Goal: Task Accomplishment & Management: Manage account settings

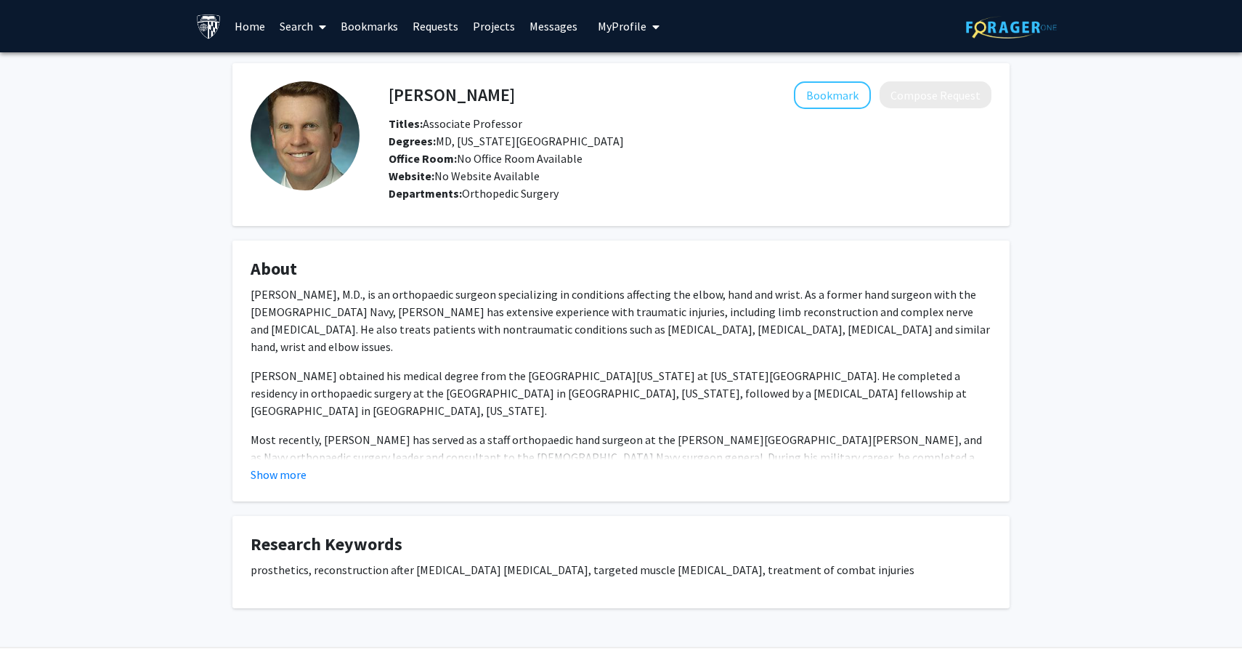
scroll to position [41, 0]
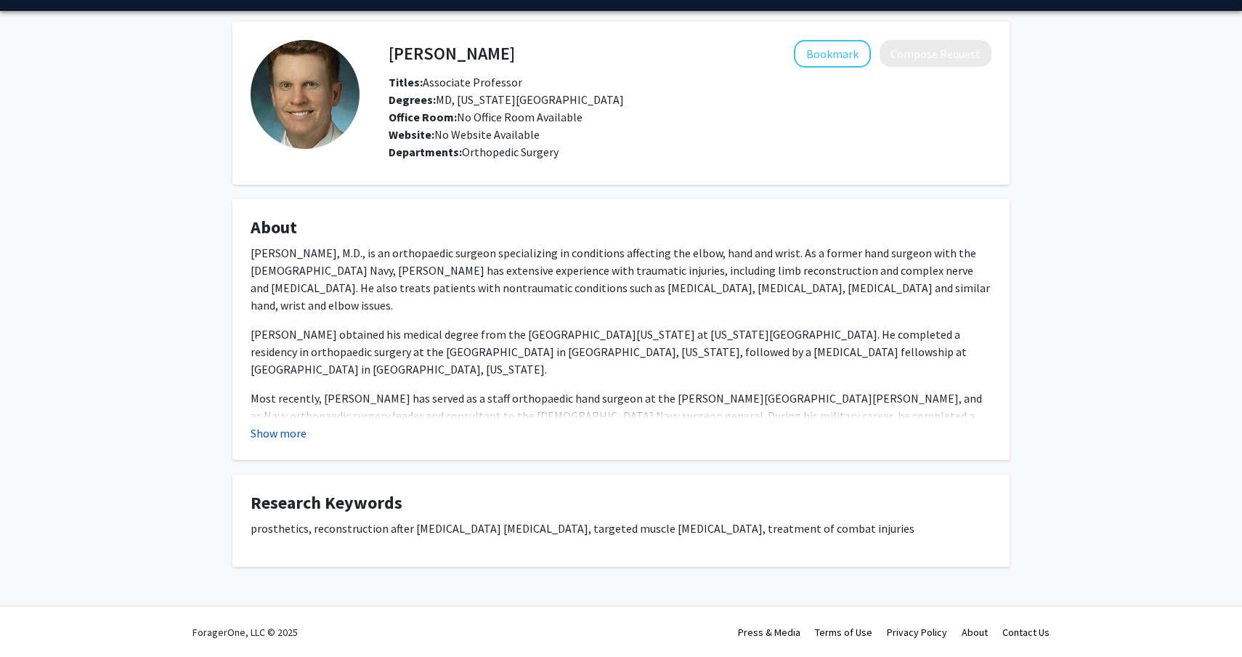
click at [287, 440] on button "Show more" at bounding box center [279, 432] width 56 height 17
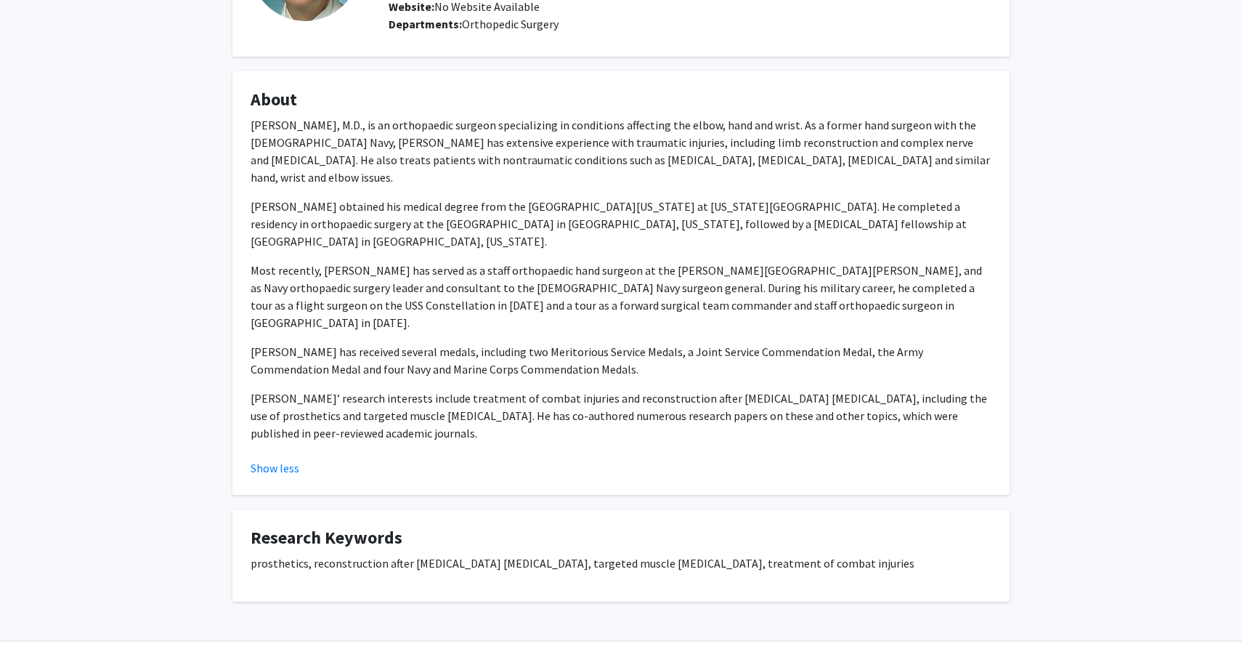
scroll to position [0, 0]
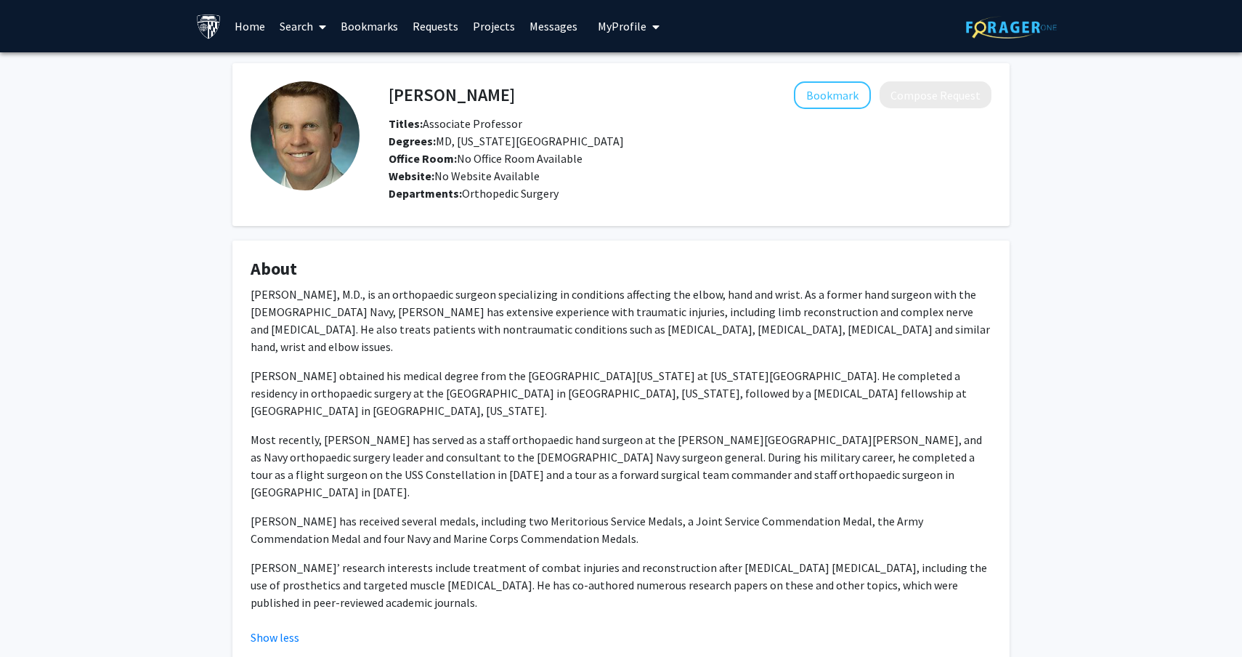
click at [312, 26] on link "Search" at bounding box center [302, 26] width 61 height 51
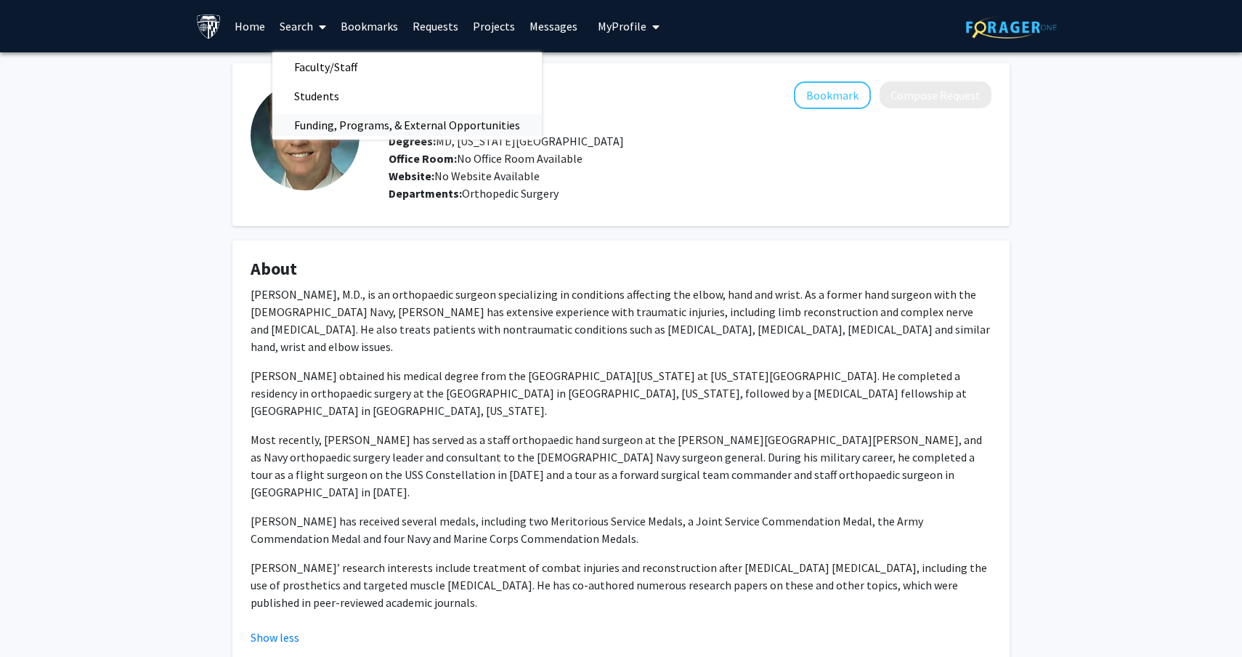
click at [337, 124] on span "Funding, Programs, & External Opportunities" at bounding box center [407, 124] width 270 height 29
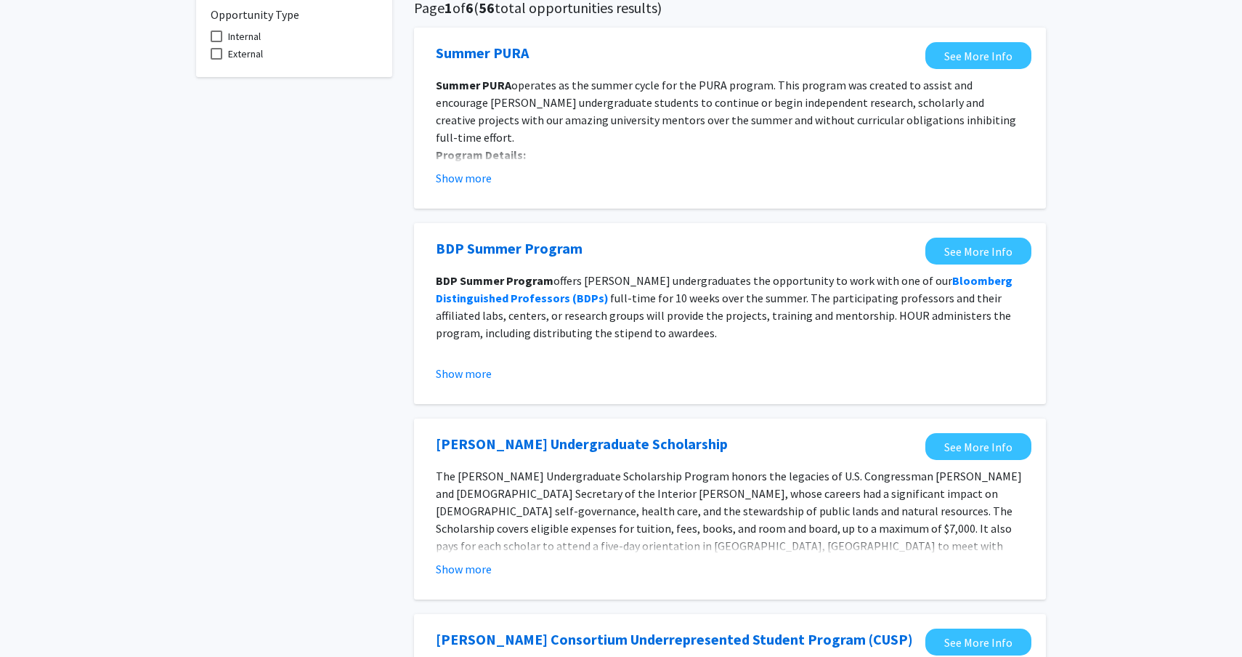
scroll to position [122, 0]
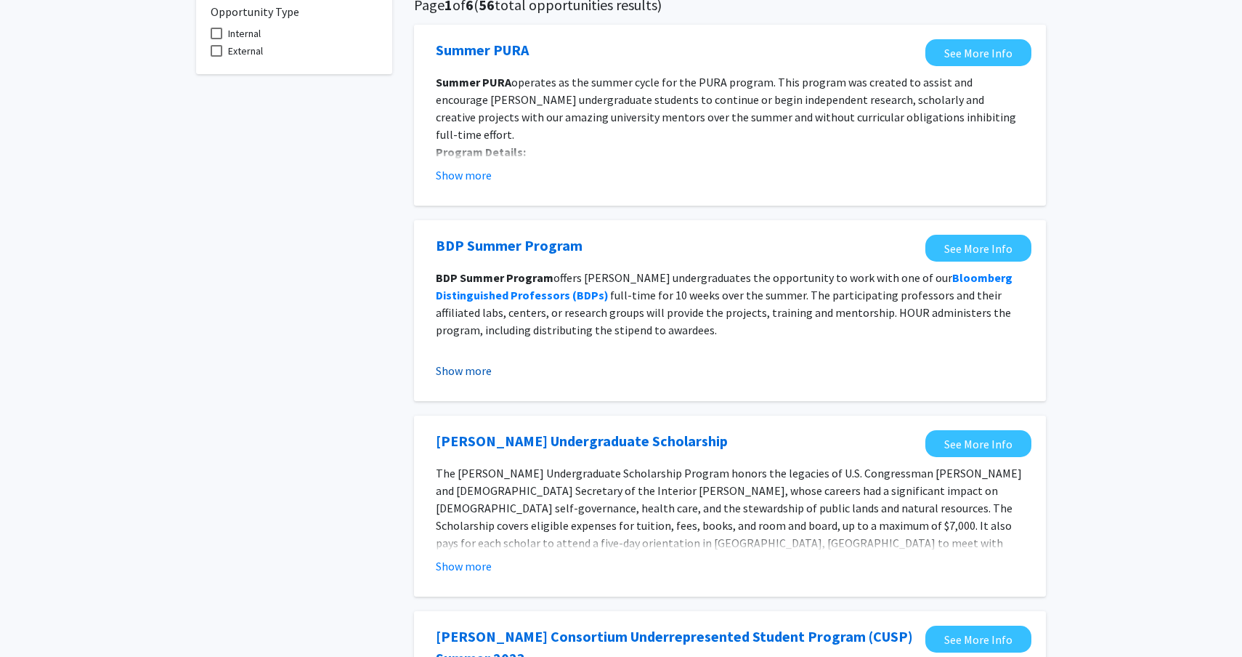
click at [478, 369] on button "Show more" at bounding box center [464, 370] width 56 height 17
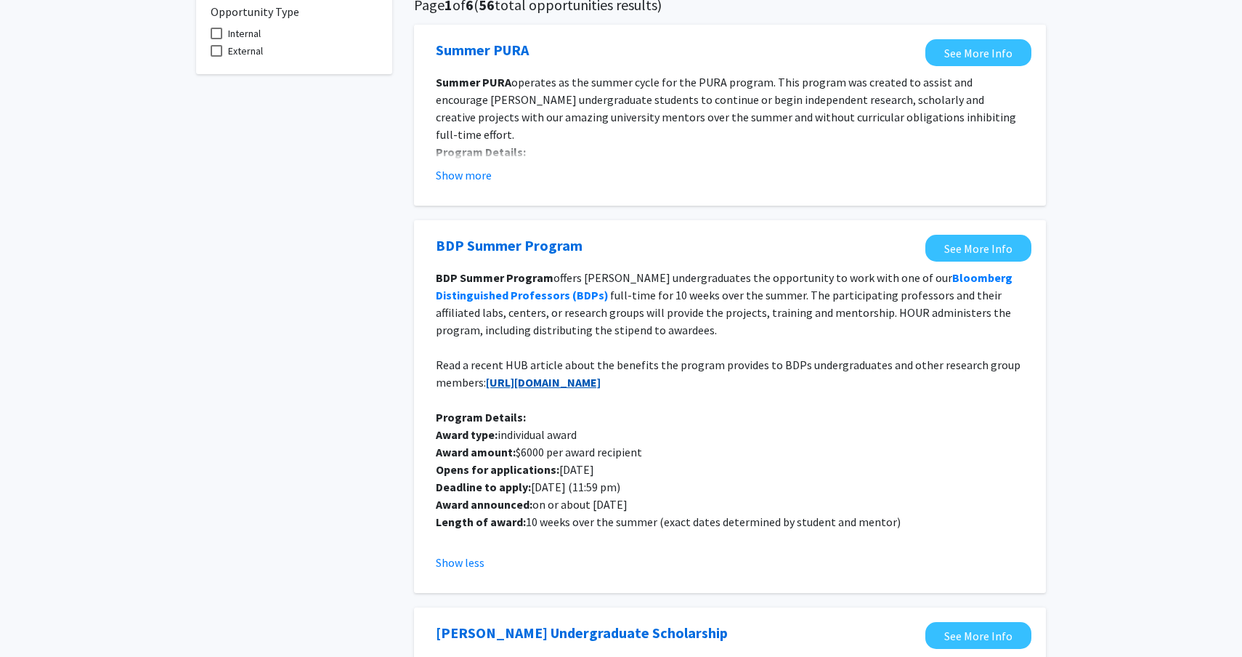
click at [591, 381] on strong "[URL][DOMAIN_NAME]" at bounding box center [543, 382] width 115 height 15
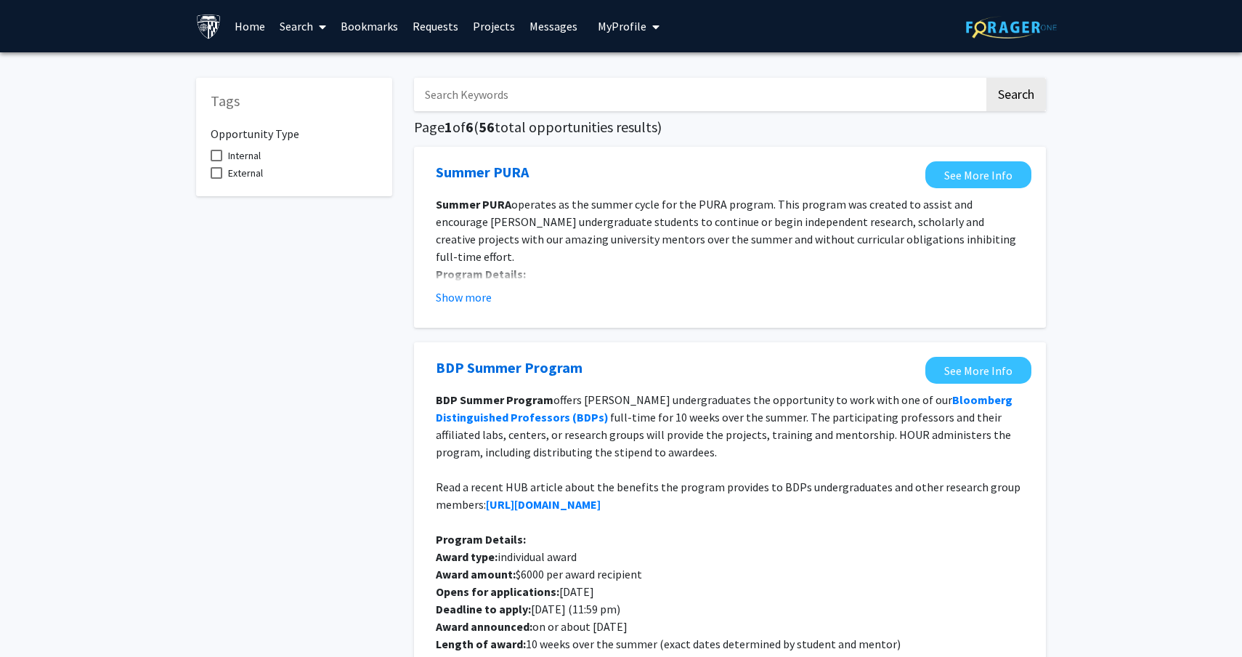
click at [216, 156] on span at bounding box center [217, 156] width 12 height 12
click at [216, 161] on input "Internal" at bounding box center [216, 161] width 1 height 1
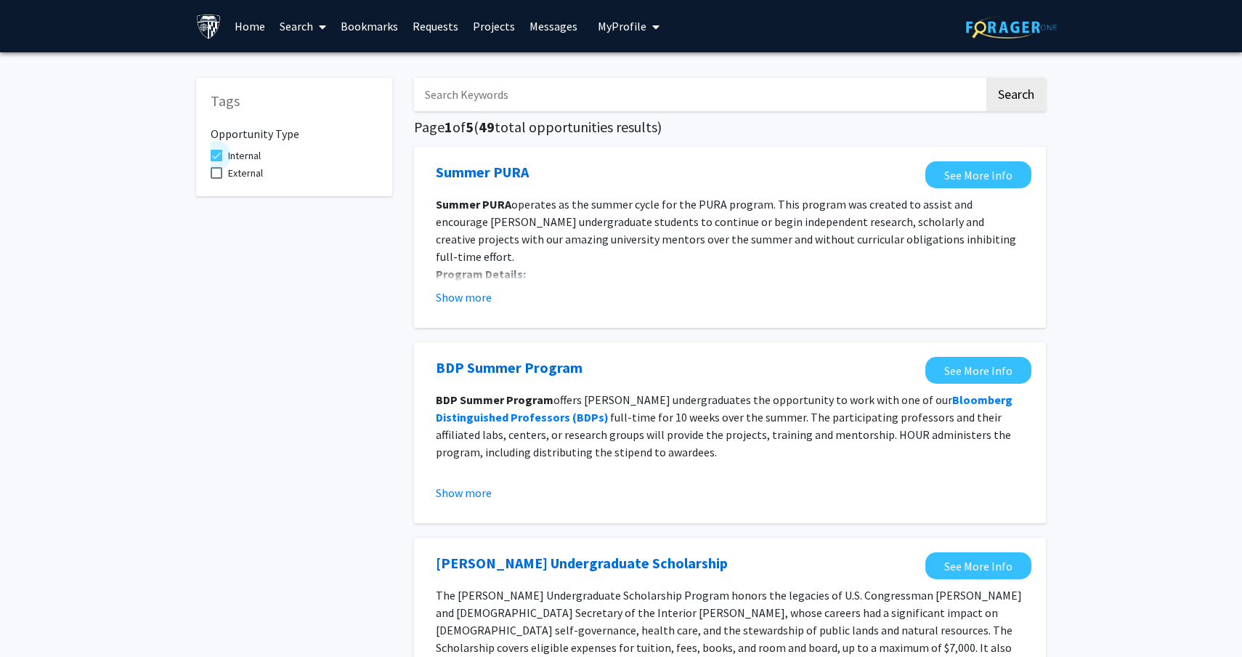
click at [216, 156] on span at bounding box center [217, 156] width 12 height 12
click at [216, 161] on input "Internal" at bounding box center [216, 161] width 1 height 1
checkbox input "false"
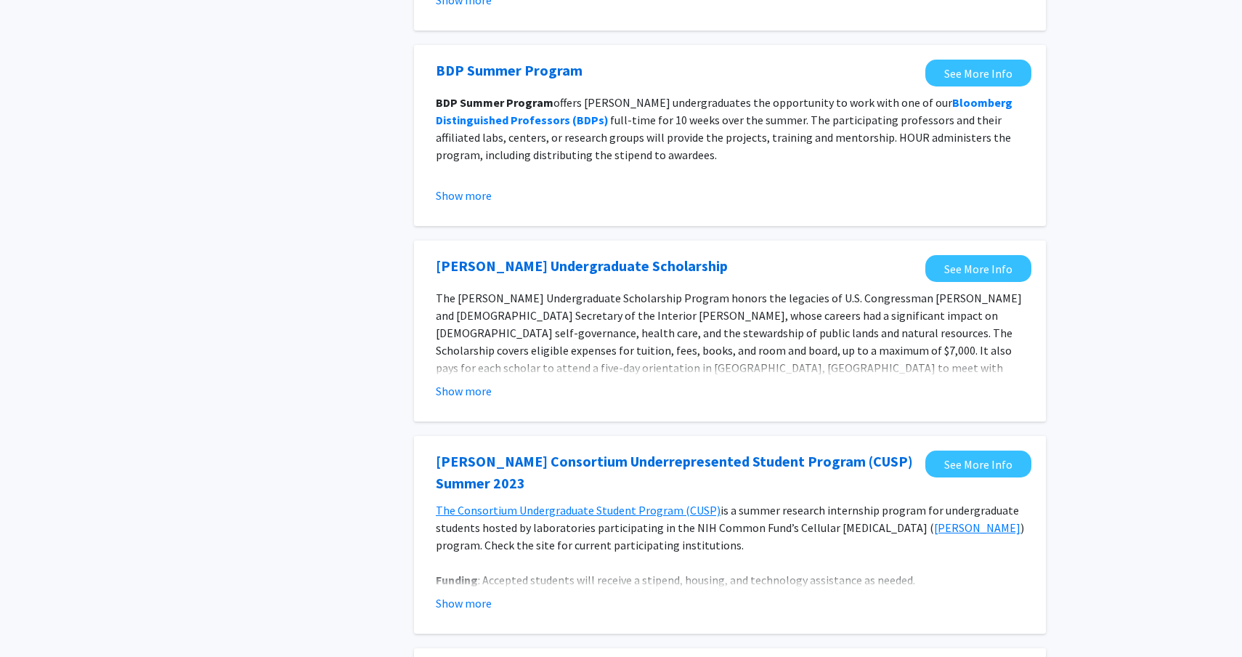
scroll to position [299, 0]
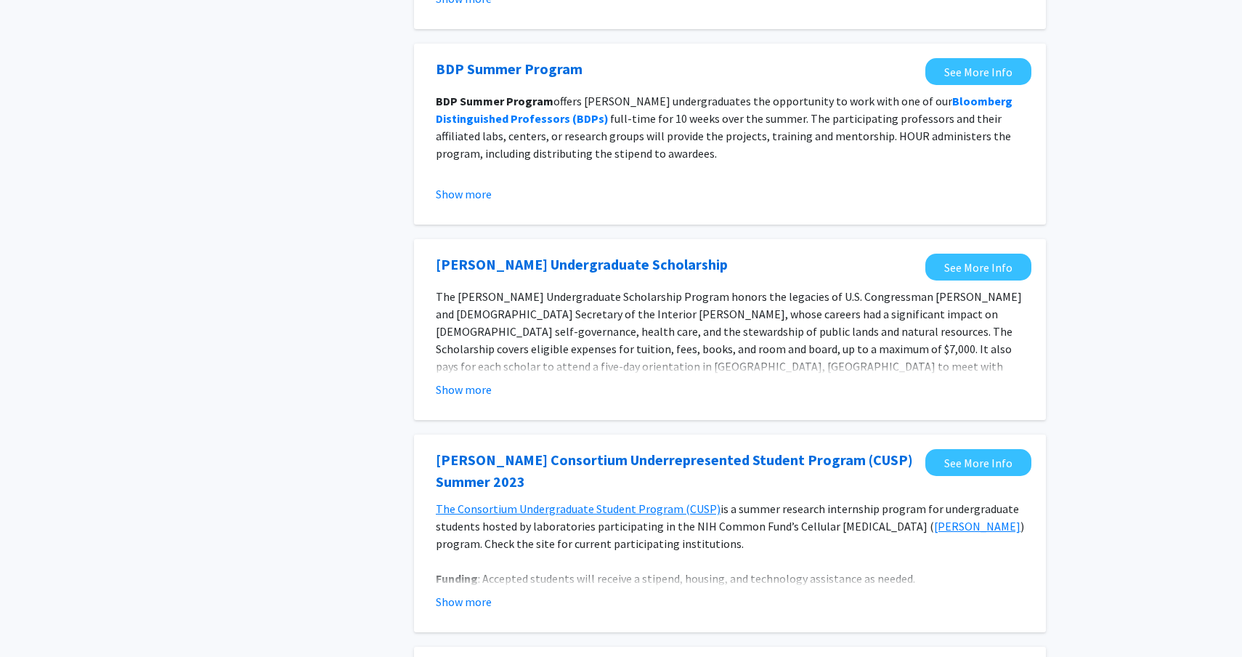
click at [465, 379] on fg-read-more "The [PERSON_NAME] Undergraduate Scholarship Program honors the legacies of U.S.…" at bounding box center [730, 343] width 588 height 110
click at [470, 385] on button "Show more" at bounding box center [464, 389] width 56 height 17
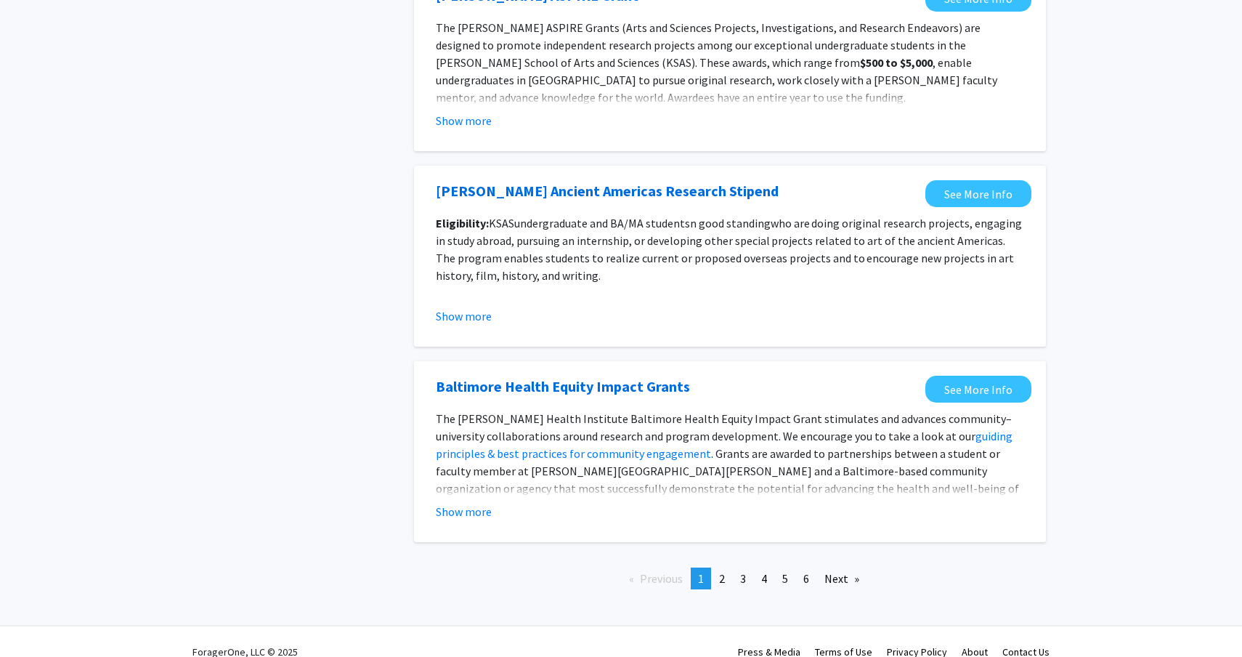
scroll to position [1608, 0]
click at [719, 567] on link "page 2" at bounding box center [722, 578] width 20 height 22
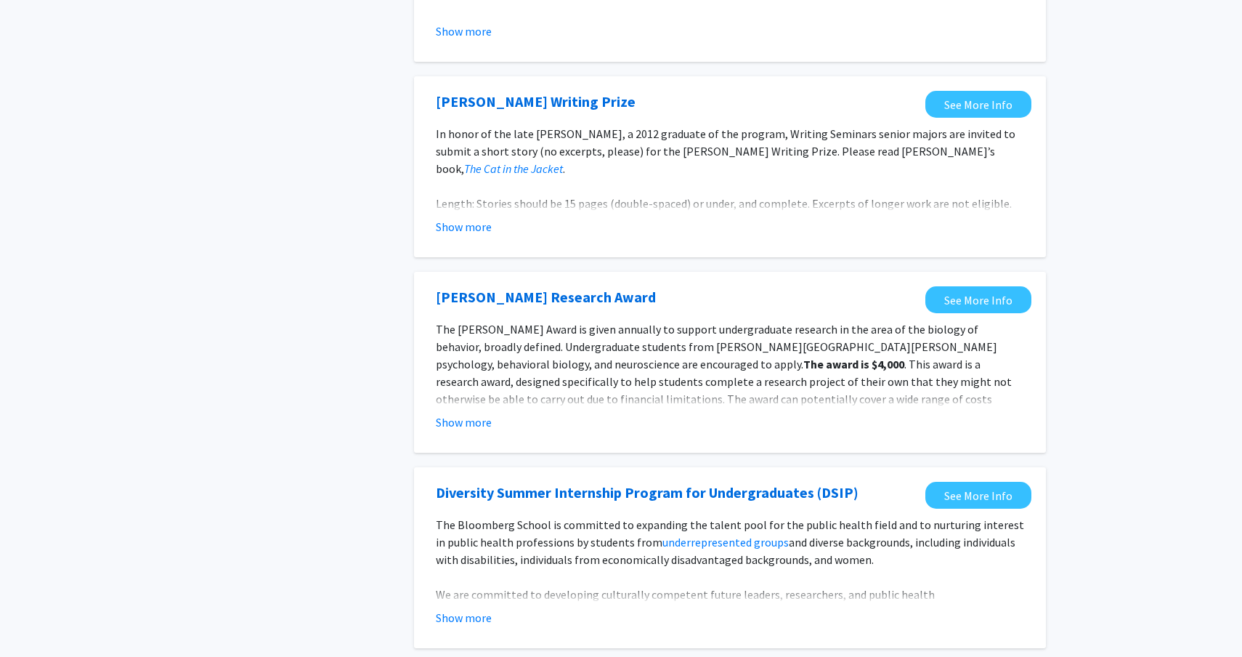
scroll to position [1483, 0]
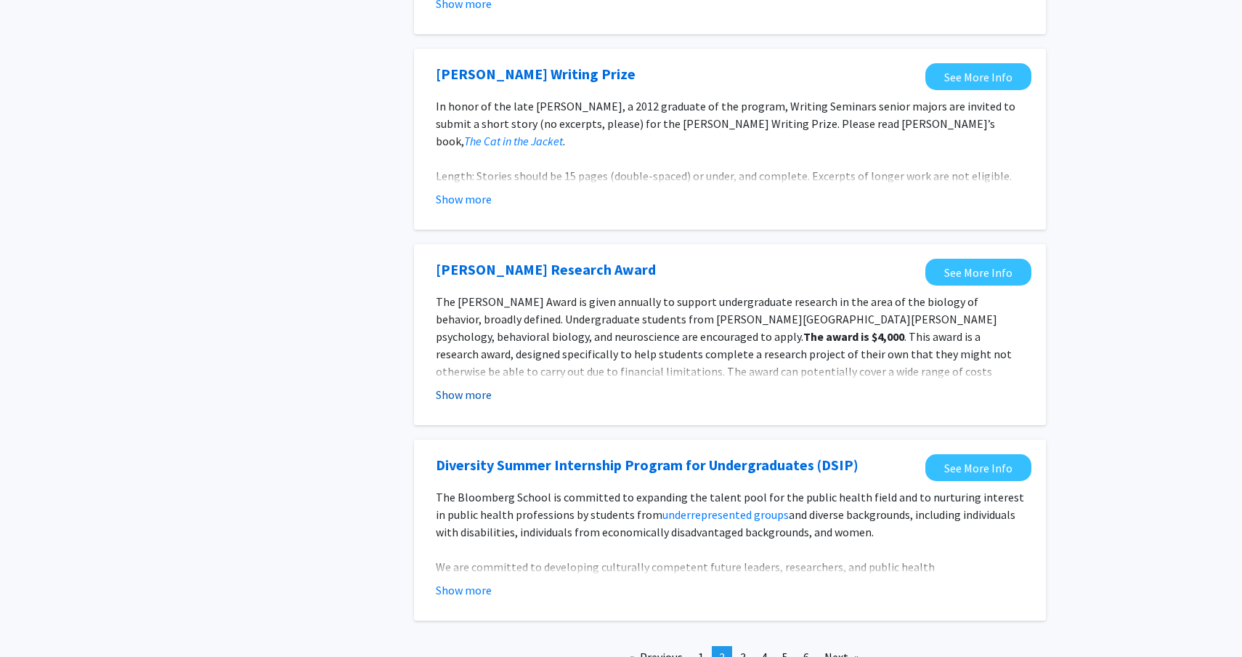
click at [479, 394] on button "Show more" at bounding box center [464, 394] width 56 height 17
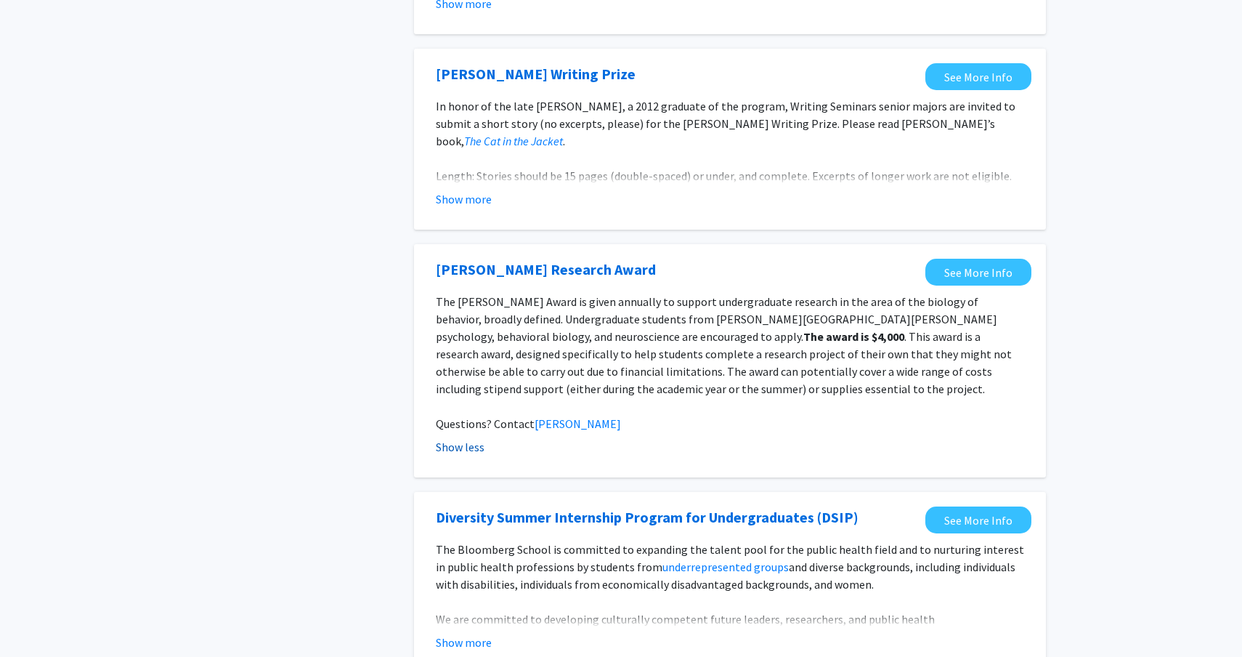
scroll to position [1634, 0]
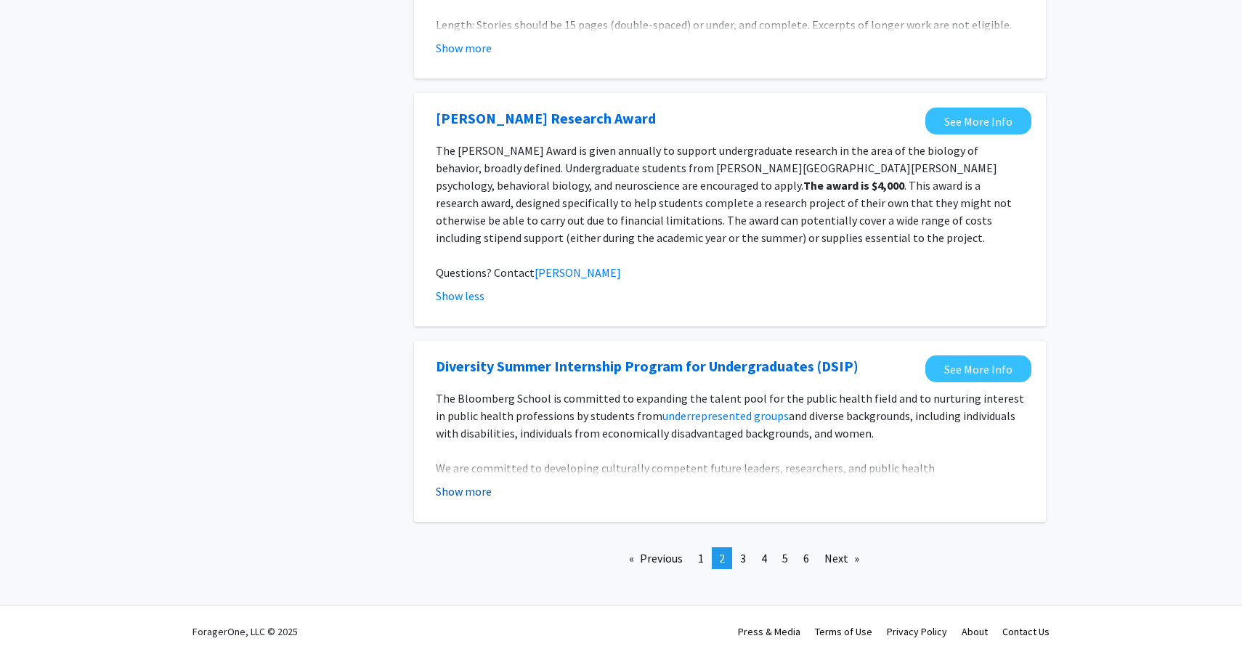
click at [486, 495] on button "Show more" at bounding box center [464, 490] width 56 height 17
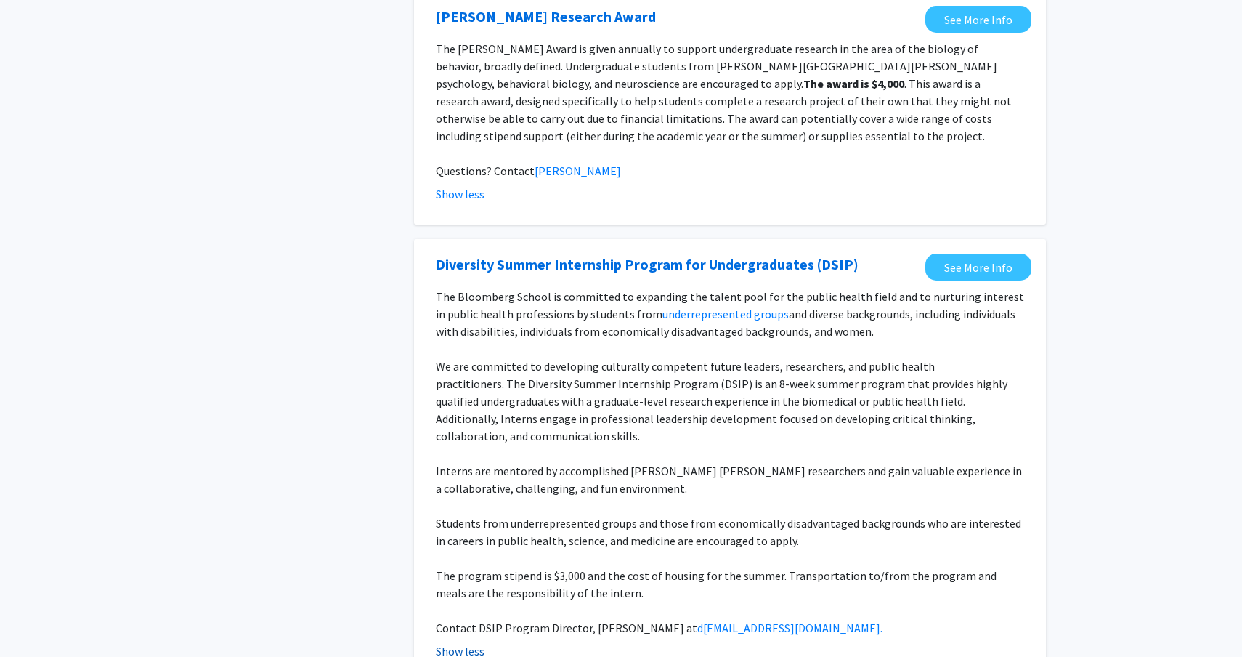
scroll to position [1878, 0]
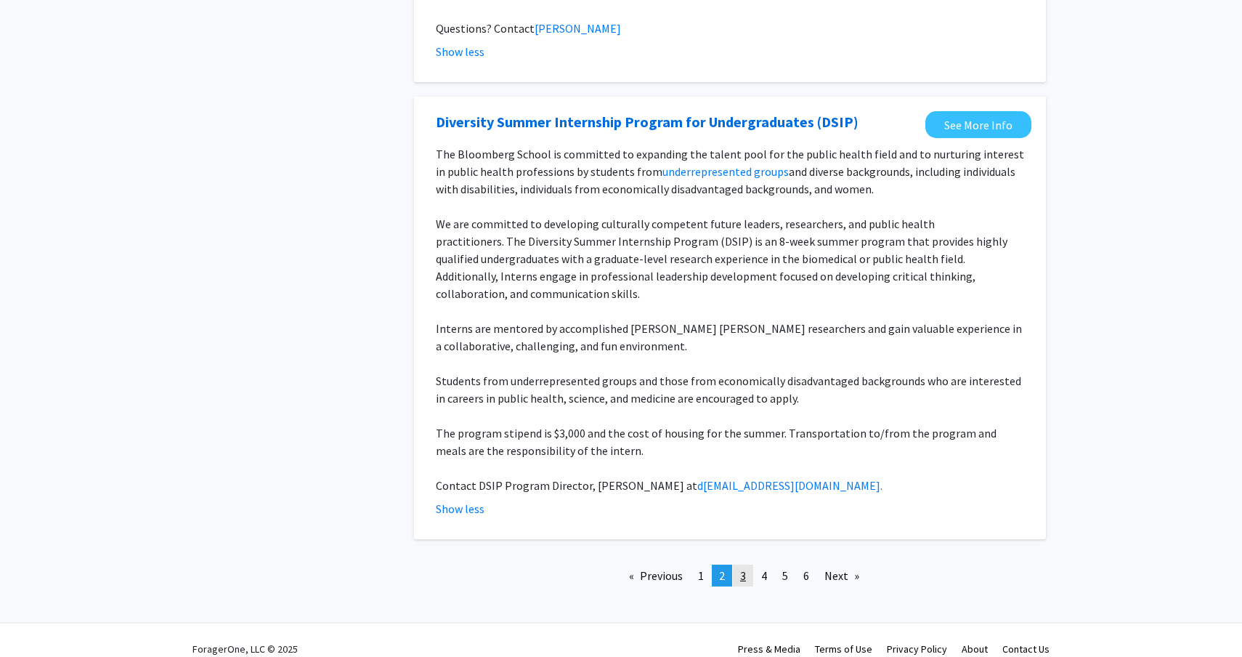
click at [746, 568] on span "3" at bounding box center [743, 575] width 6 height 15
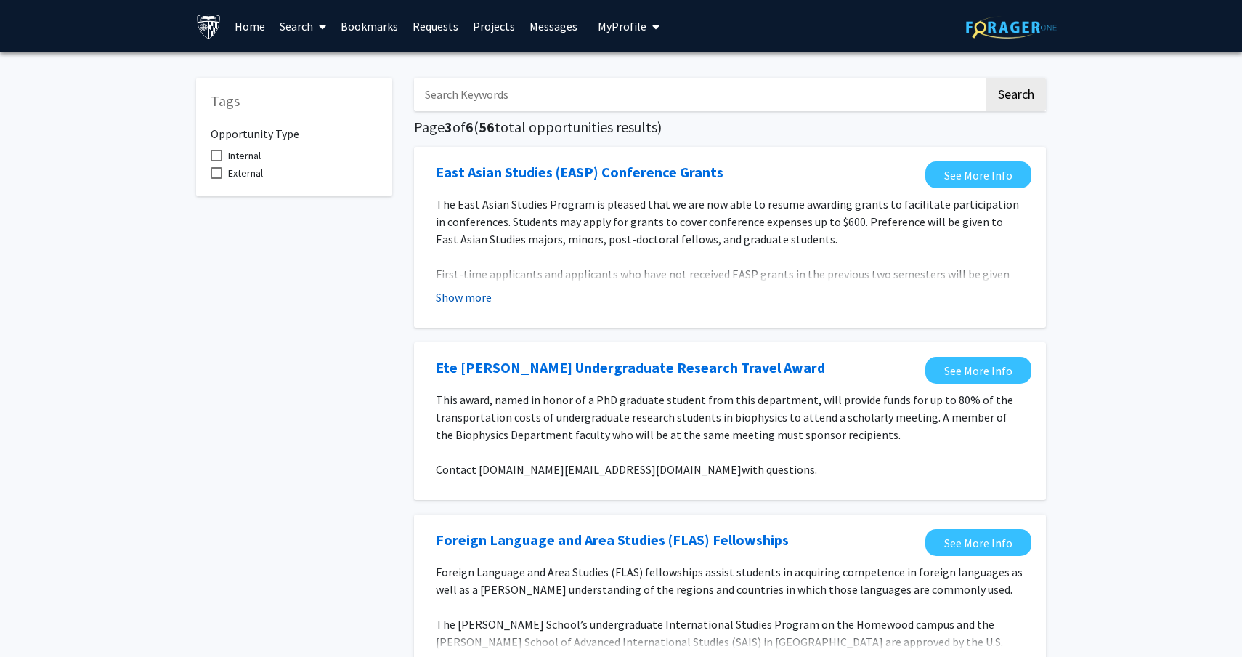
click at [479, 292] on button "Show more" at bounding box center [464, 296] width 56 height 17
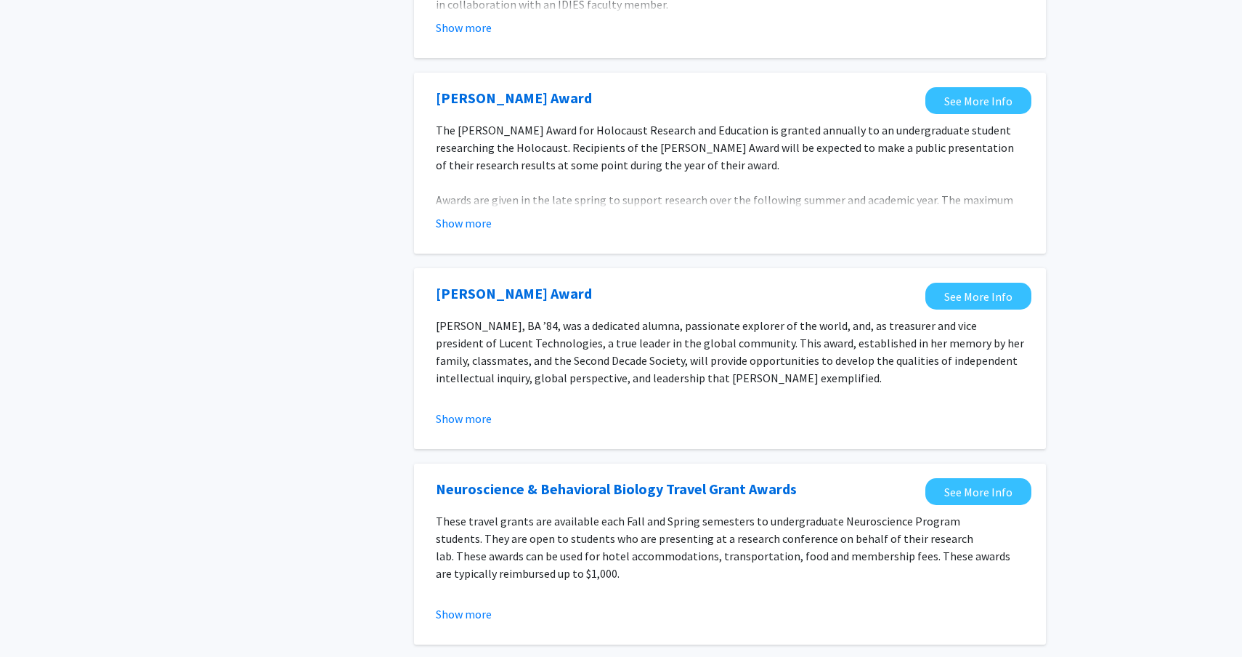
scroll to position [1629, 0]
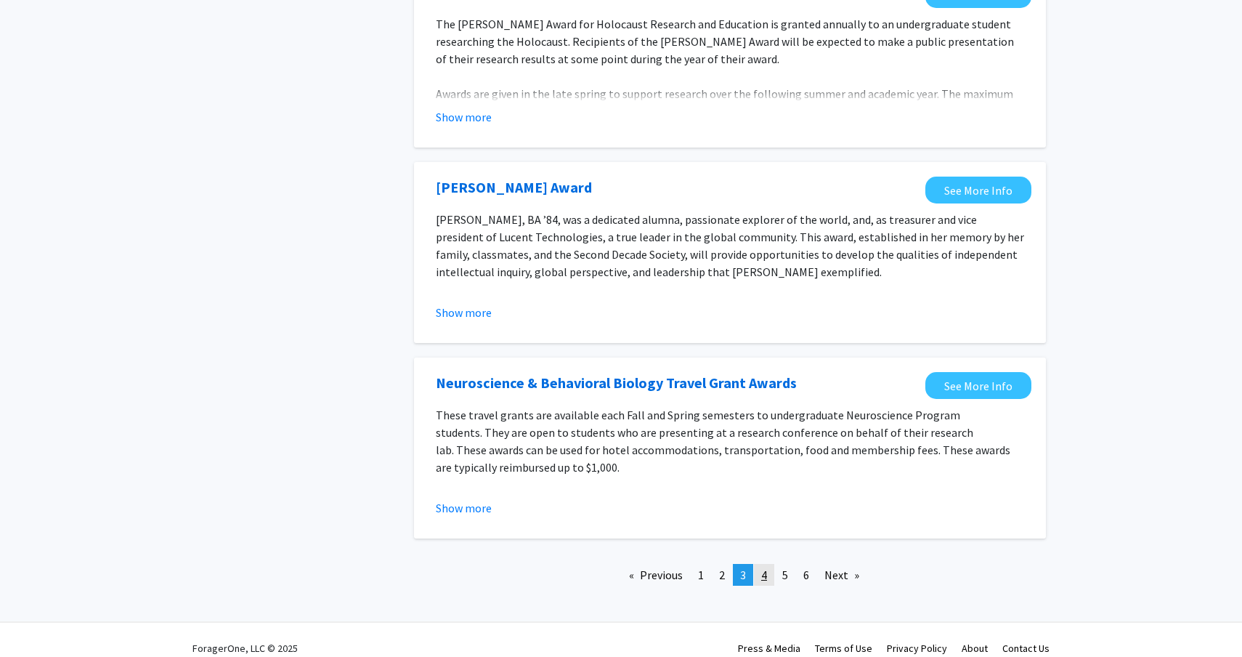
click at [761, 564] on link "page 4" at bounding box center [764, 575] width 20 height 22
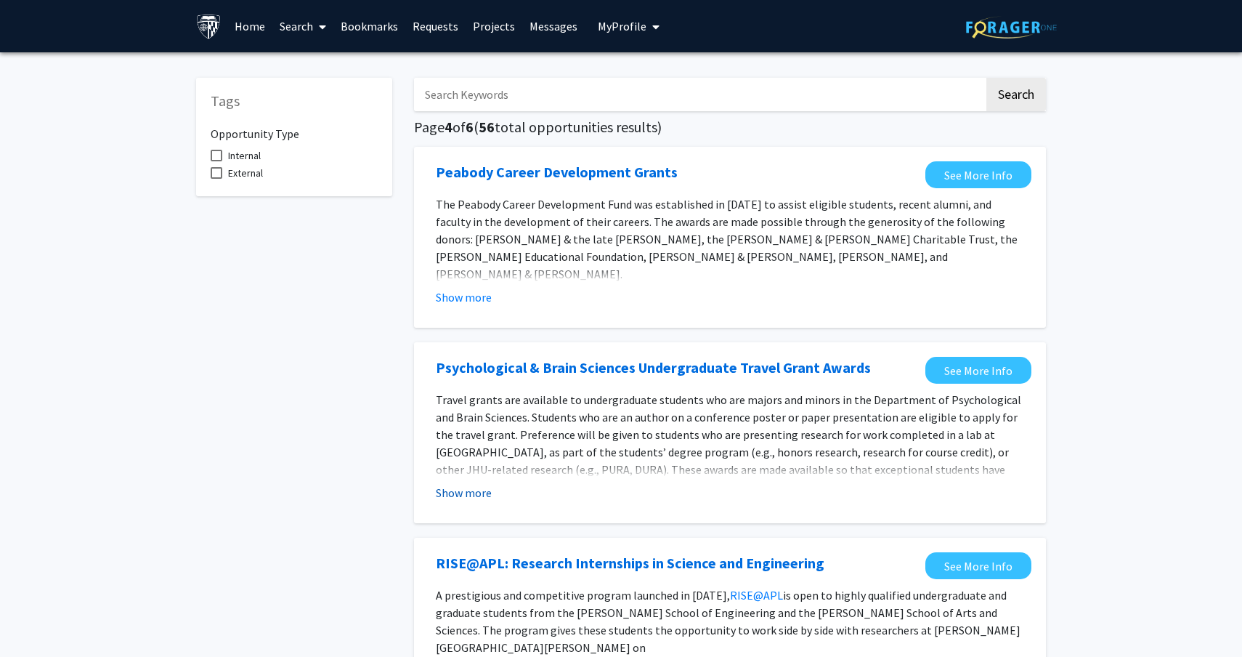
click at [480, 495] on button "Show more" at bounding box center [464, 492] width 56 height 17
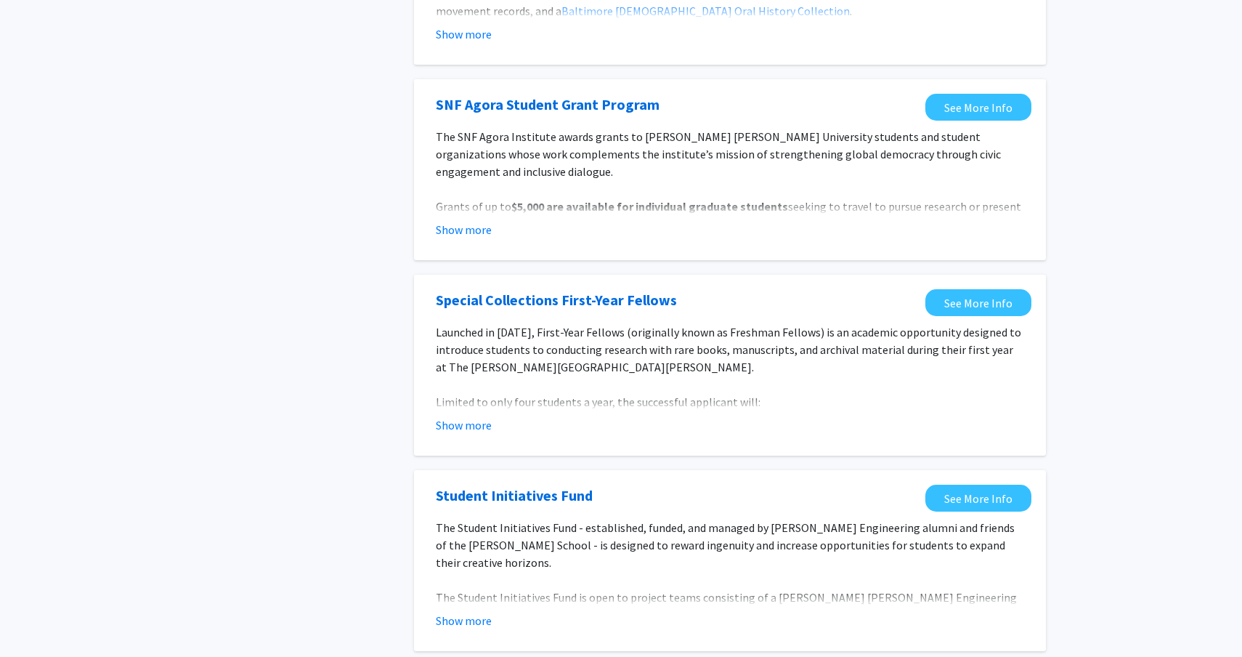
scroll to position [1751, 0]
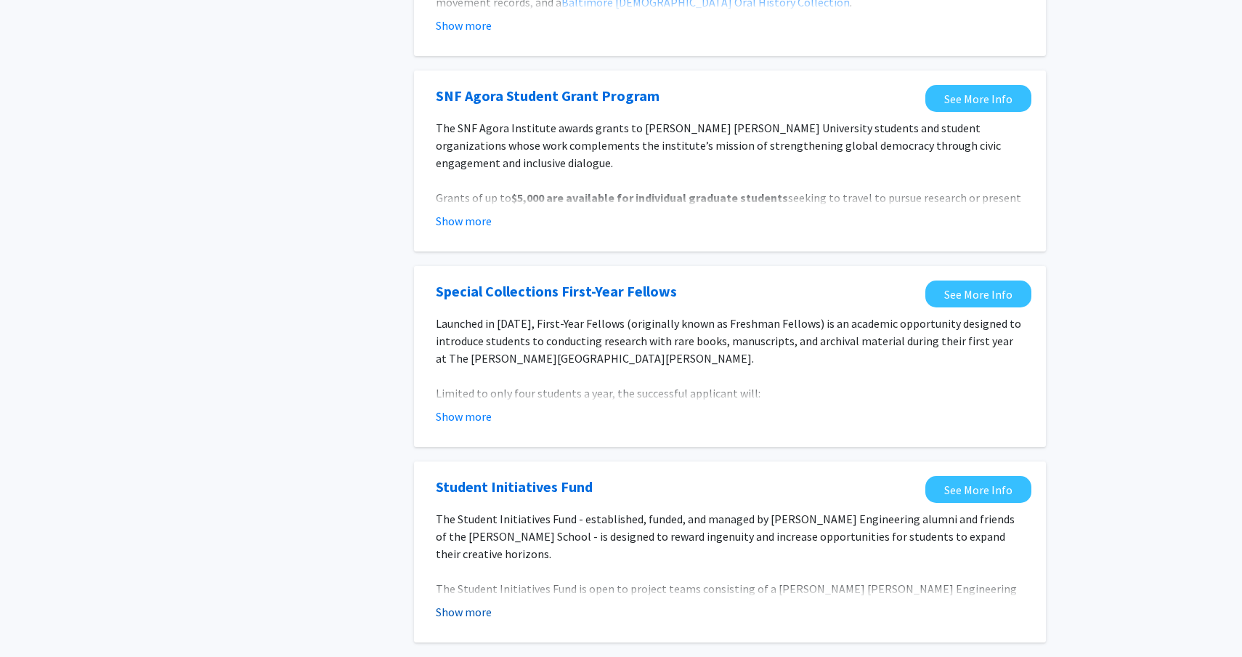
click at [474, 603] on button "Show more" at bounding box center [464, 611] width 56 height 17
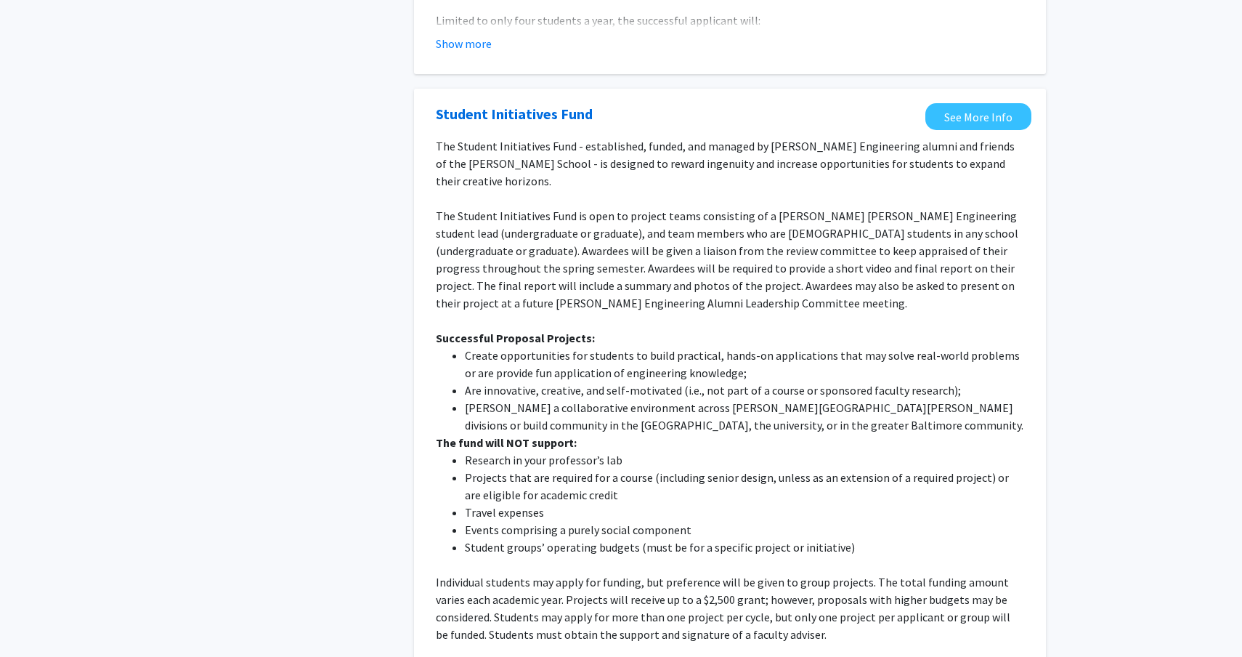
scroll to position [2274, 0]
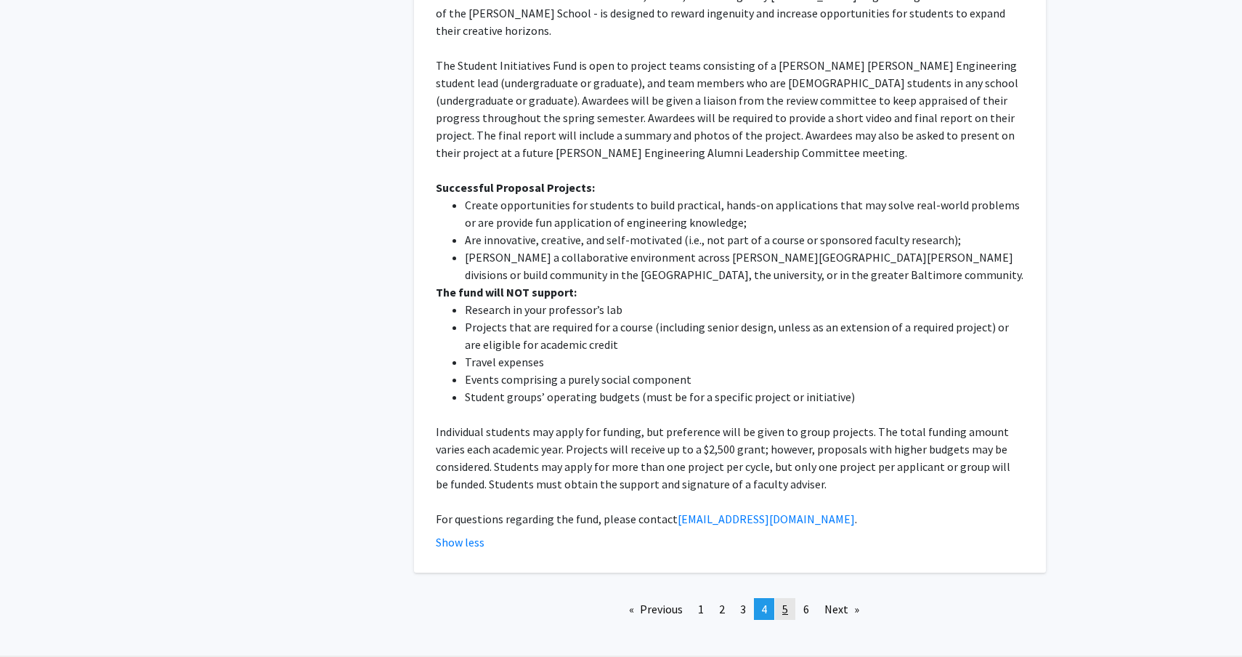
click at [785, 602] on span "5" at bounding box center [785, 609] width 6 height 15
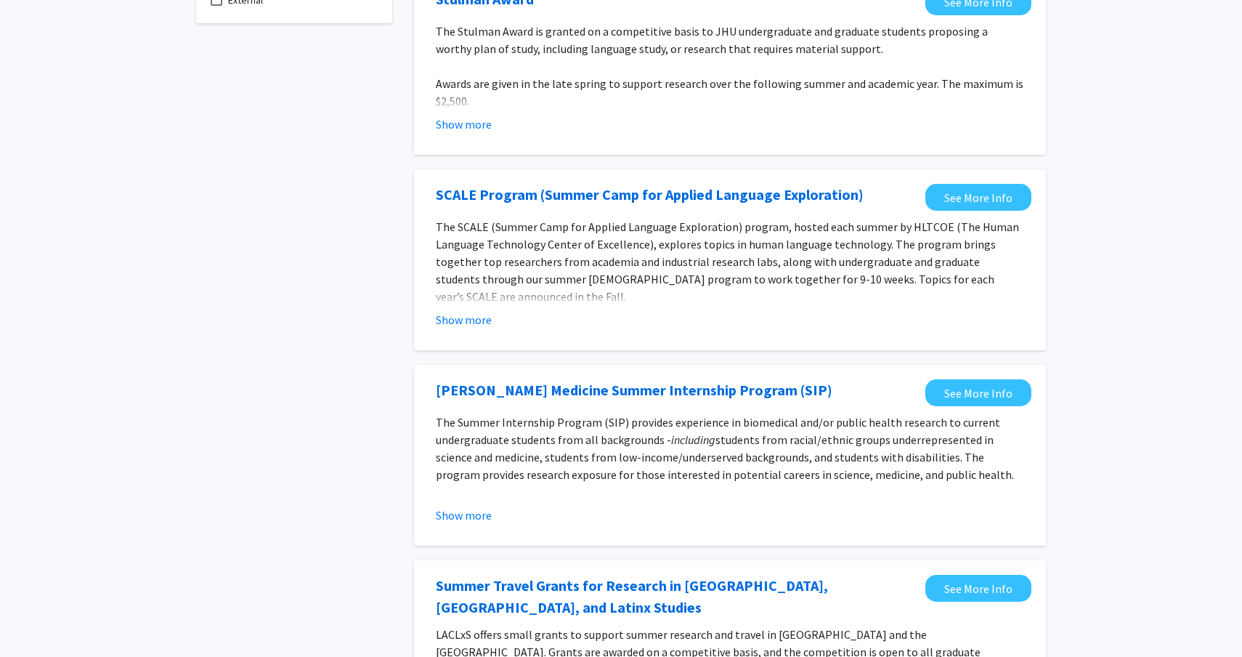
scroll to position [174, 0]
click at [477, 511] on button "Show more" at bounding box center [464, 514] width 56 height 17
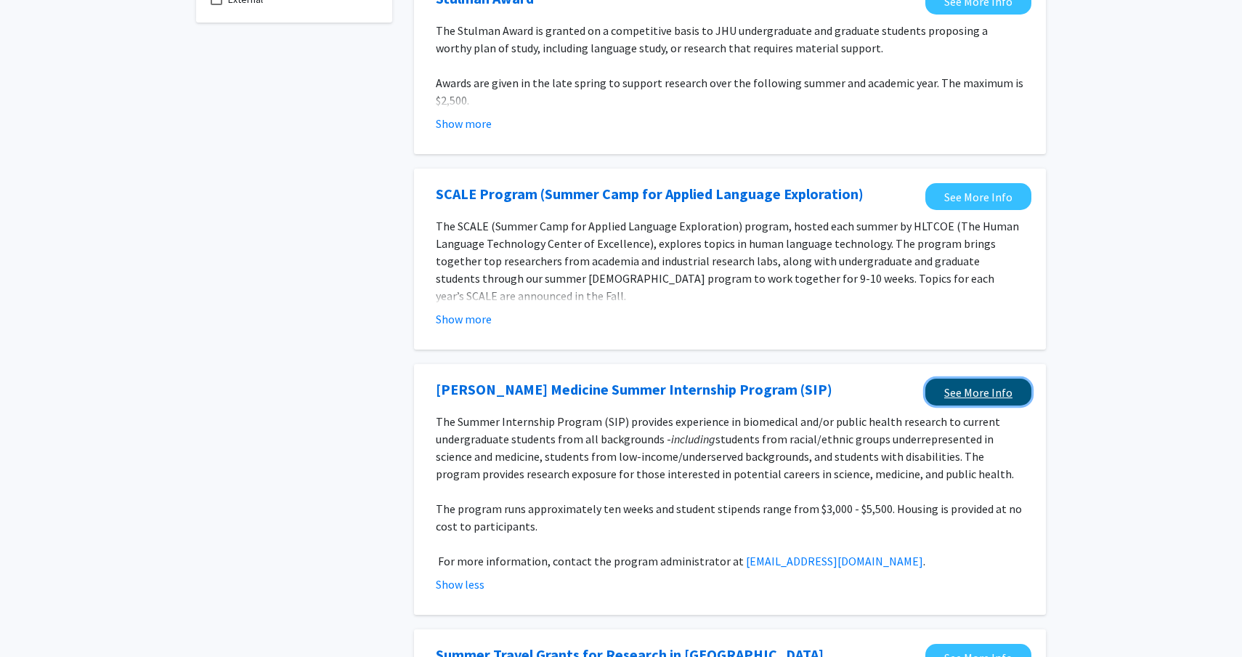
click at [939, 399] on link "See More Info" at bounding box center [979, 392] width 106 height 27
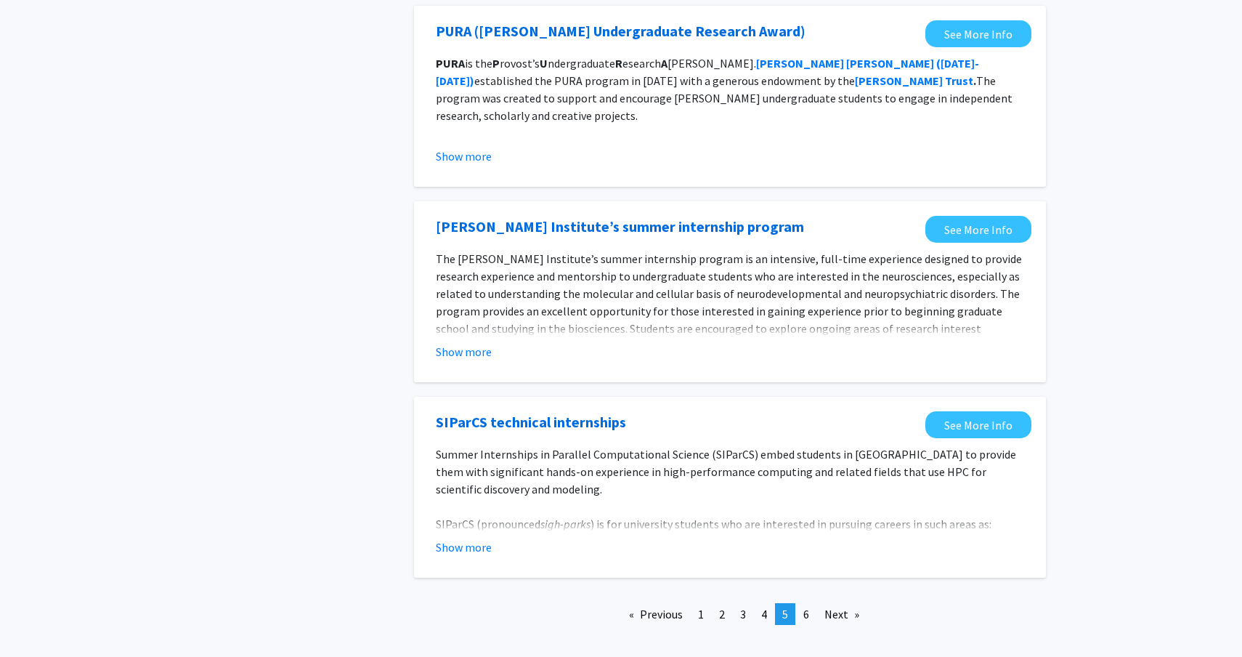
scroll to position [1548, 0]
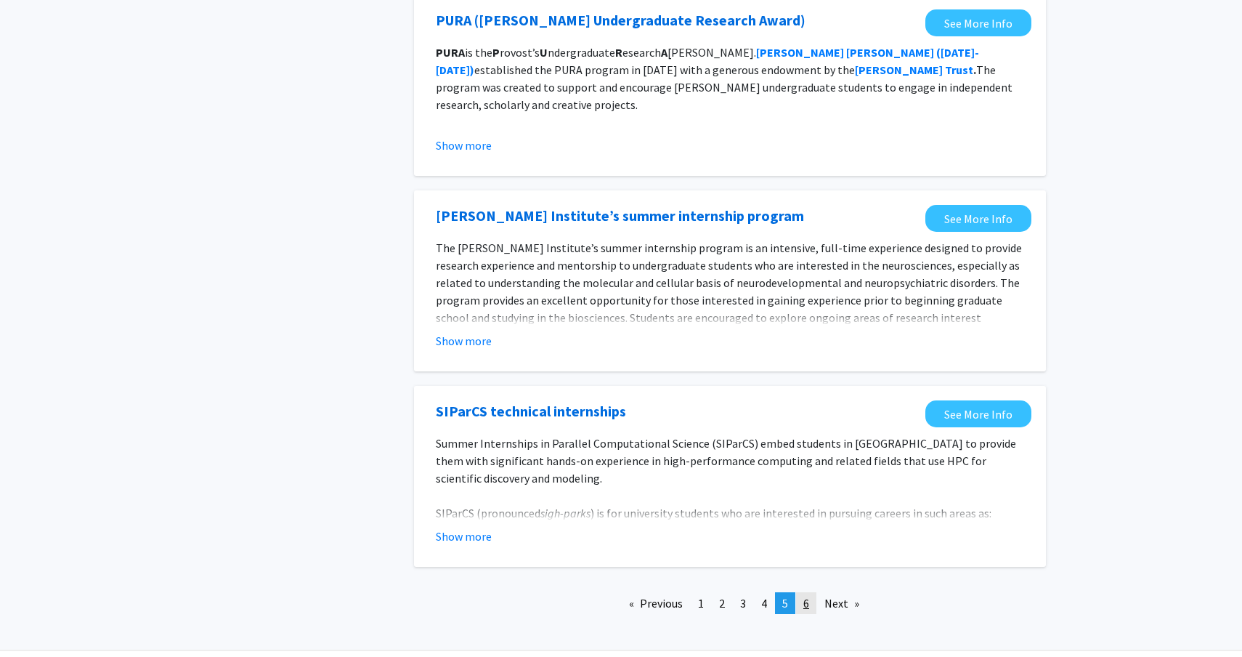
click at [806, 605] on span "6" at bounding box center [807, 603] width 6 height 15
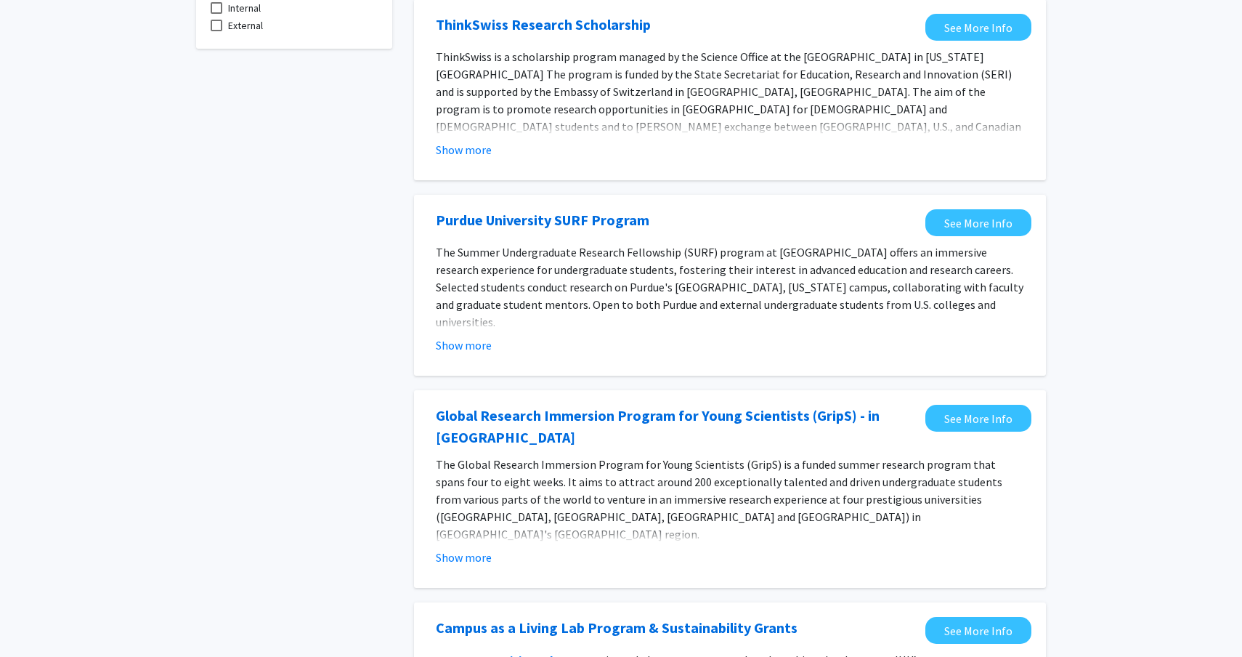
scroll to position [146, 0]
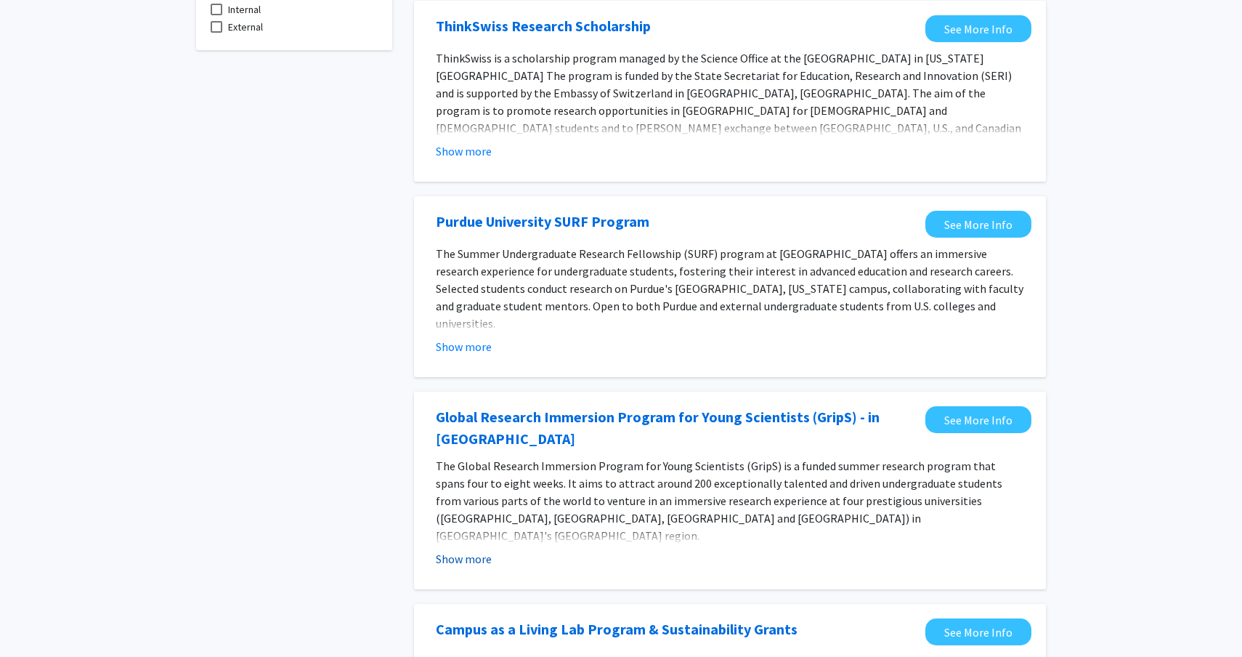
click at [464, 550] on button "Show more" at bounding box center [464, 558] width 56 height 17
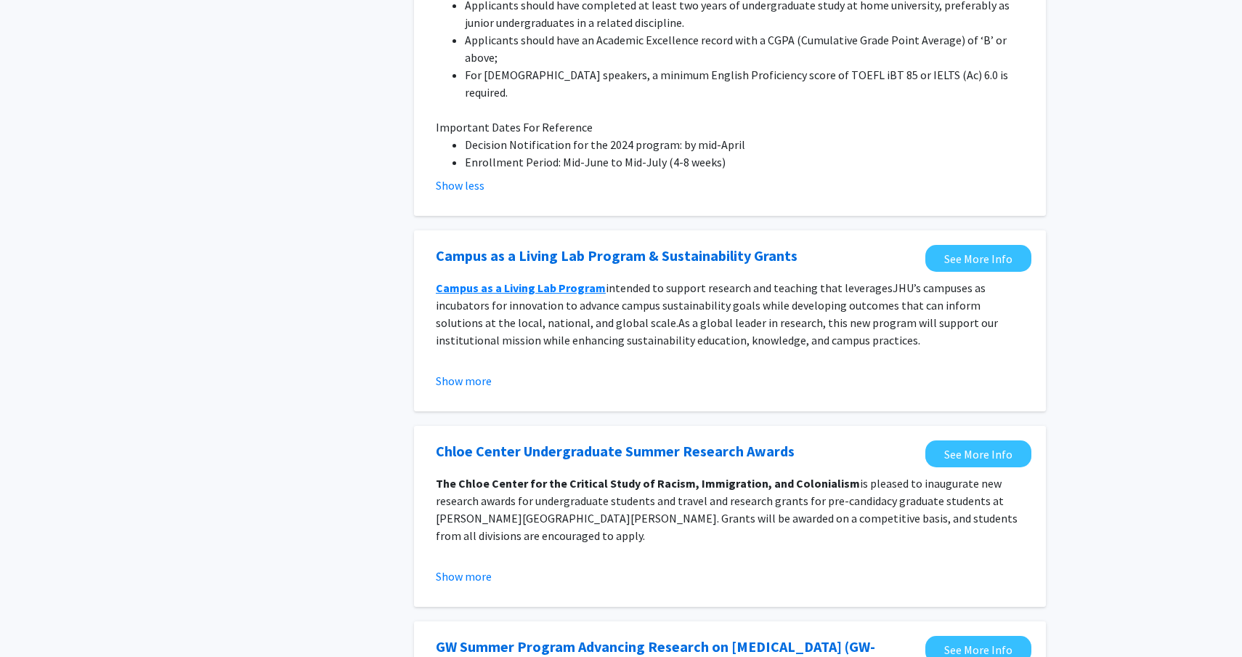
scroll to position [1080, 0]
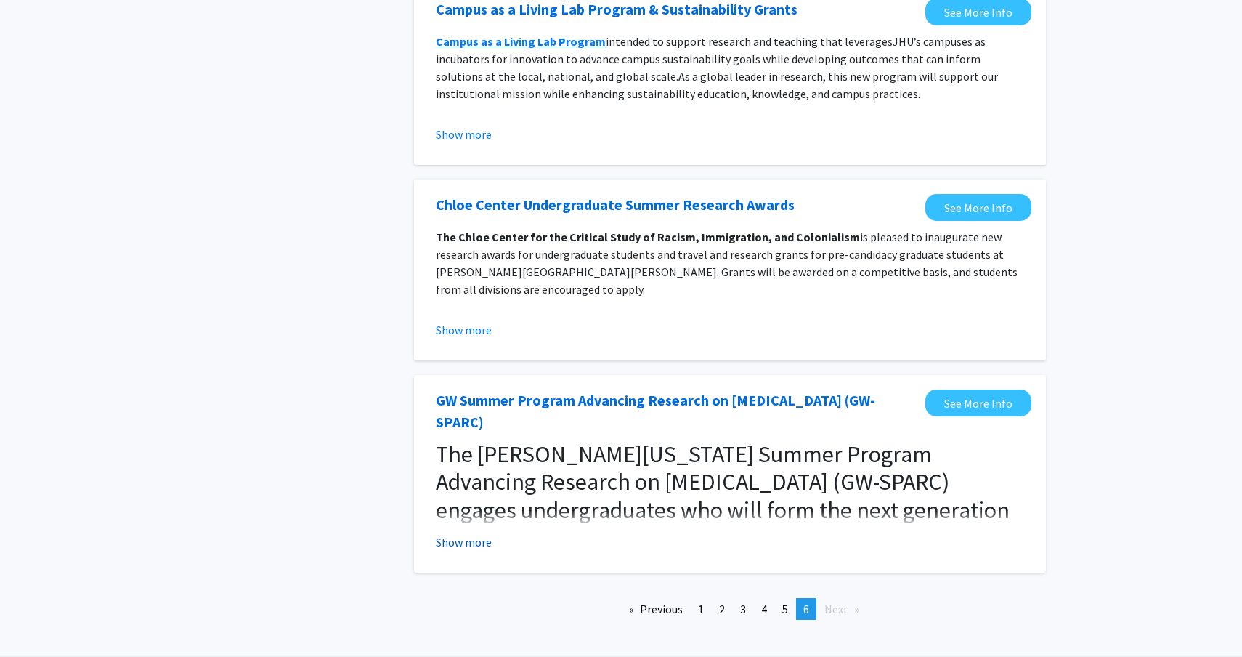
click at [469, 533] on button "Show more" at bounding box center [464, 541] width 56 height 17
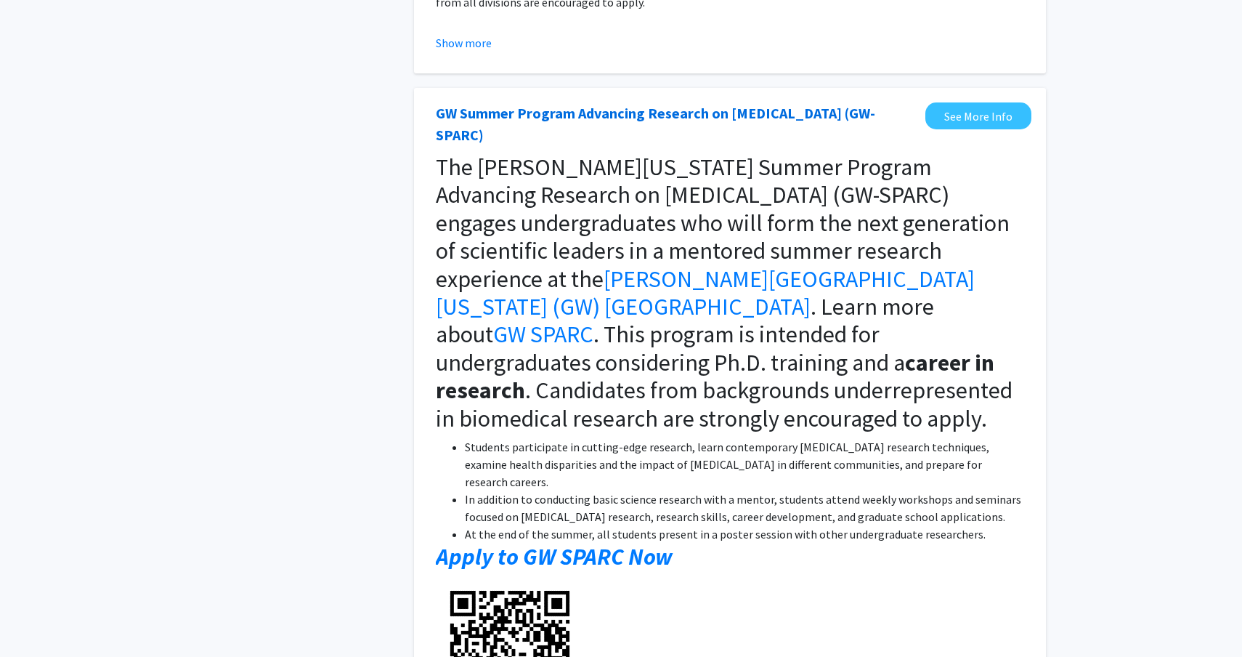
scroll to position [1367, 0]
click at [665, 102] on link "GW Summer Program Advancing Research on [MEDICAL_DATA] (GW-SPARC)" at bounding box center [677, 124] width 482 height 44
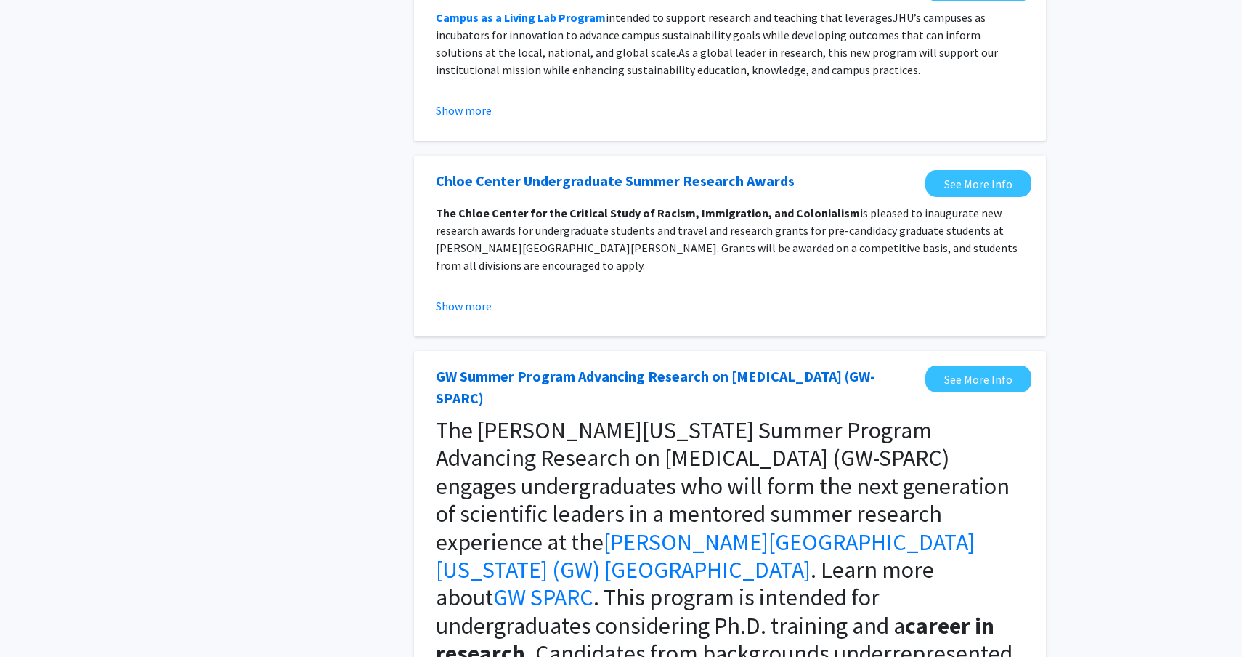
scroll to position [984, 0]
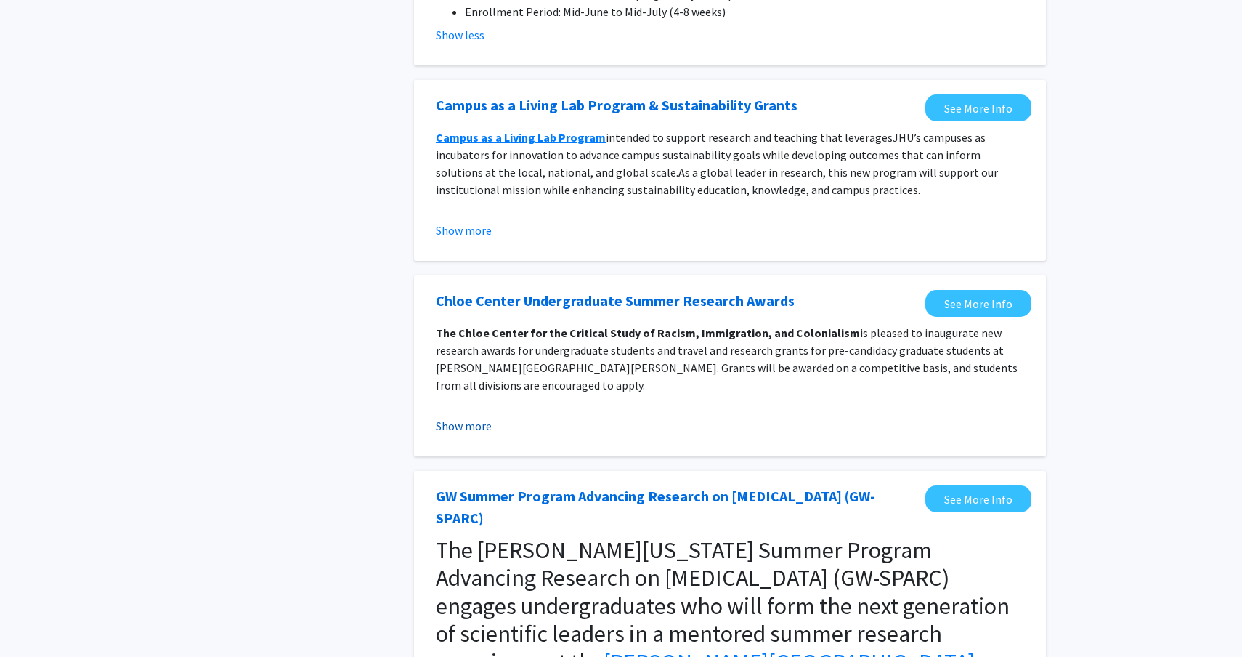
click at [462, 417] on button "Show more" at bounding box center [464, 425] width 56 height 17
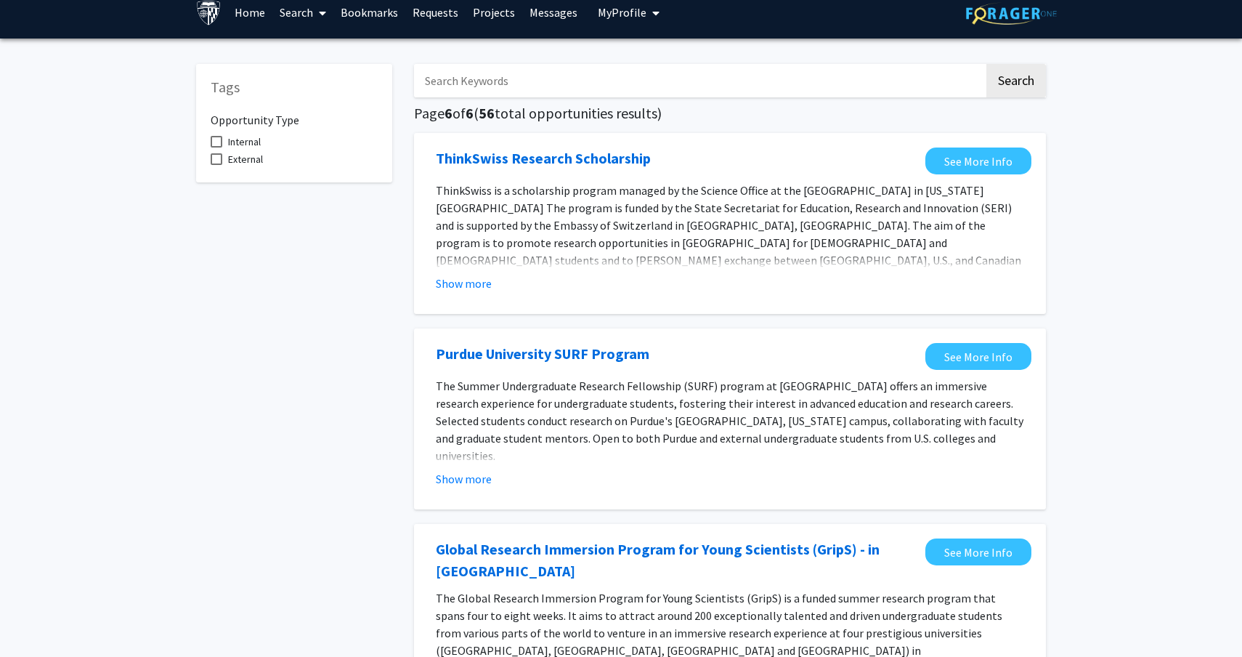
scroll to position [0, 0]
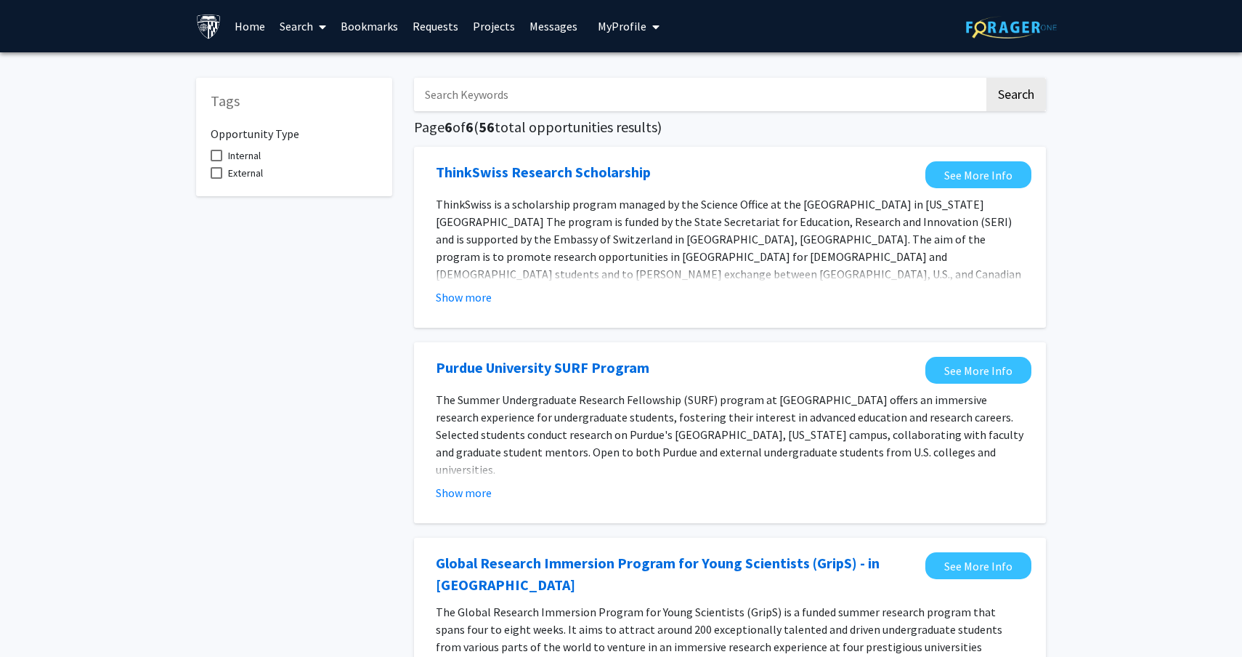
click at [487, 29] on link "Projects" at bounding box center [494, 26] width 57 height 51
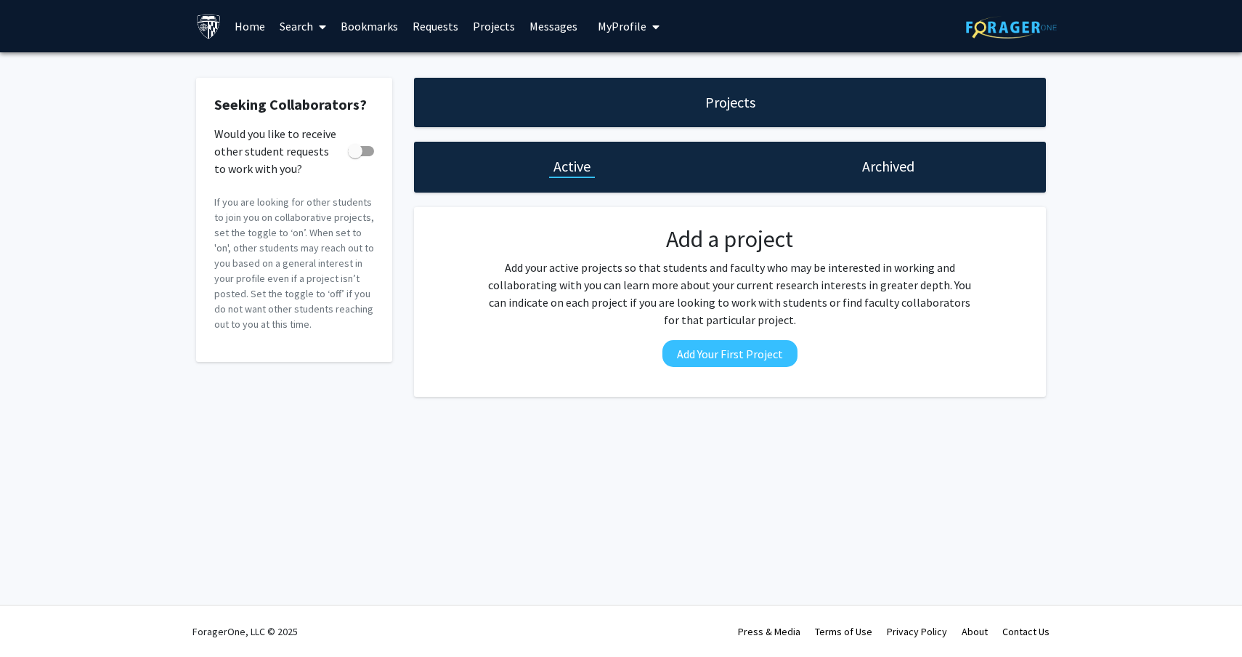
click at [317, 28] on span at bounding box center [319, 26] width 13 height 51
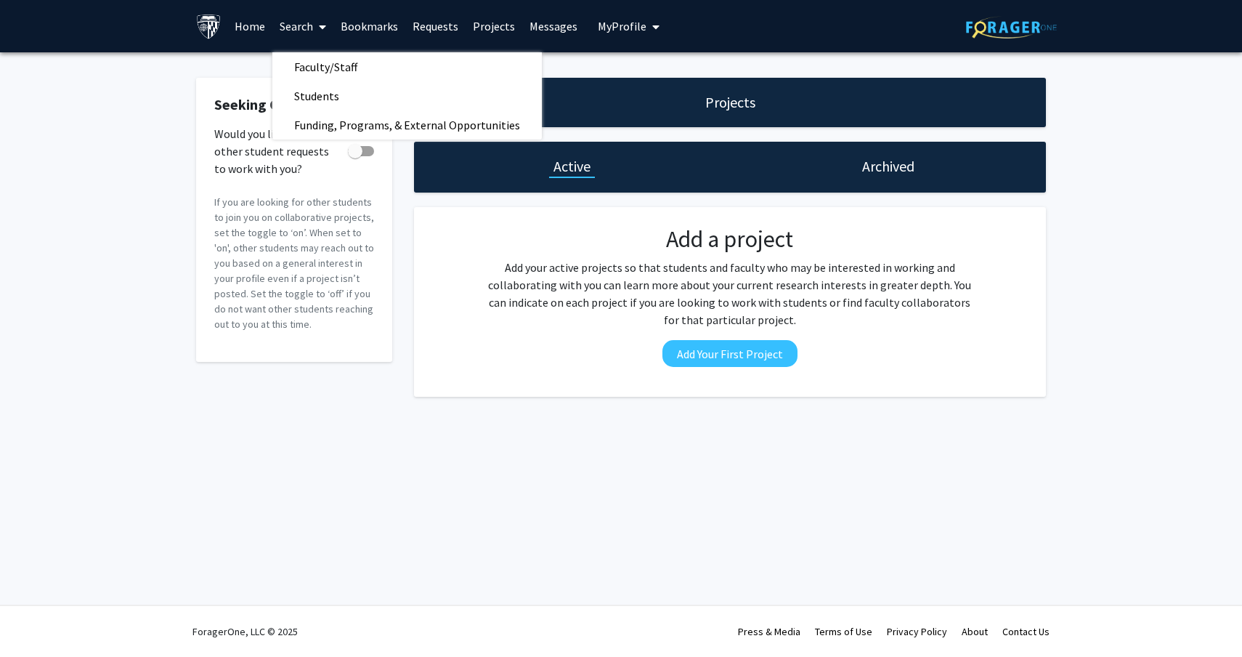
click at [251, 25] on link "Home" at bounding box center [249, 26] width 45 height 51
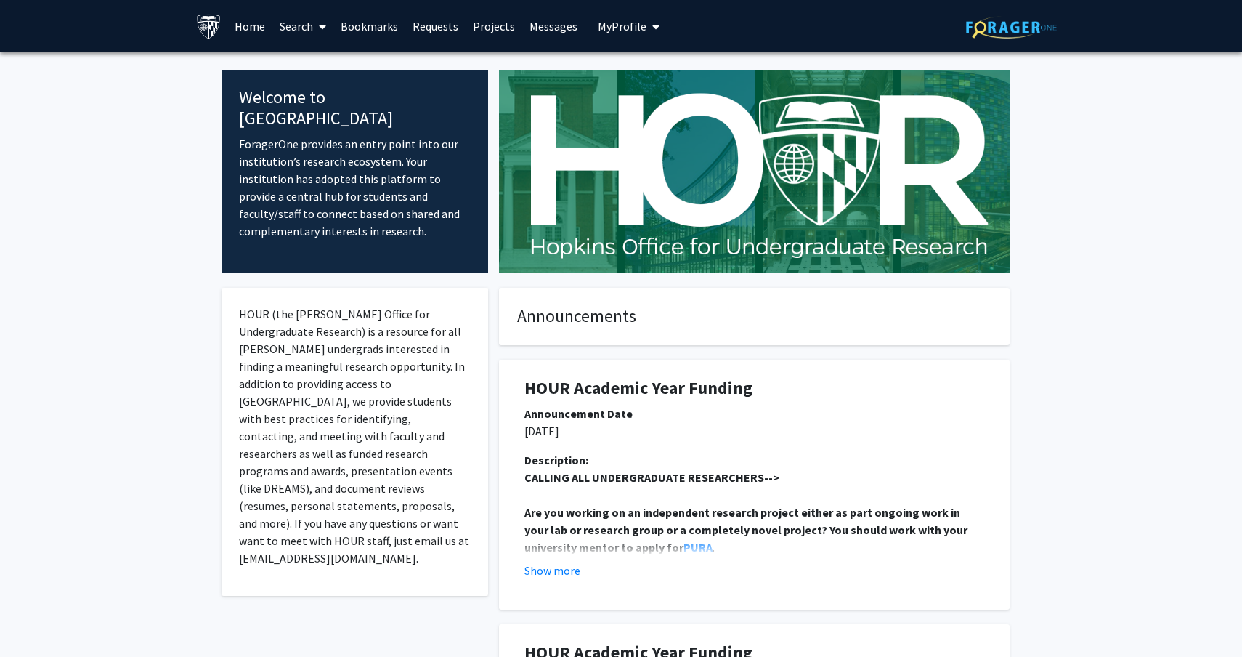
scroll to position [178, 0]
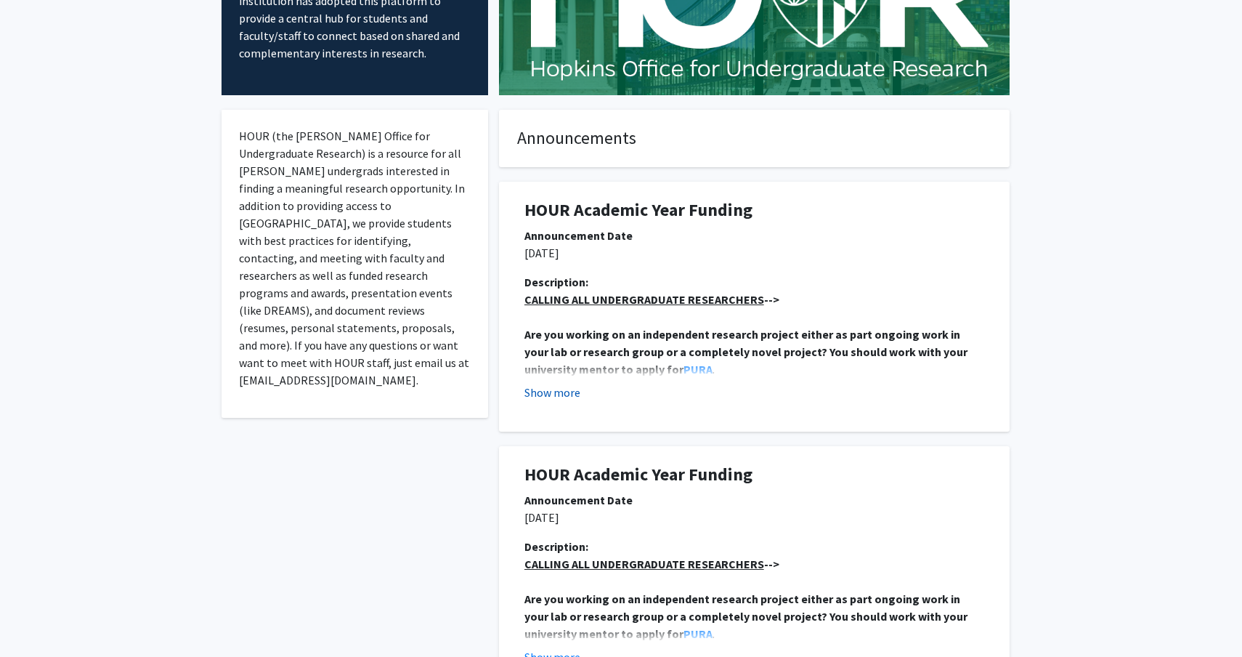
click at [562, 398] on button "Show more" at bounding box center [553, 392] width 56 height 17
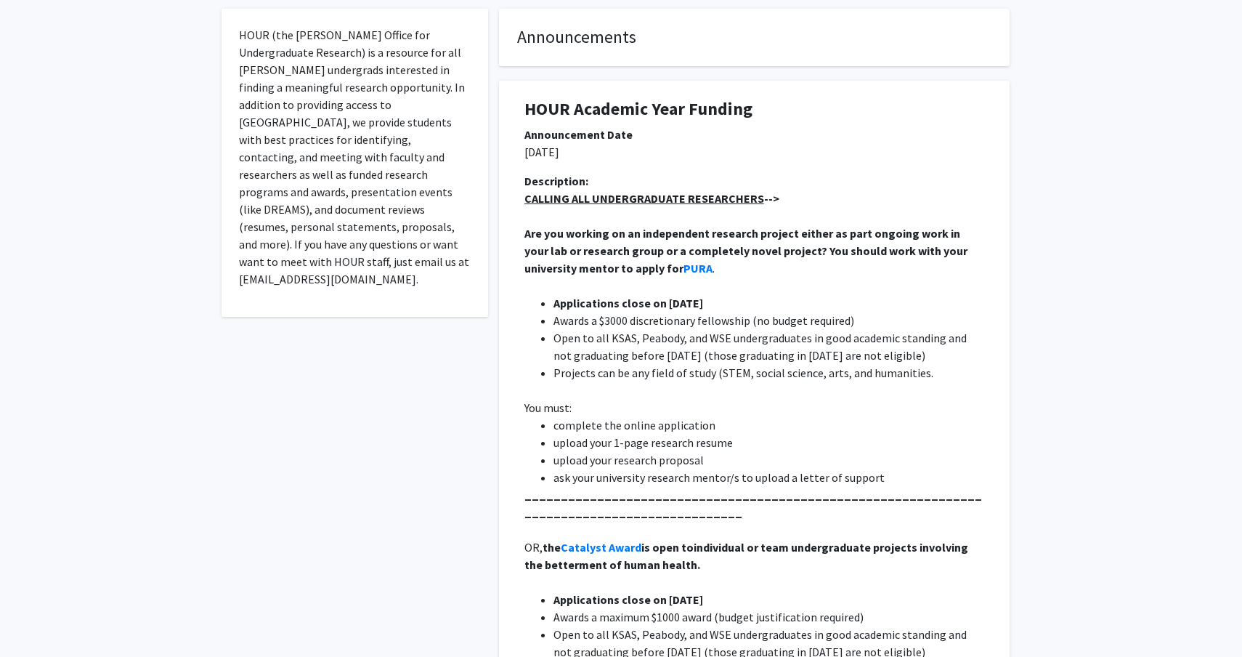
scroll to position [0, 0]
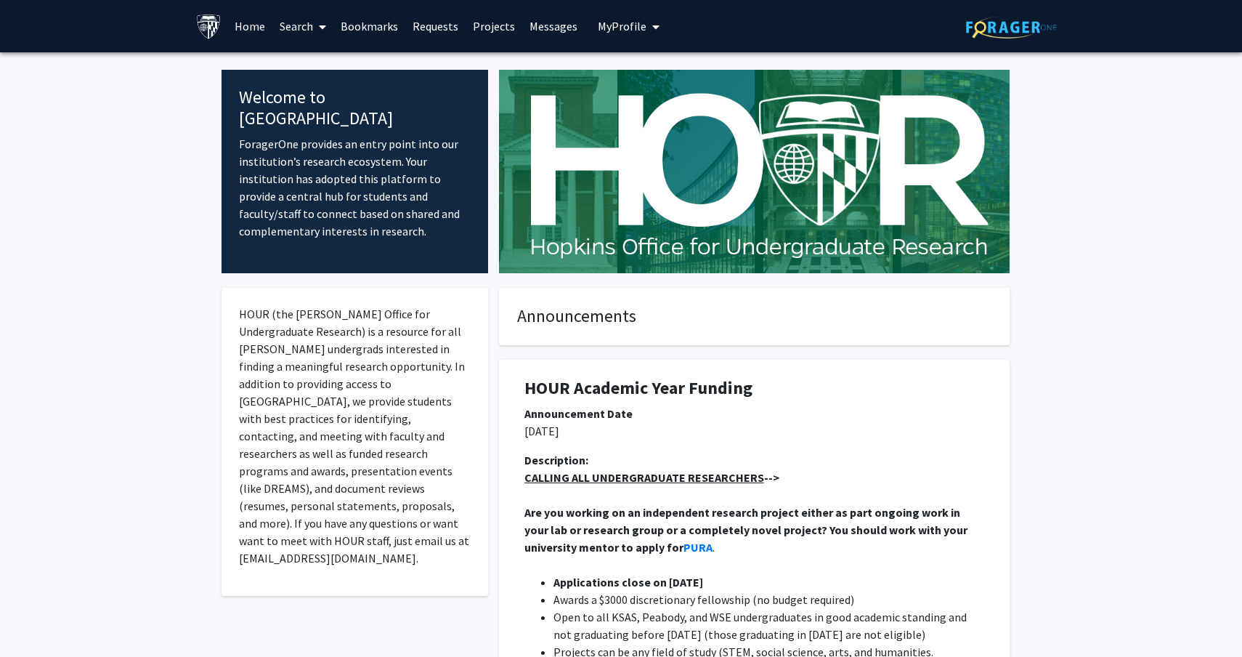
click at [315, 33] on span at bounding box center [319, 26] width 13 height 51
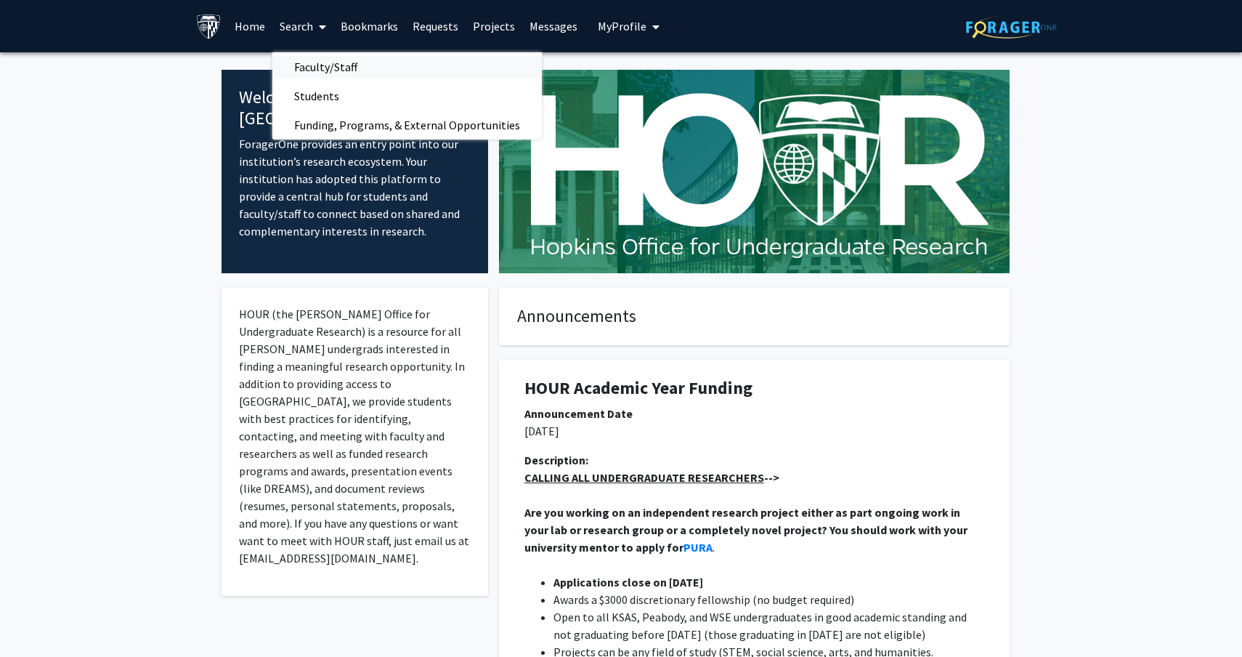
click at [335, 64] on span "Faculty/Staff" at bounding box center [325, 66] width 107 height 29
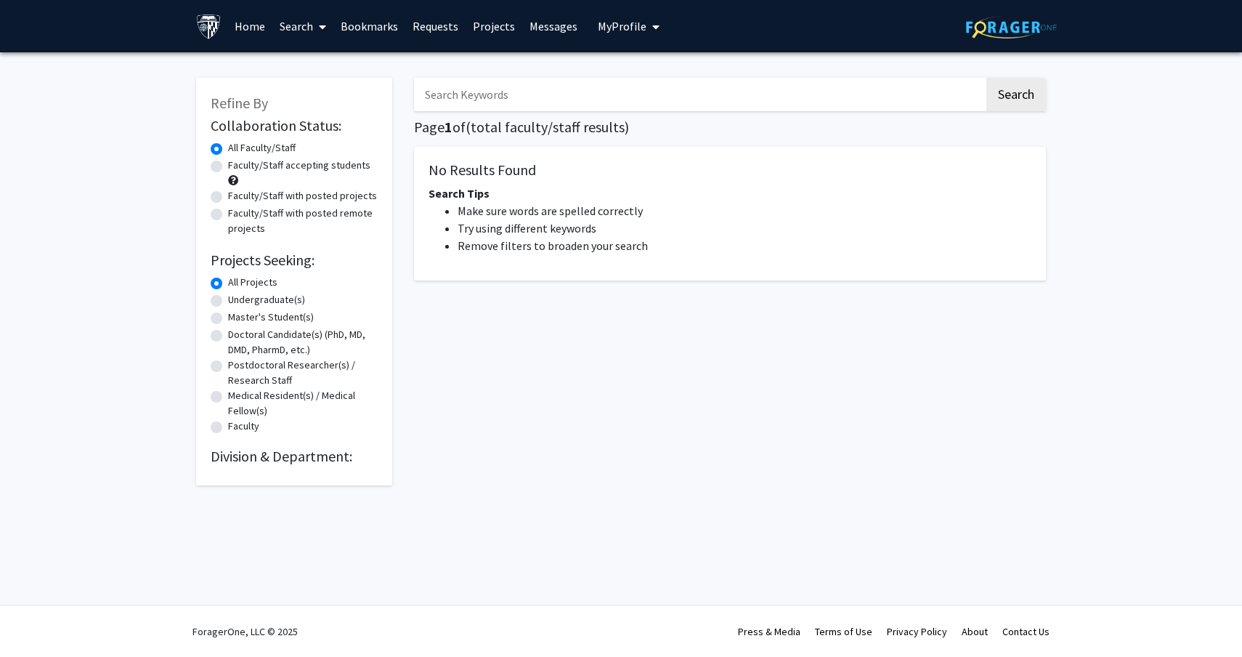
click at [254, 304] on label "Undergraduate(s)" at bounding box center [266, 299] width 77 height 15
click at [238, 301] on input "Undergraduate(s)" at bounding box center [232, 296] width 9 height 9
radio input "true"
click at [1005, 89] on button "Search" at bounding box center [1017, 94] width 60 height 33
radio input "true"
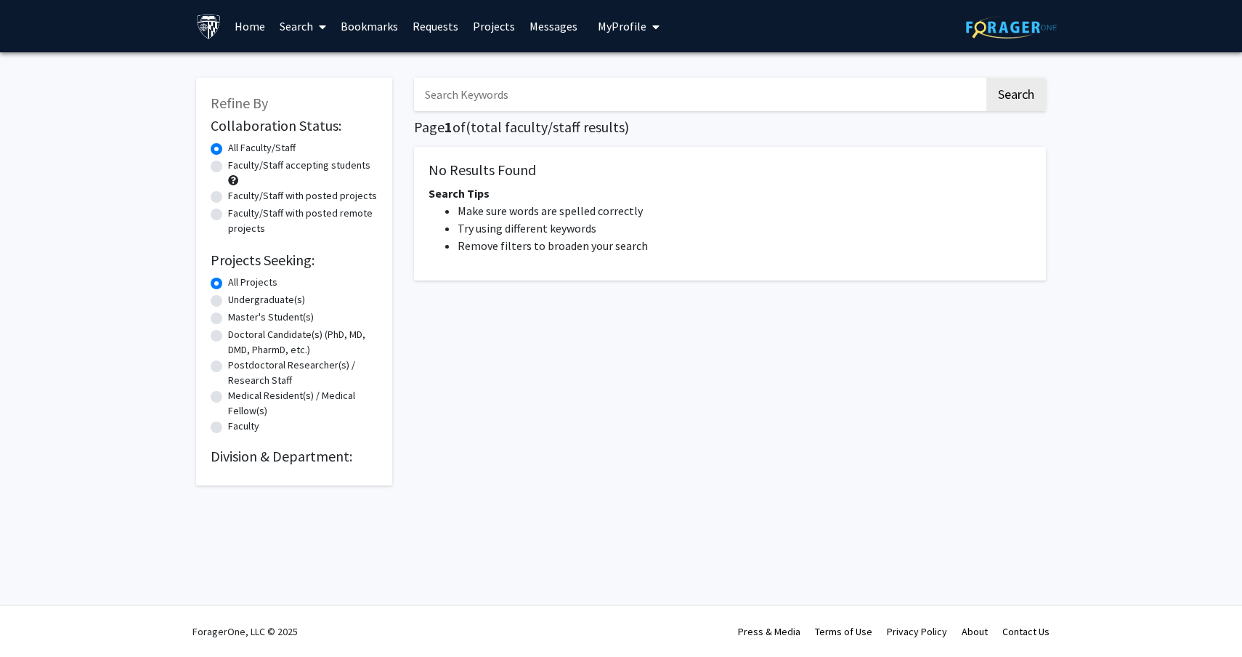
click at [501, 98] on input "Search Keywords" at bounding box center [699, 94] width 570 height 33
click at [987, 78] on button "Search" at bounding box center [1017, 94] width 60 height 33
click at [1007, 98] on button "Search" at bounding box center [1017, 94] width 60 height 33
click at [818, 81] on input "ortho" at bounding box center [699, 94] width 570 height 33
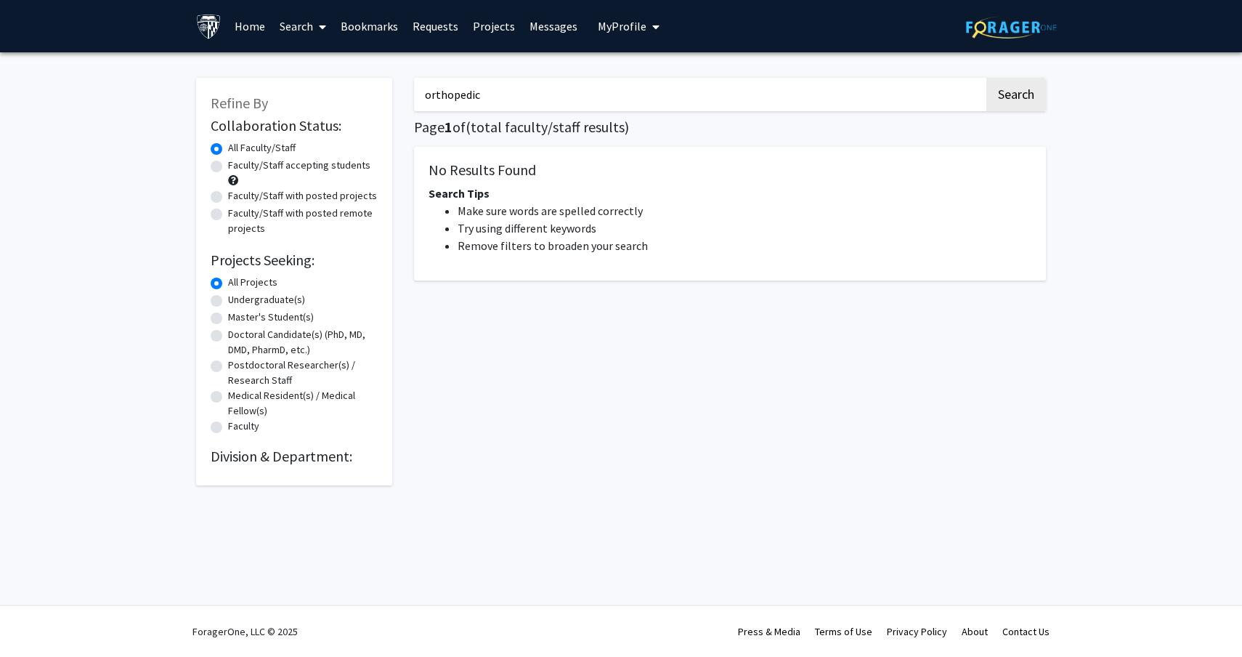
type input "orthopedic"
click at [235, 170] on label "Faculty/Staff accepting students" at bounding box center [299, 165] width 142 height 15
click at [235, 167] on input "Faculty/Staff accepting students" at bounding box center [232, 162] width 9 height 9
radio input "true"
click at [1024, 95] on button "Search" at bounding box center [1017, 94] width 60 height 33
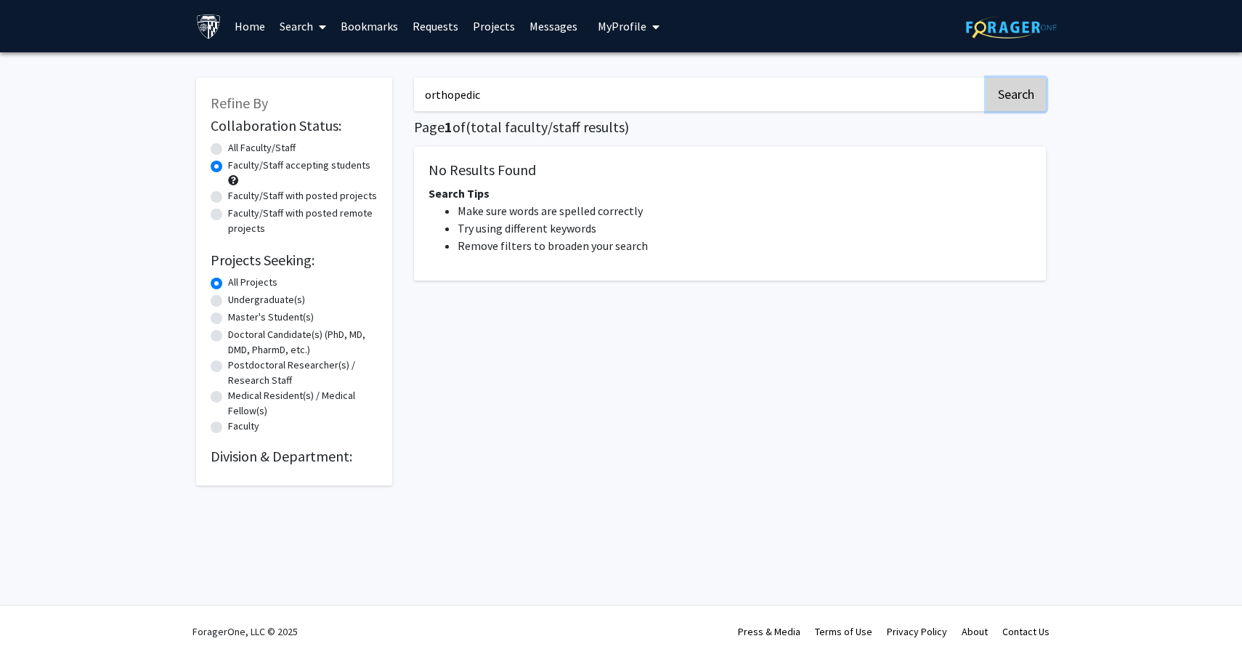
radio input "true"
click at [1026, 96] on button "Search" at bounding box center [1017, 94] width 60 height 33
click at [571, 105] on input "orthopedic" at bounding box center [699, 94] width 570 height 33
type input "medicine"
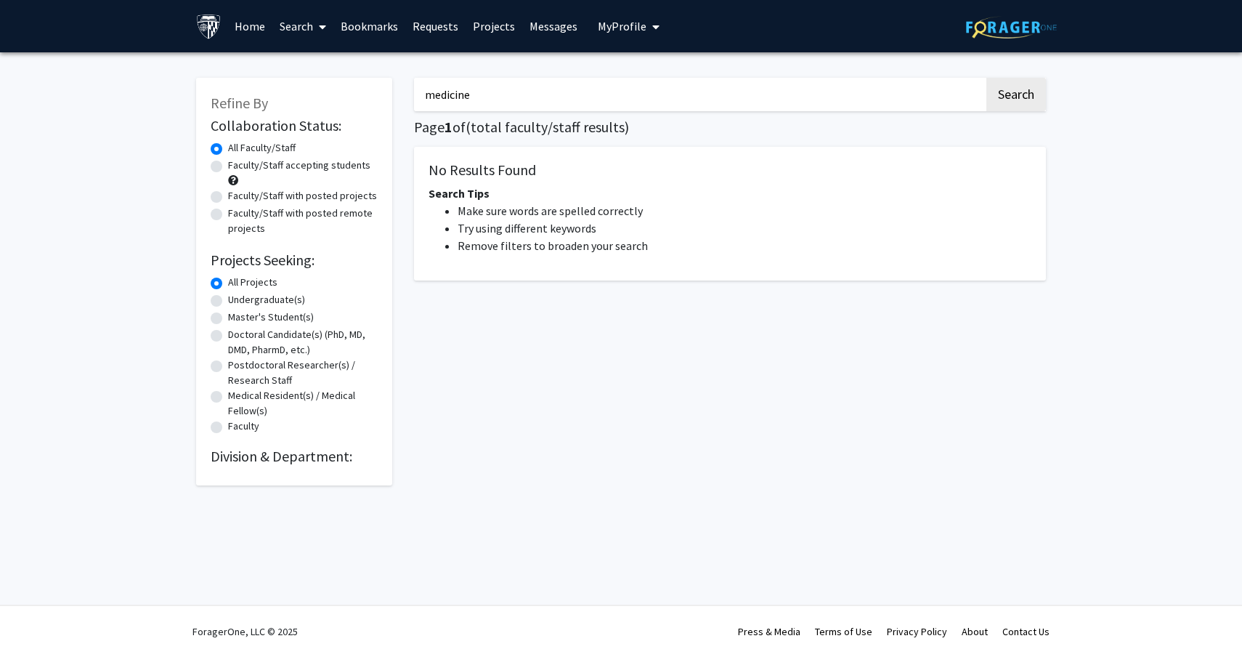
click at [987, 78] on button "Search" at bounding box center [1017, 94] width 60 height 33
click at [1029, 101] on button "Search" at bounding box center [1017, 94] width 60 height 33
click at [235, 307] on div "Undergraduate(s)" at bounding box center [294, 300] width 167 height 17
click at [241, 301] on label "Undergraduate(s)" at bounding box center [266, 299] width 77 height 15
click at [238, 301] on input "Undergraduate(s)" at bounding box center [232, 296] width 9 height 9
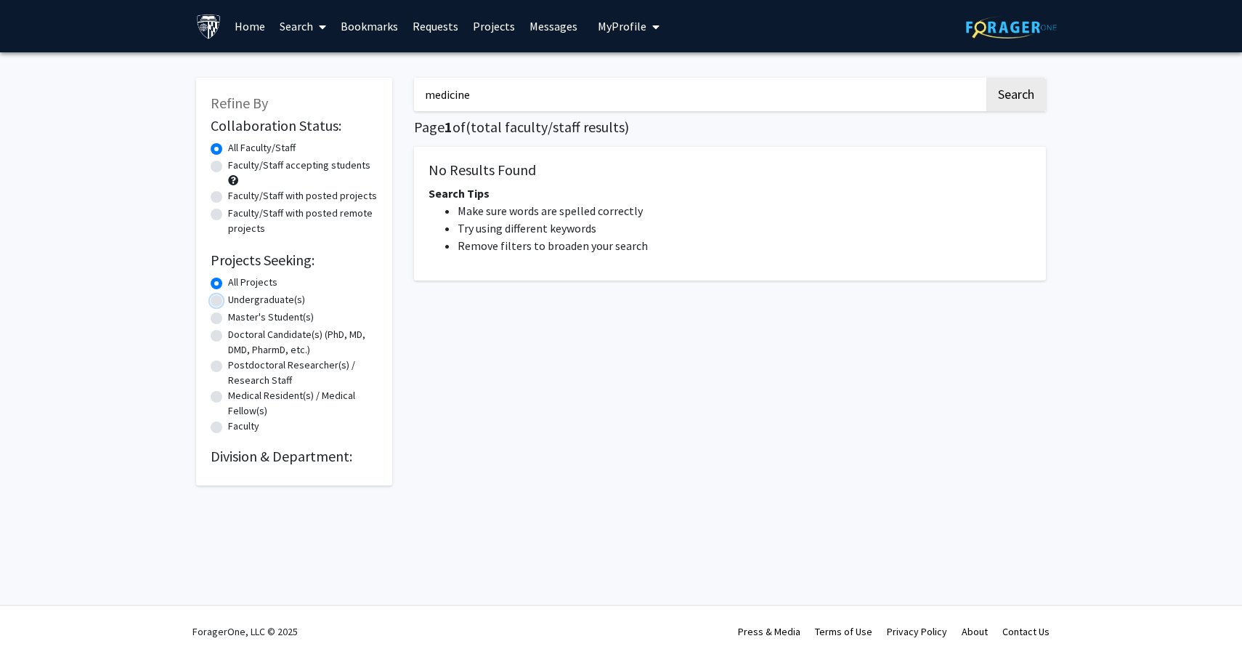
radio input "true"
click at [1019, 108] on button "Search" at bounding box center [1017, 94] width 60 height 33
radio input "true"
click at [1022, 100] on button "Search" at bounding box center [1017, 94] width 60 height 33
click at [319, 21] on icon at bounding box center [322, 27] width 7 height 12
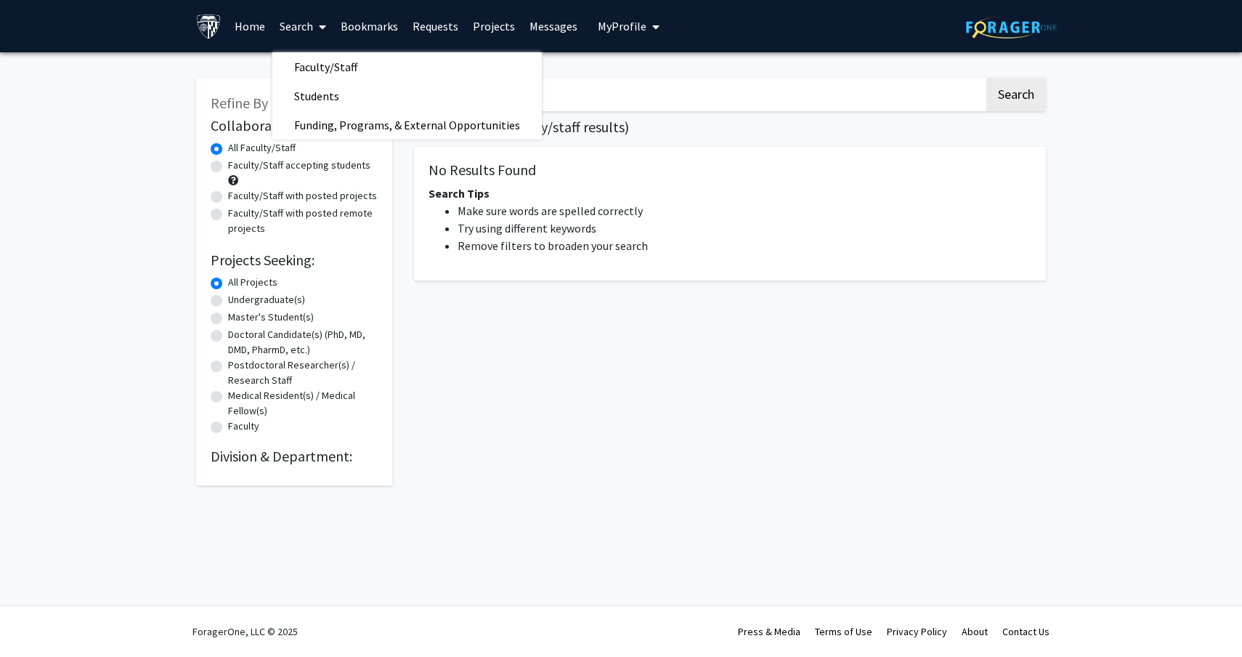
click at [261, 31] on link "Home" at bounding box center [249, 26] width 45 height 51
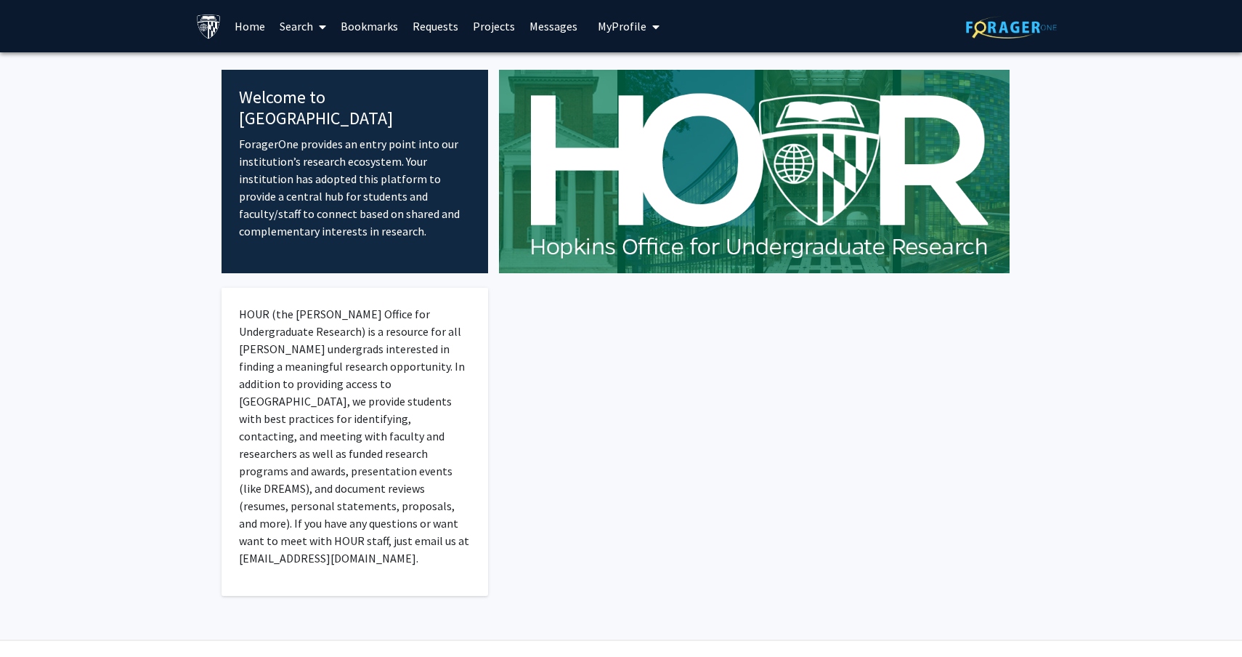
click at [294, 31] on link "Search" at bounding box center [302, 26] width 61 height 51
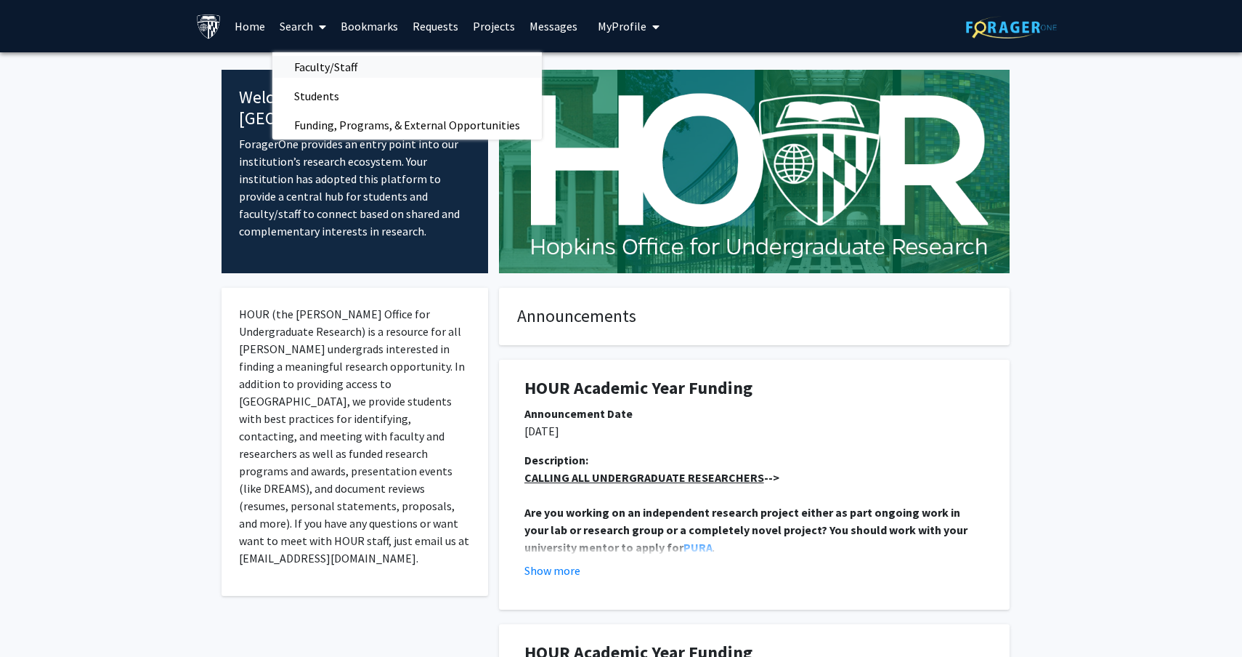
click at [337, 68] on span "Faculty/Staff" at bounding box center [325, 66] width 107 height 29
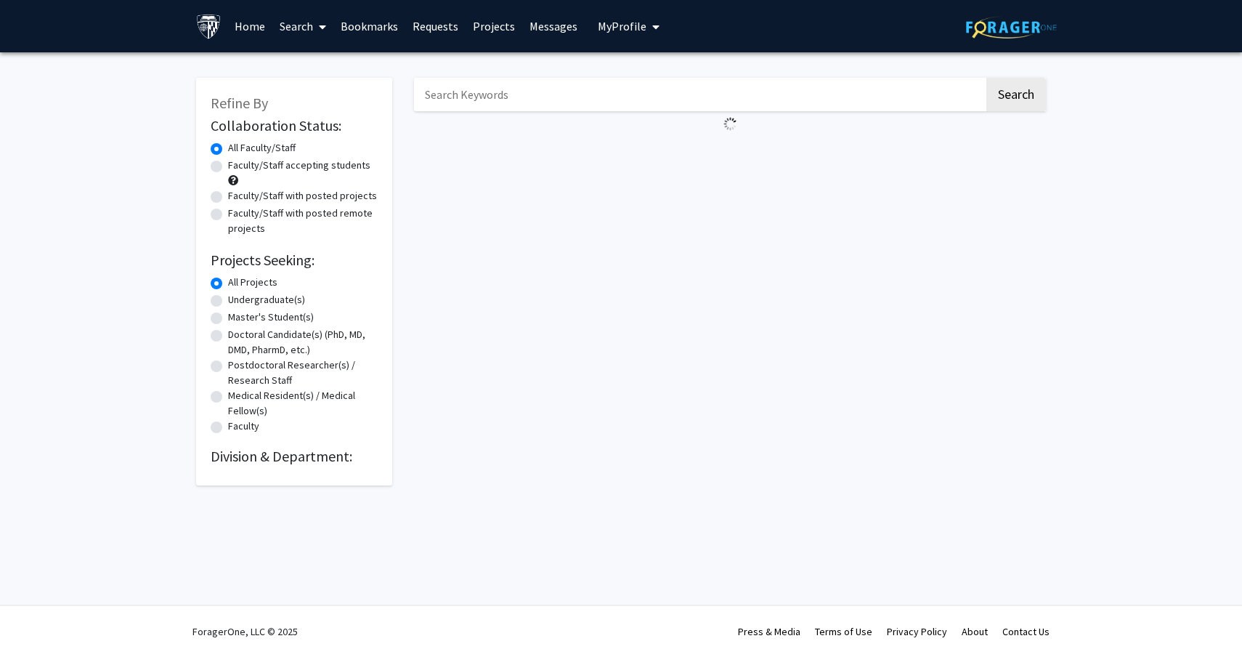
click at [253, 164] on label "Faculty/Staff accepting students" at bounding box center [299, 165] width 142 height 15
click at [238, 164] on input "Faculty/Staff accepting students" at bounding box center [232, 162] width 9 height 9
radio input "true"
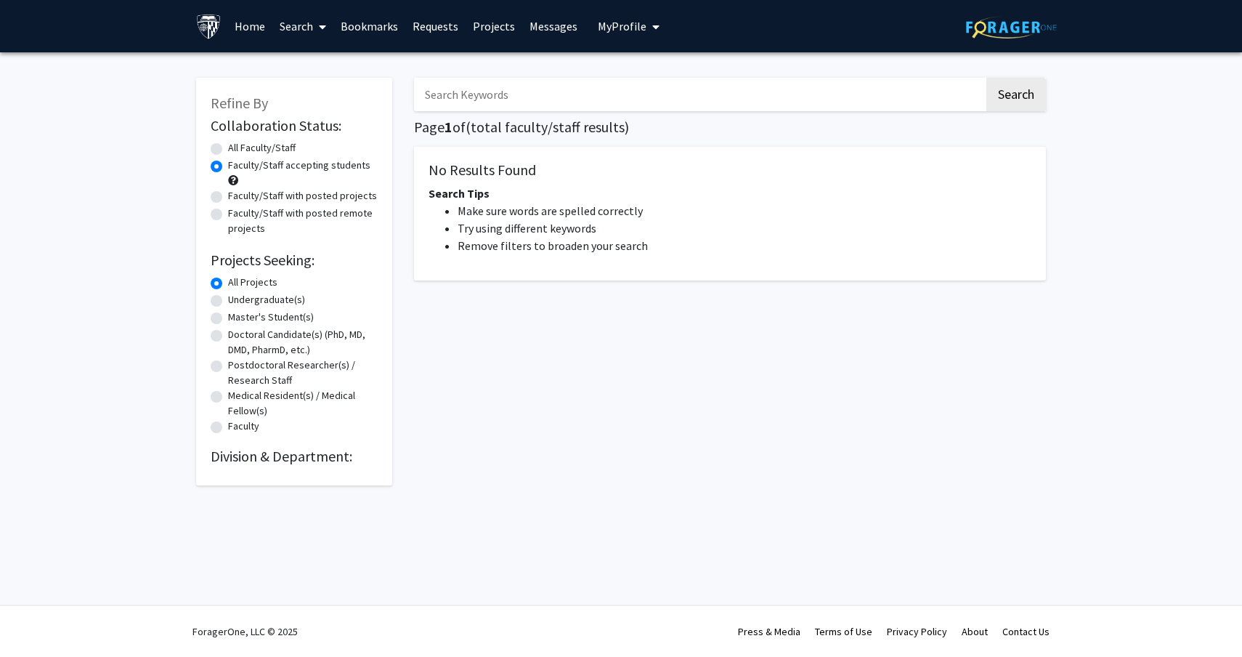
click at [253, 300] on label "Undergraduate(s)" at bounding box center [266, 299] width 77 height 15
click at [238, 300] on input "Undergraduate(s)" at bounding box center [232, 296] width 9 height 9
radio input "true"
click at [257, 328] on label "Doctoral Candidate(s) (PhD, MD, DMD, PharmD, etc.)" at bounding box center [303, 342] width 150 height 31
click at [238, 328] on input "Doctoral Candidate(s) (PhD, MD, DMD, PharmD, etc.)" at bounding box center [232, 331] width 9 height 9
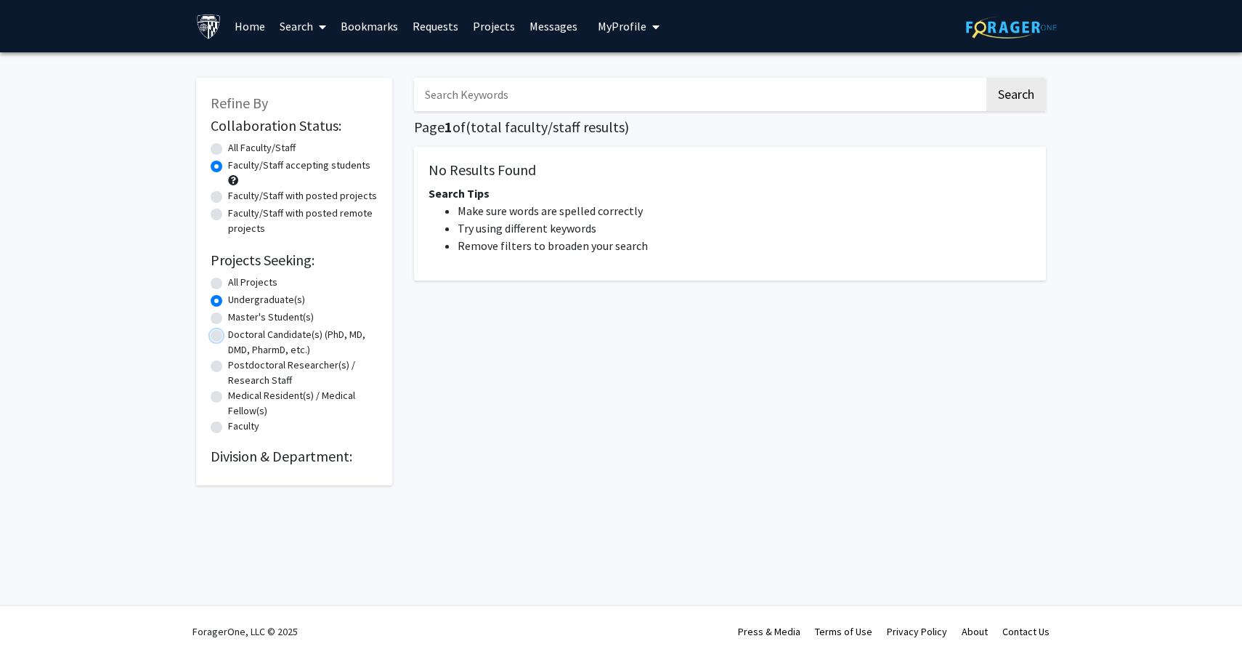
radio input "true"
click at [263, 461] on h2 "Division & Department:" at bounding box center [294, 456] width 167 height 17
click at [324, 31] on icon at bounding box center [322, 27] width 7 height 12
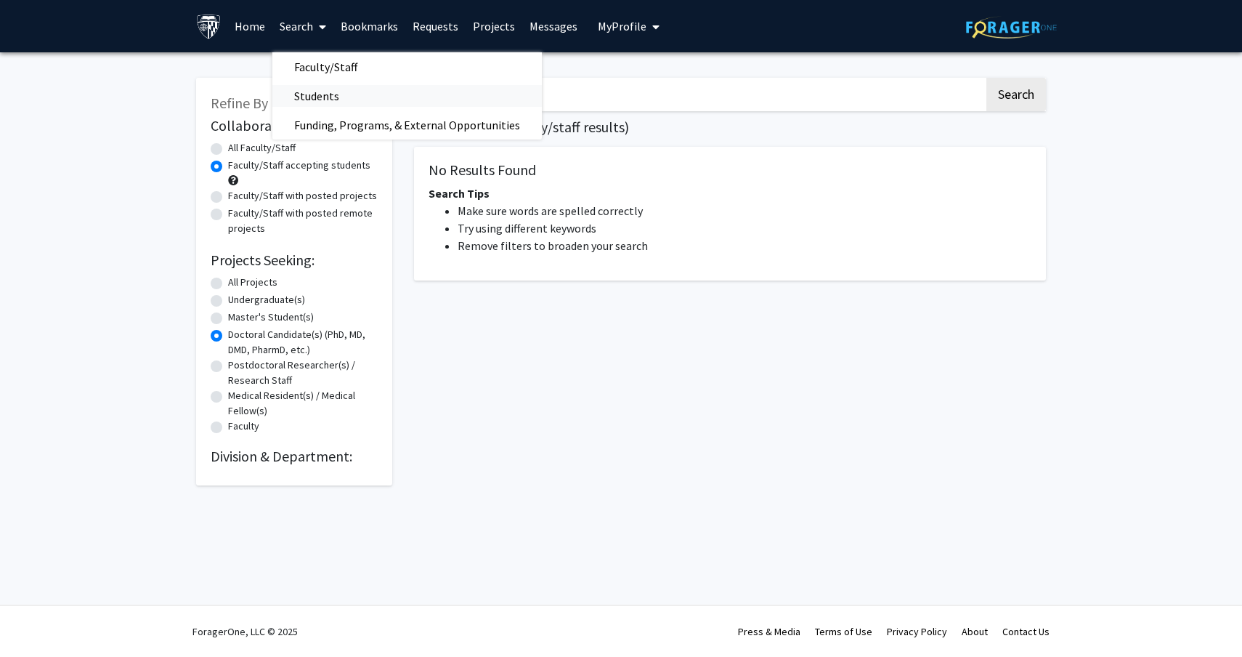
click at [339, 87] on span "Students" at bounding box center [316, 95] width 89 height 29
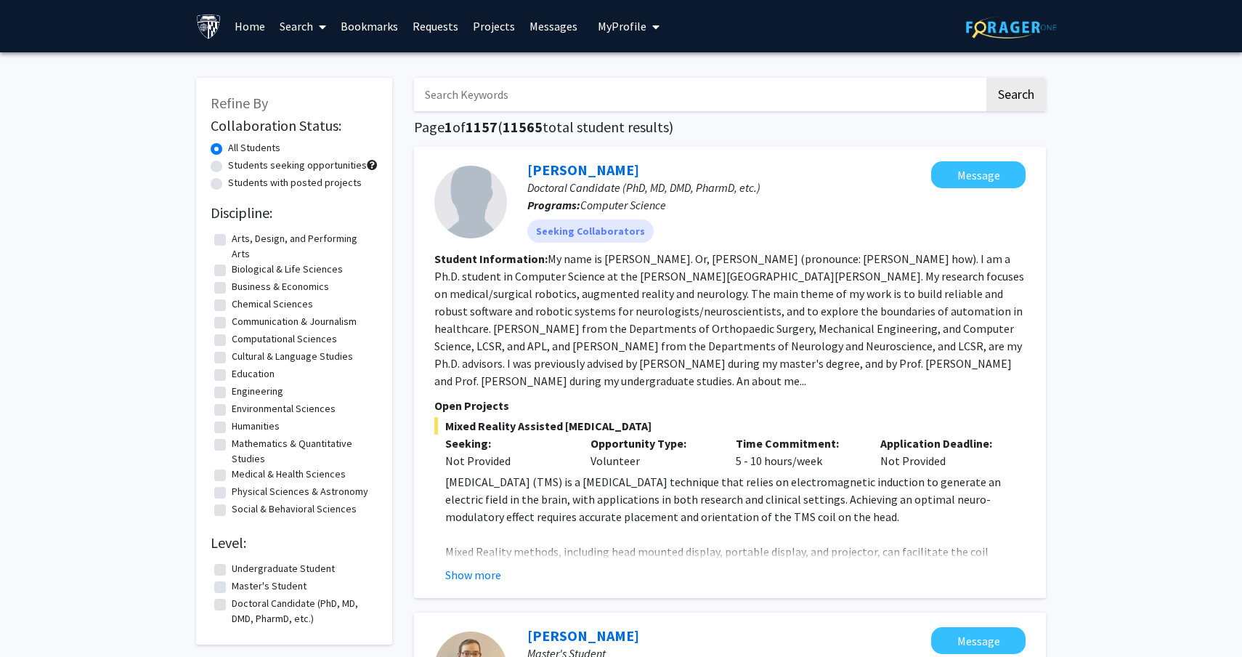
click at [311, 28] on link "Search" at bounding box center [302, 26] width 61 height 51
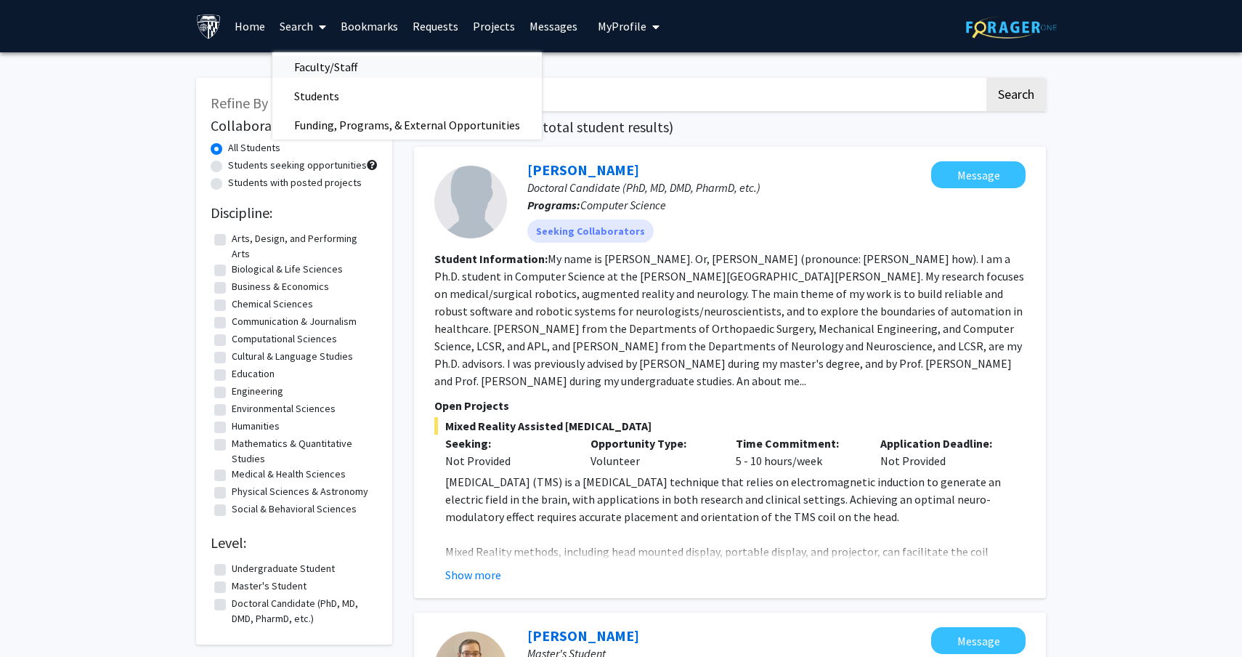
click at [339, 68] on span "Faculty/Staff" at bounding box center [325, 66] width 107 height 29
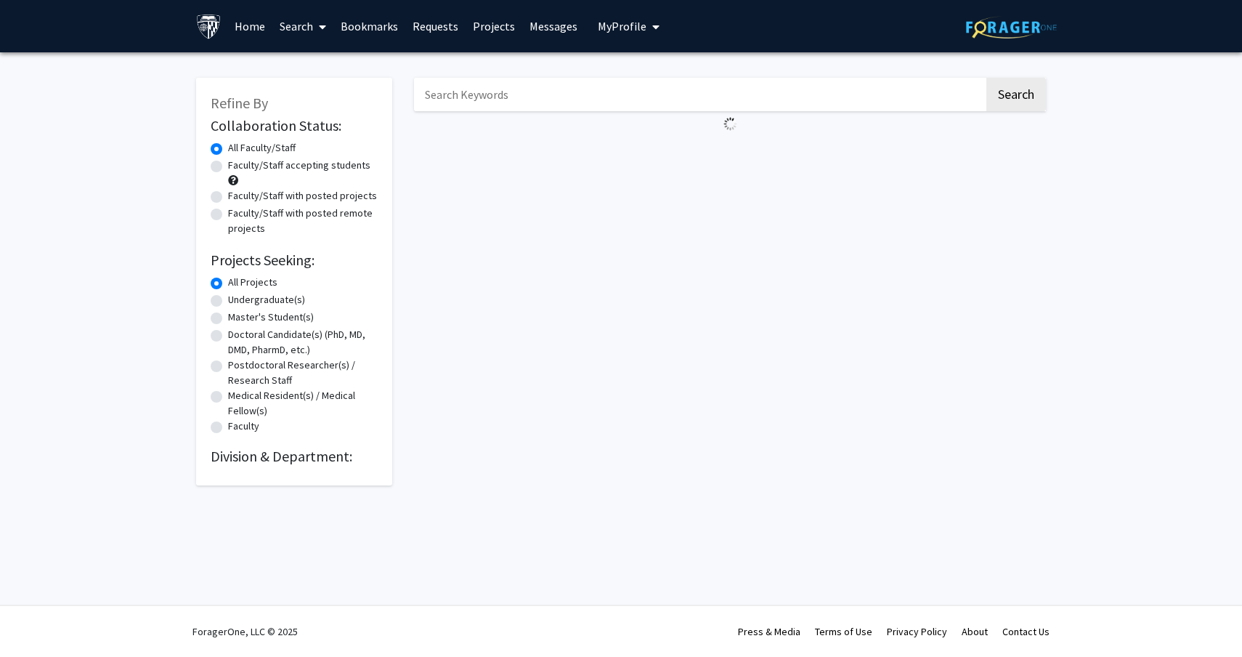
click at [228, 167] on label "Faculty/Staff accepting students" at bounding box center [299, 165] width 142 height 15
click at [228, 167] on input "Faculty/Staff accepting students" at bounding box center [232, 162] width 9 height 9
radio input "true"
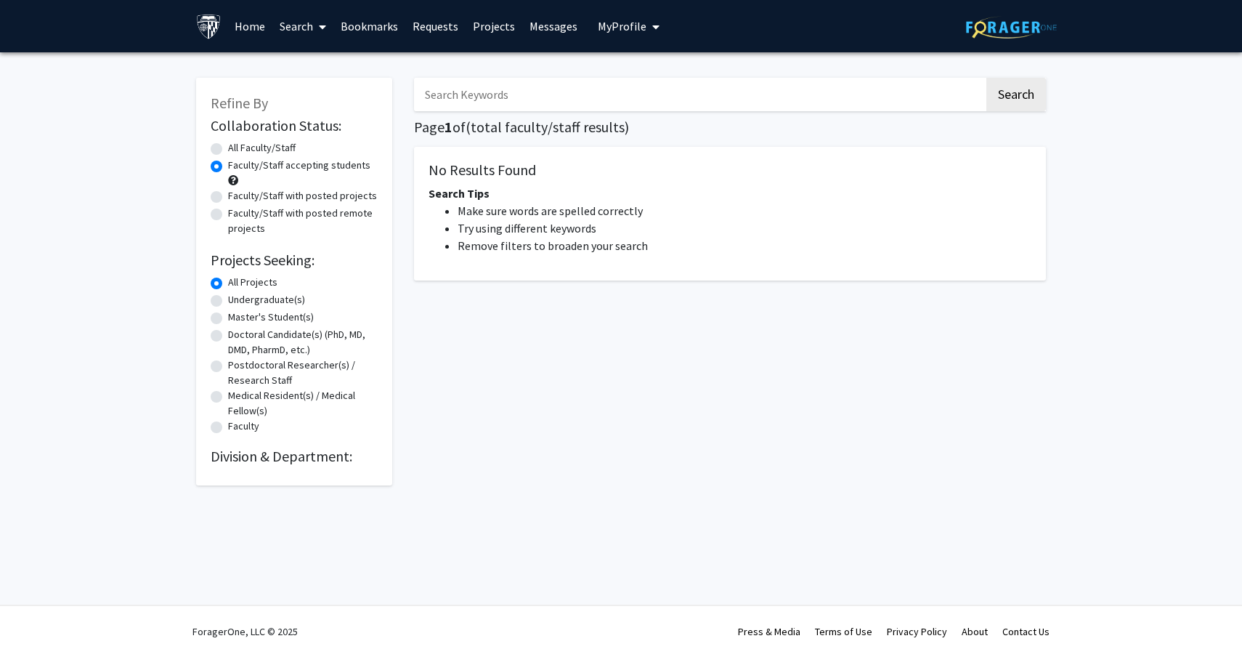
click at [228, 143] on label "All Faculty/Staff" at bounding box center [262, 147] width 68 height 15
click at [228, 143] on input "All Faculty/Staff" at bounding box center [232, 144] width 9 height 9
radio input "true"
click at [228, 152] on label "All Faculty/Staff" at bounding box center [262, 147] width 68 height 15
click at [228, 150] on input "All Faculty/Staff" at bounding box center [232, 144] width 9 height 9
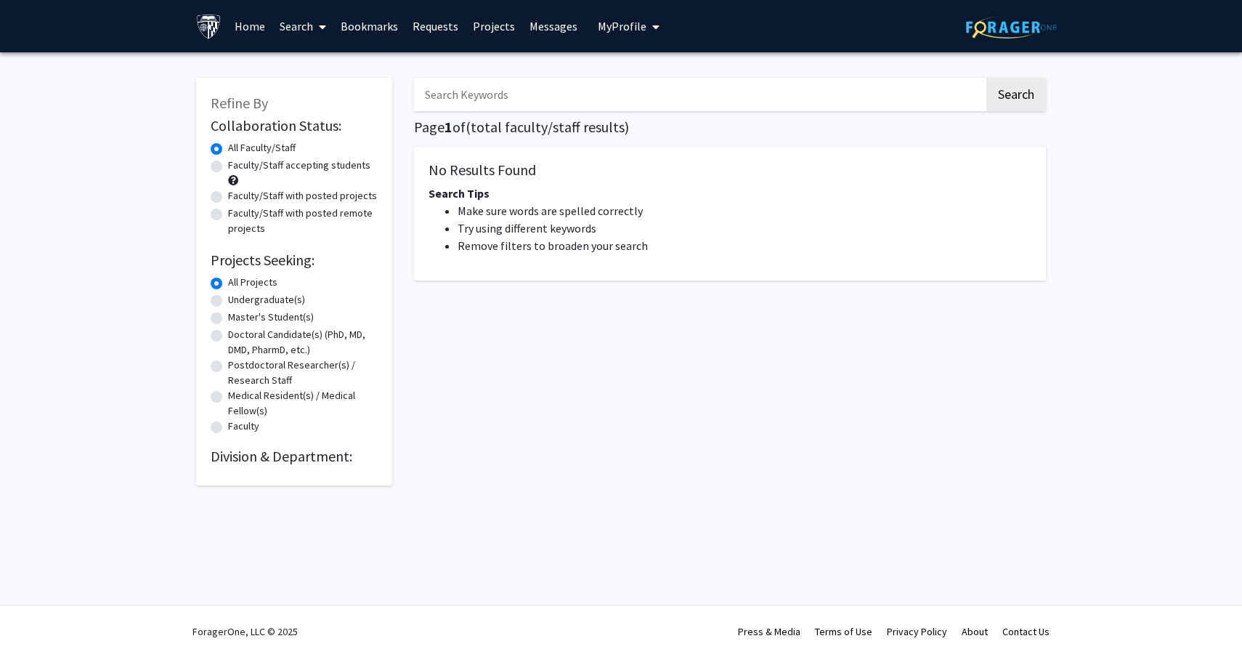
click at [228, 167] on label "Faculty/Staff accepting students" at bounding box center [299, 165] width 142 height 15
click at [228, 167] on input "Faculty/Staff accepting students" at bounding box center [232, 162] width 9 height 9
radio input "true"
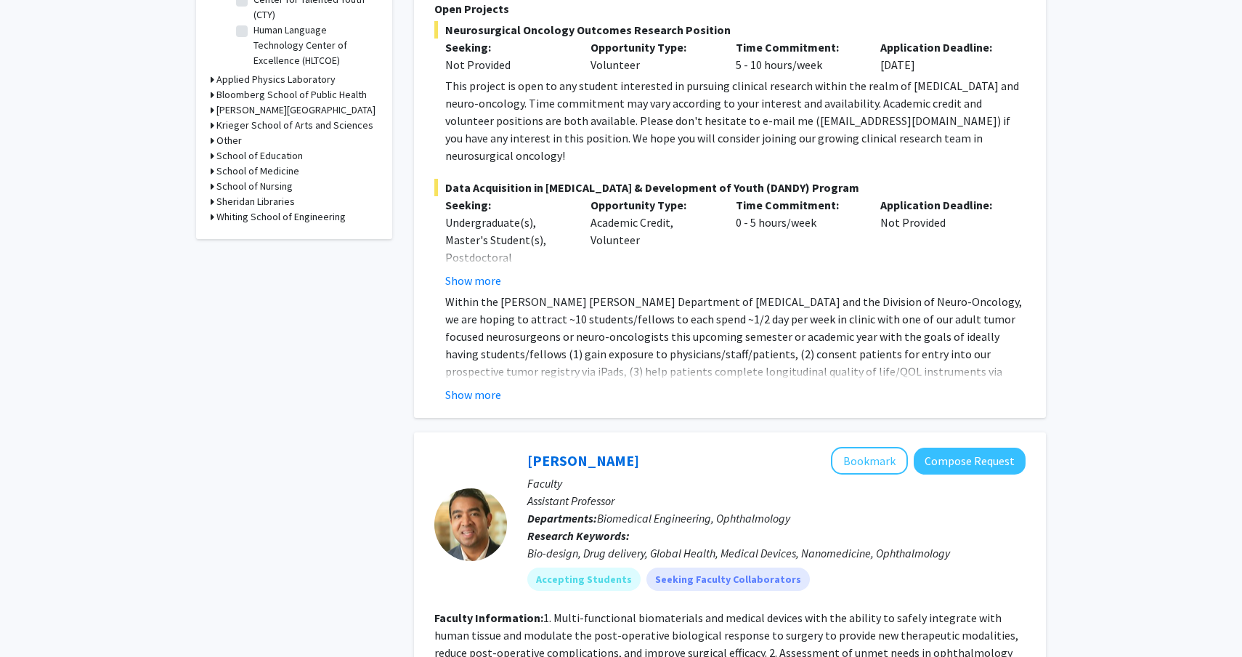
scroll to position [549, 0]
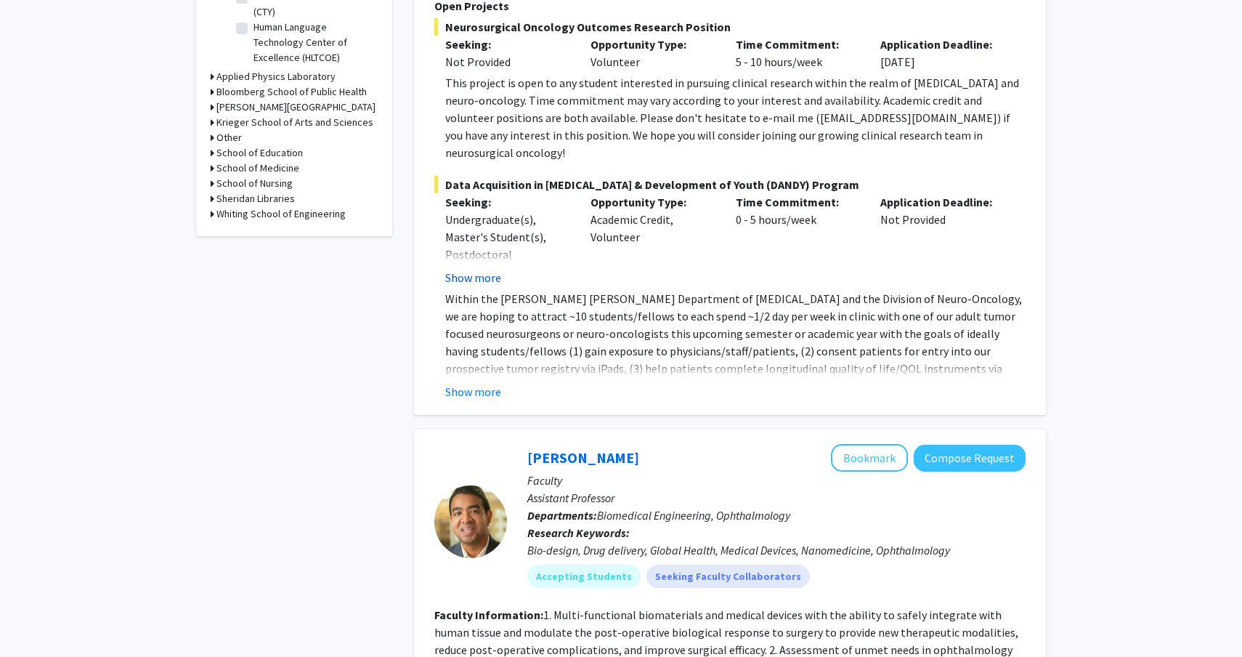
click at [490, 269] on button "Show more" at bounding box center [473, 277] width 56 height 17
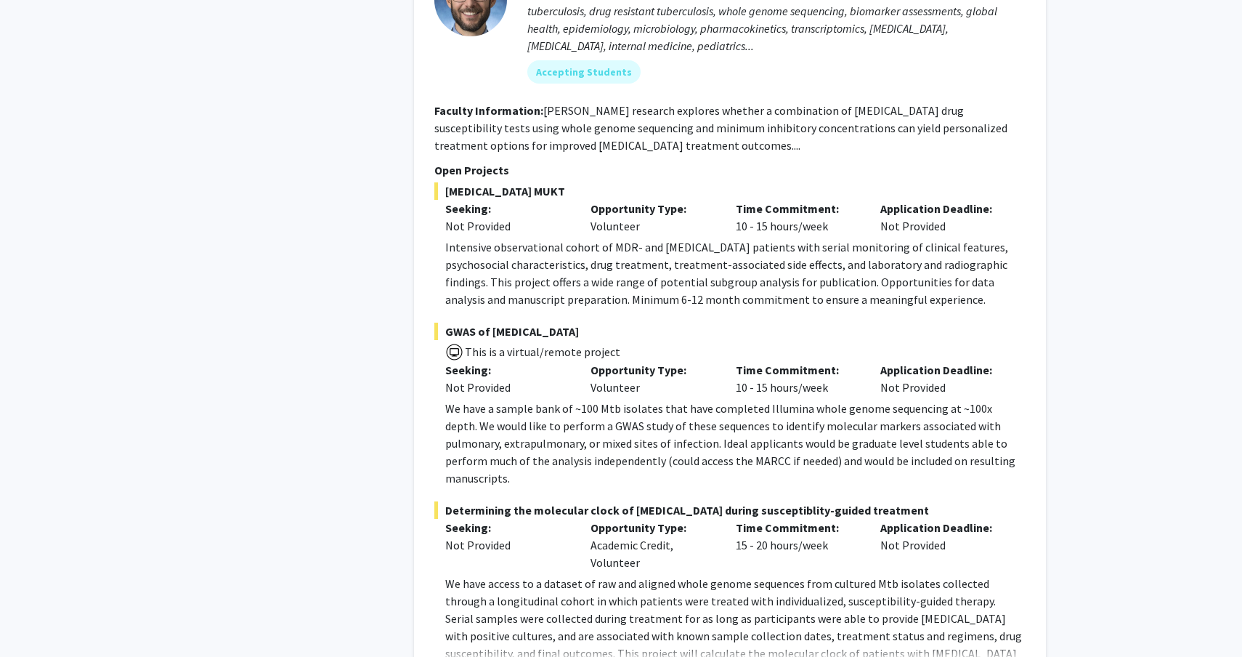
scroll to position [6937, 0]
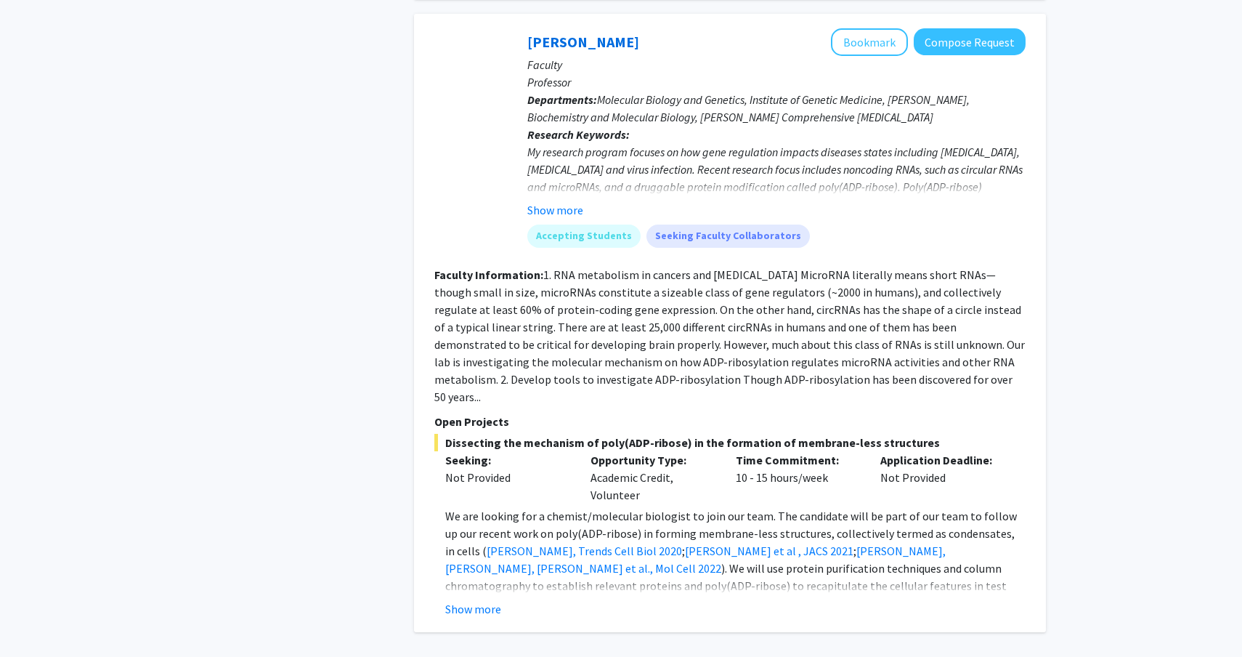
scroll to position [5218, 0]
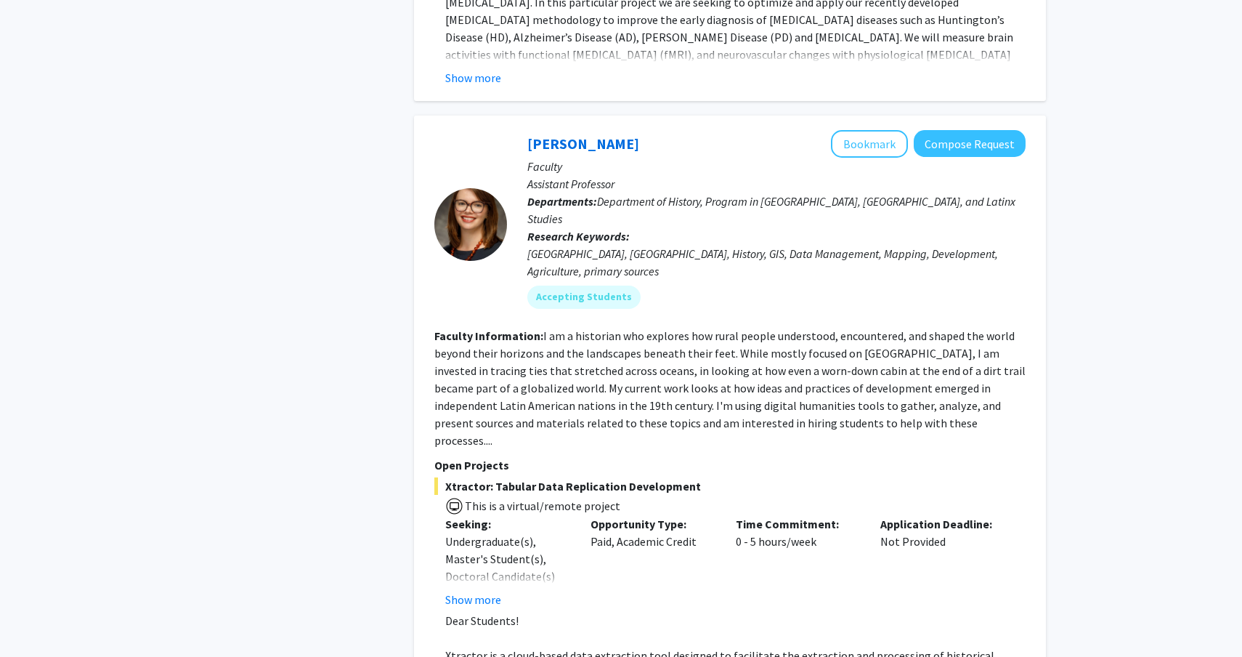
scroll to position [5058, 0]
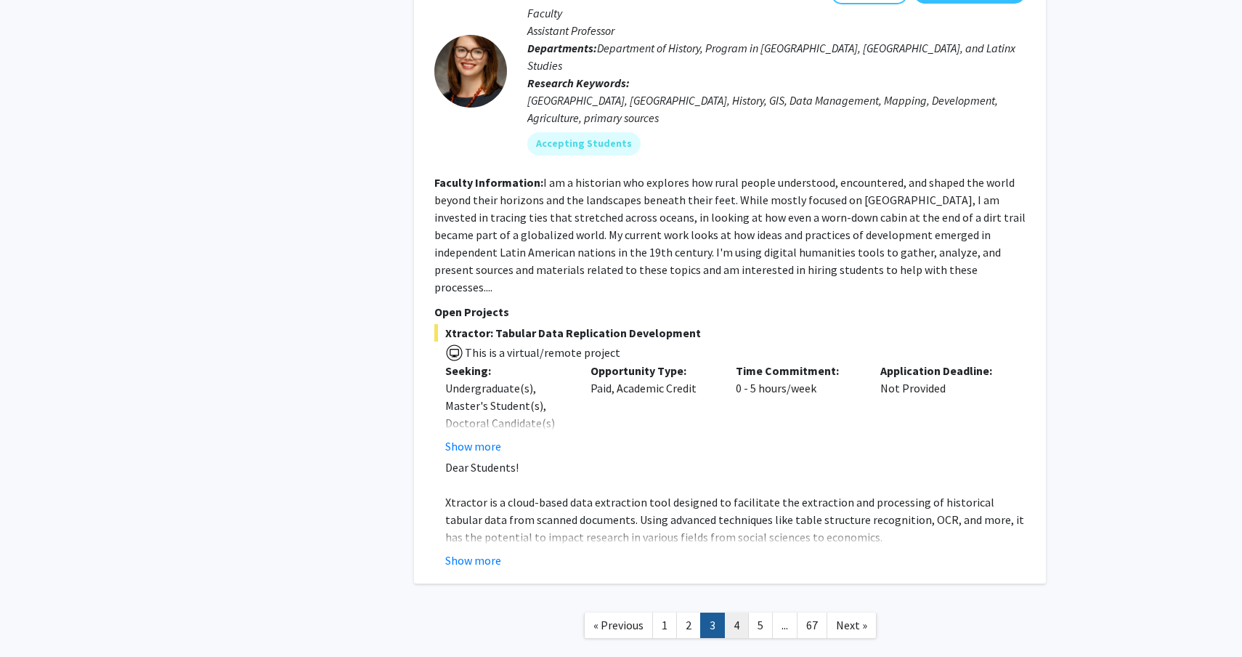
click at [740, 612] on link "4" at bounding box center [736, 624] width 25 height 25
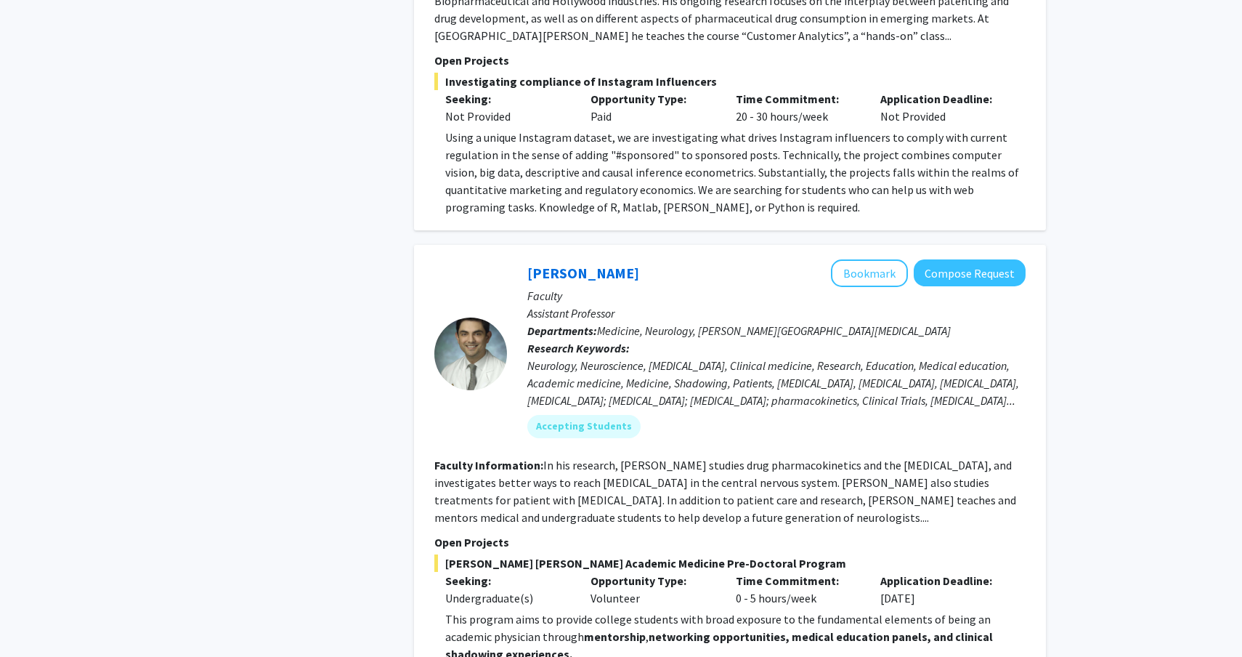
scroll to position [5165, 0]
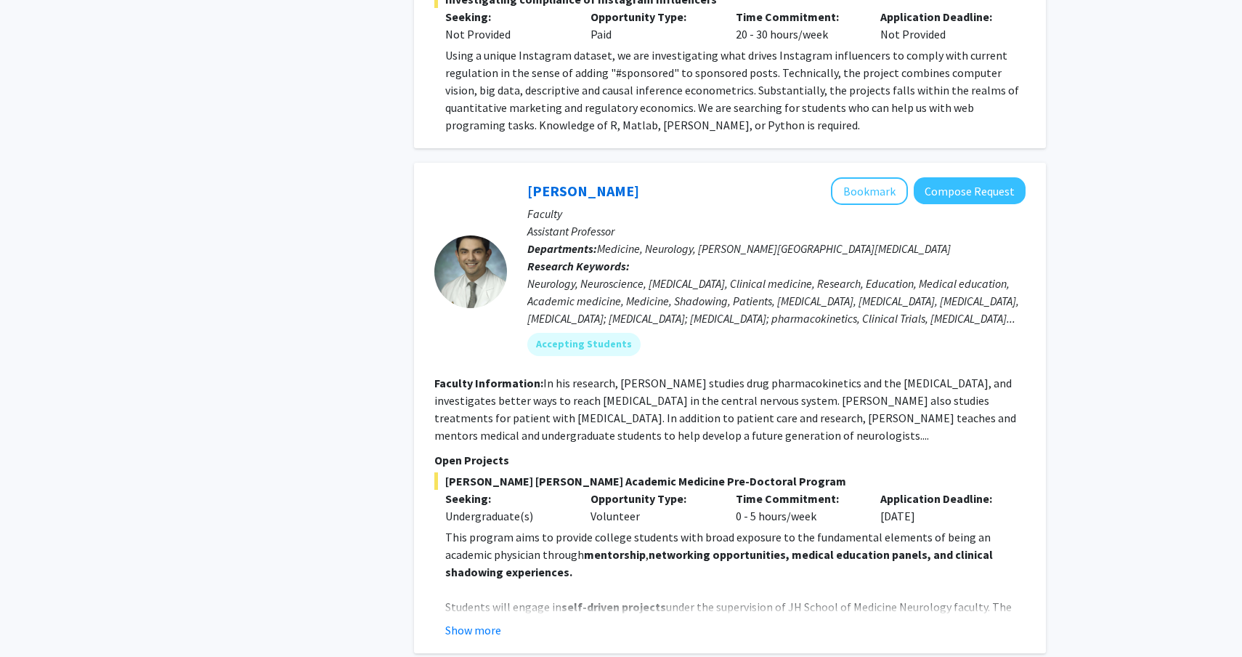
click at [496, 489] on div "Carlos Romo Bookmark Compose Request Faculty Assistant Professor Departments: M…" at bounding box center [730, 408] width 632 height 490
click at [493, 621] on button "Show more" at bounding box center [473, 629] width 56 height 17
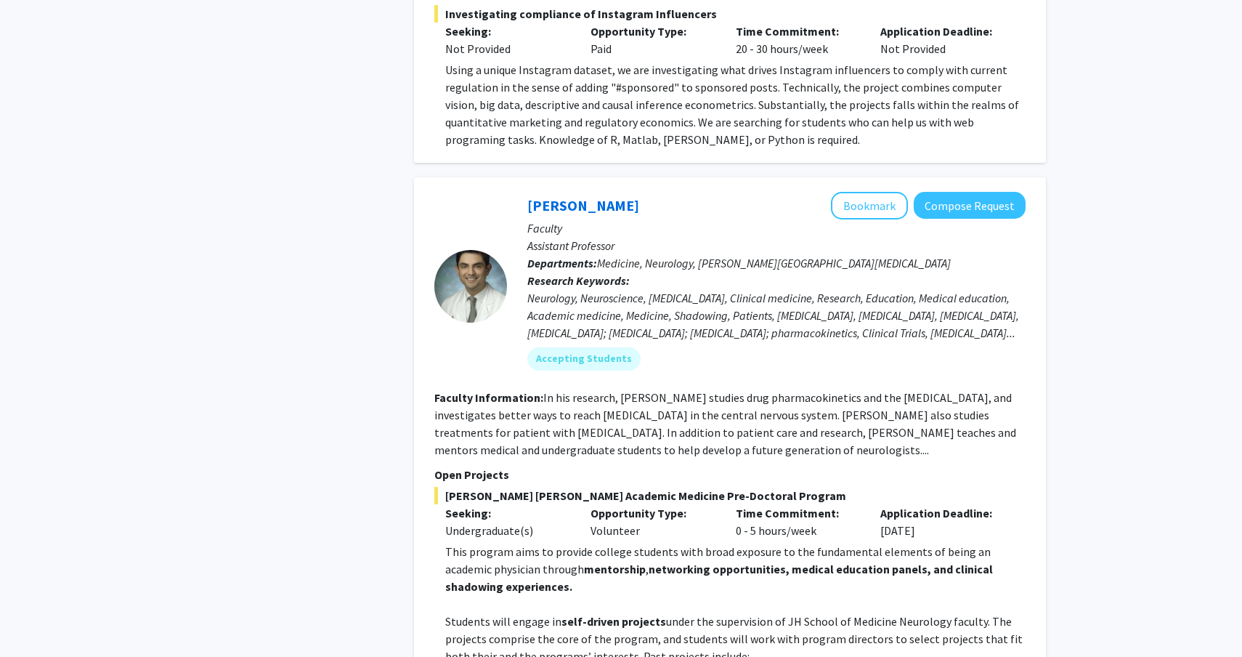
scroll to position [5150, 0]
click at [754, 290] on div "Neurology, Neuroscience, Blood-brain barrier, Clinical medicine, Research, Educ…" at bounding box center [776, 316] width 498 height 52
click at [753, 290] on div "Neurology, Neuroscience, Blood-brain barrier, Clinical medicine, Research, Educ…" at bounding box center [776, 316] width 498 height 52
click at [724, 391] on fg-read-more "In his research, Dr. Romo studies drug pharmacokinetics and the blood-brain bar…" at bounding box center [725, 424] width 582 height 67
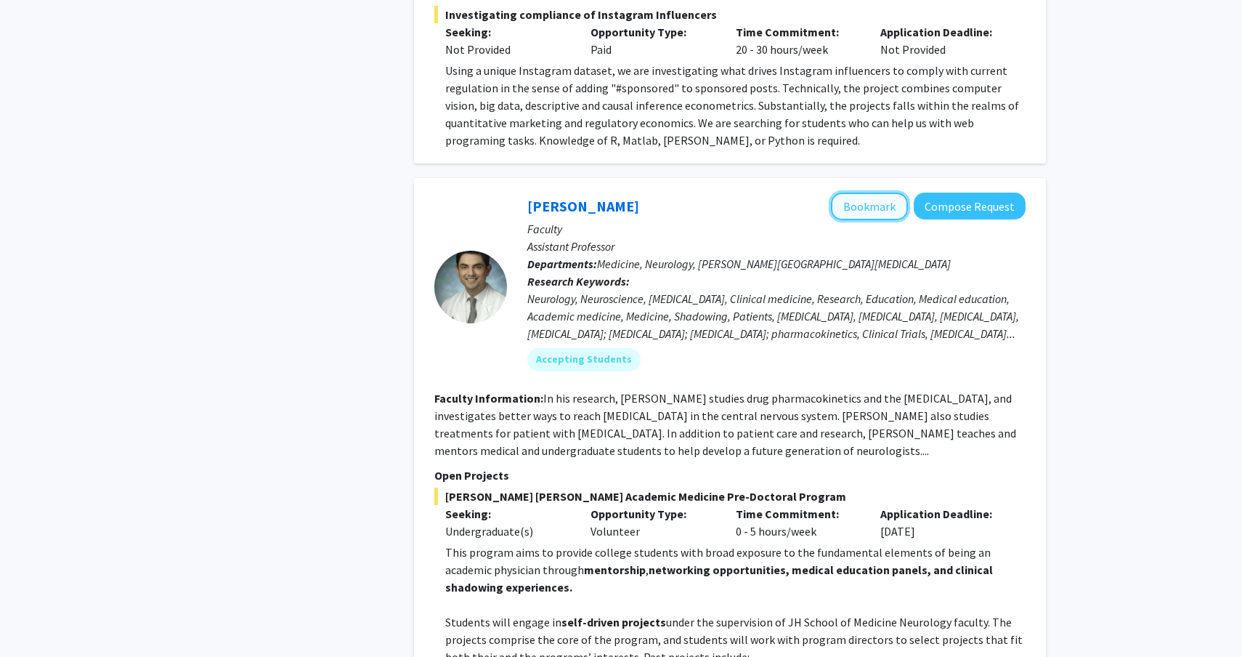
click at [865, 193] on button "Bookmark" at bounding box center [869, 207] width 77 height 28
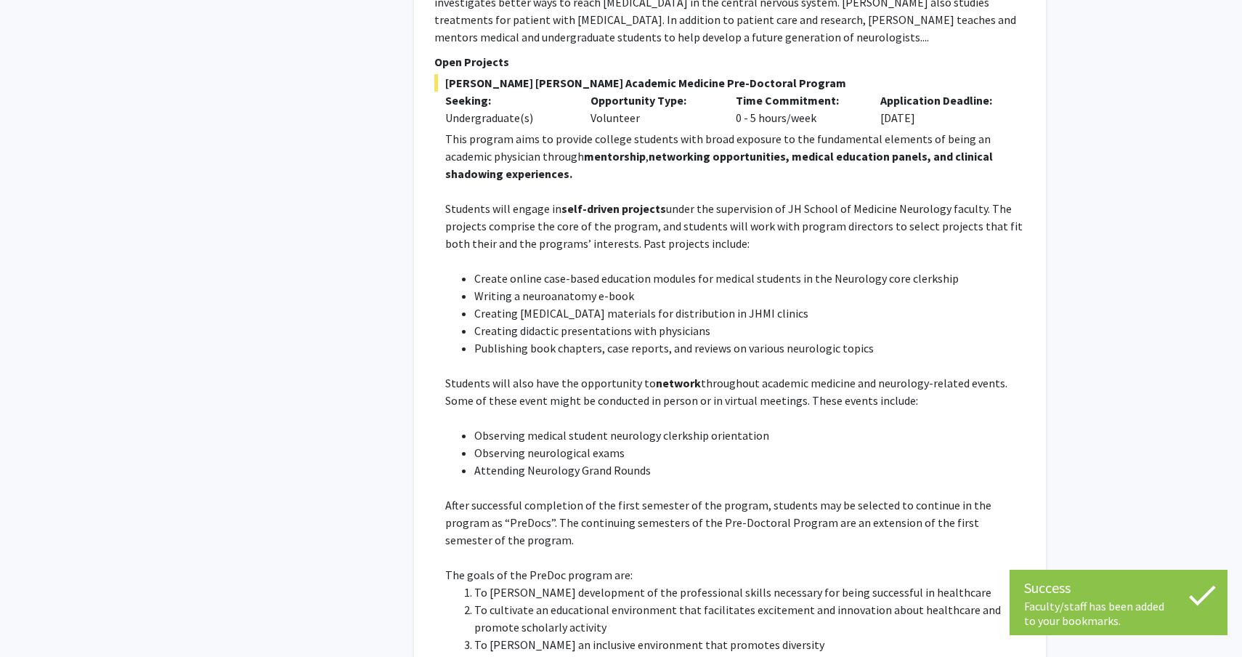
scroll to position [5776, 0]
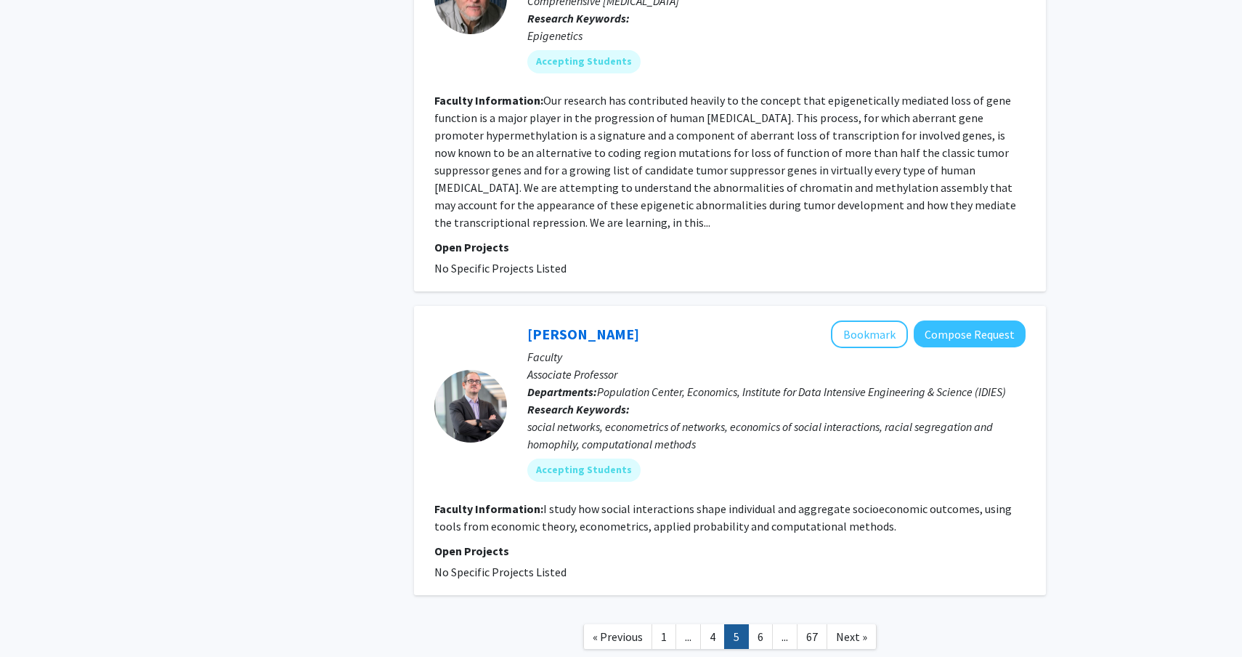
scroll to position [3492, 0]
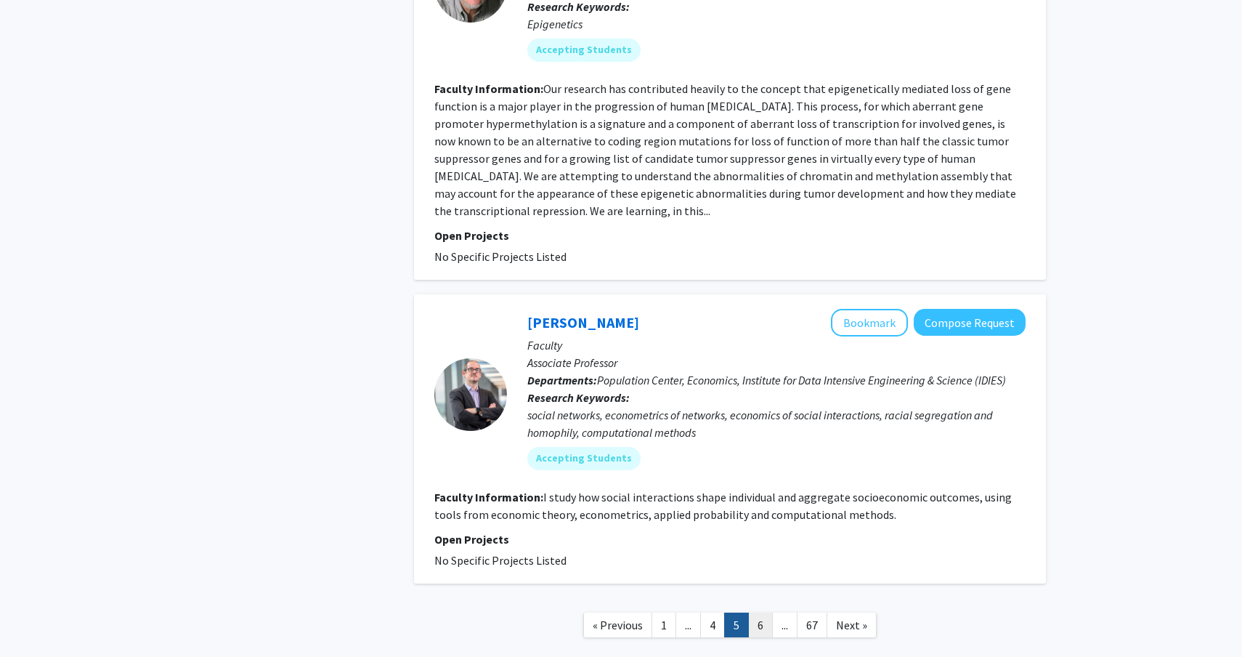
click at [762, 612] on link "6" at bounding box center [760, 624] width 25 height 25
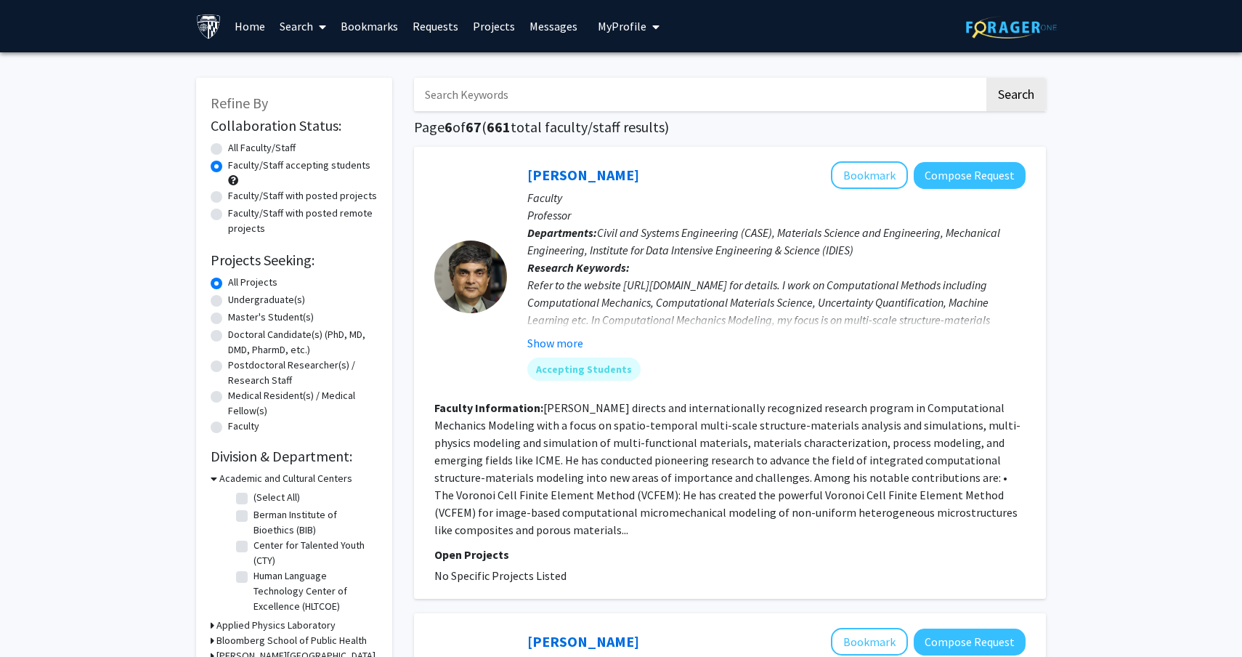
click at [277, 300] on label "Undergraduate(s)" at bounding box center [266, 299] width 77 height 15
click at [238, 300] on input "Undergraduate(s)" at bounding box center [232, 296] width 9 height 9
radio input "true"
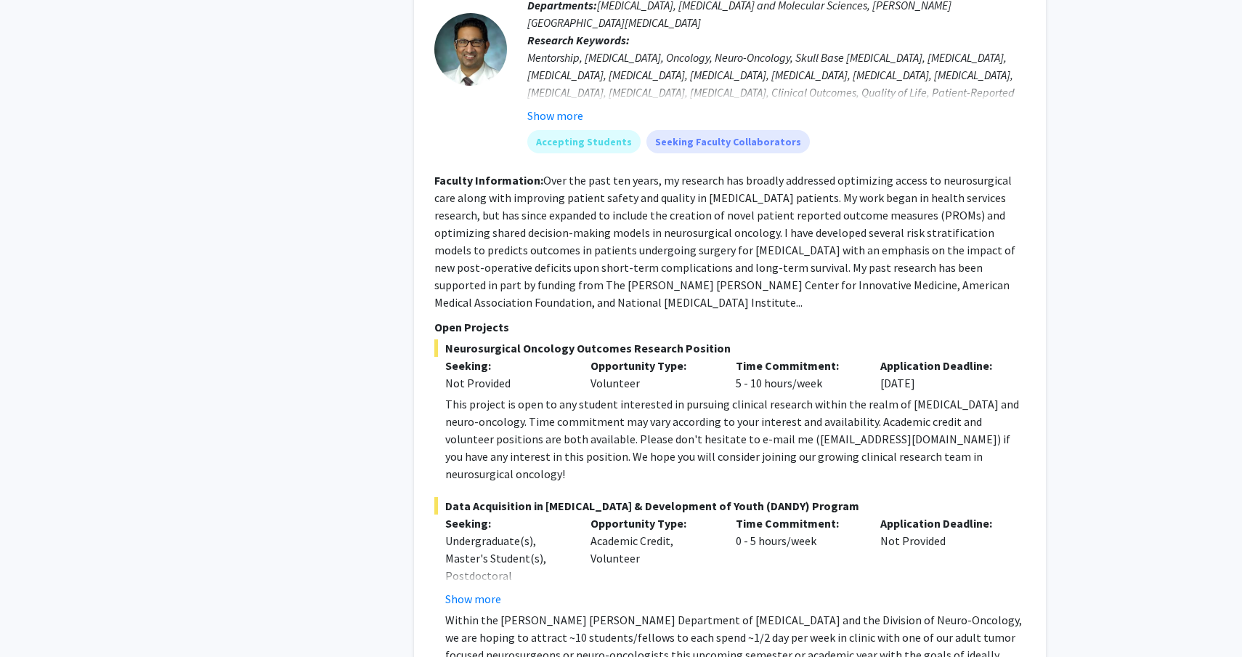
scroll to position [6118, 0]
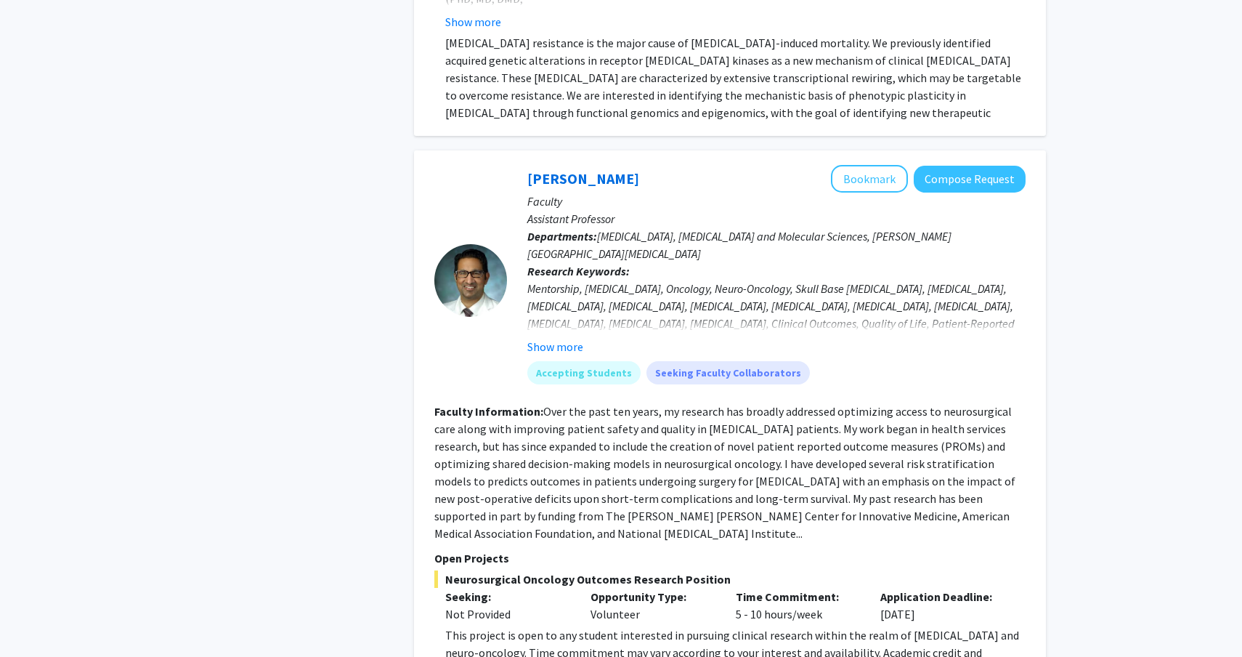
scroll to position [5847, 0]
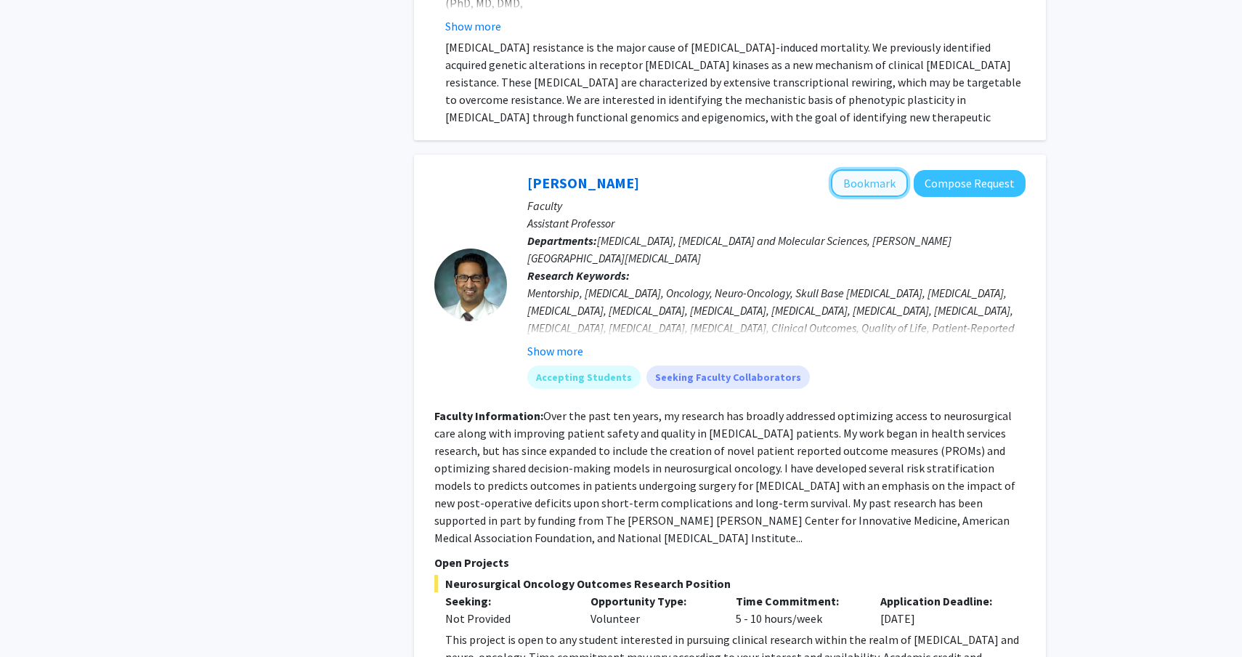
click at [857, 169] on button "Bookmark" at bounding box center [869, 183] width 77 height 28
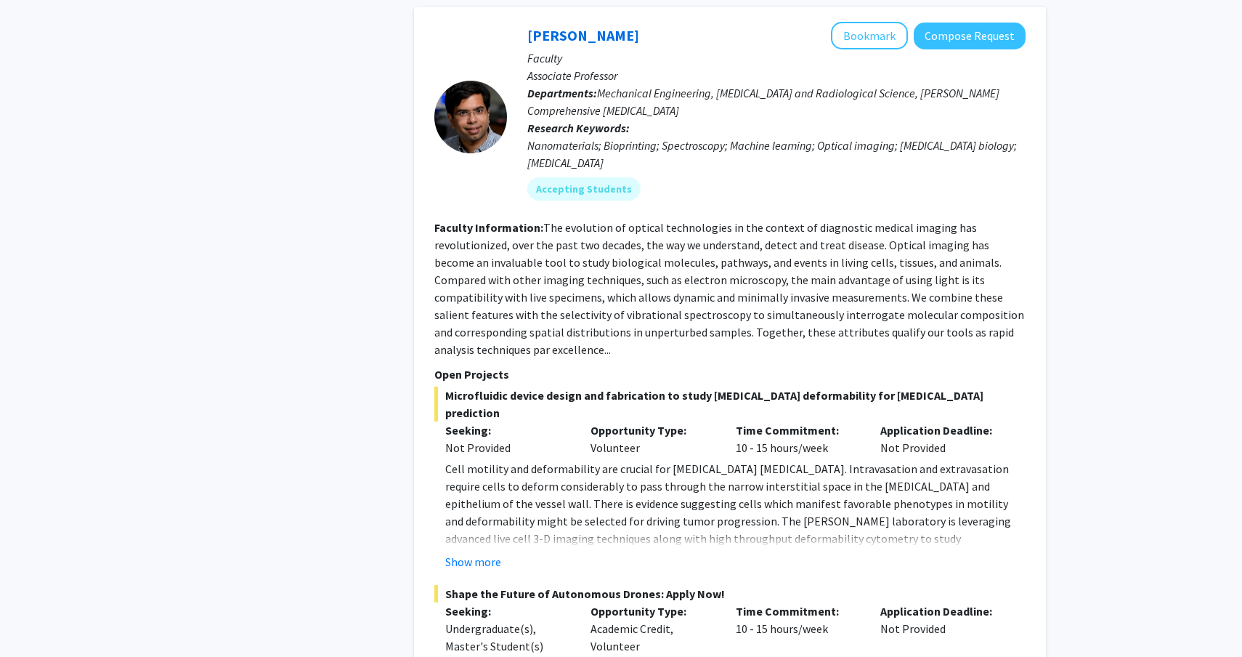
scroll to position [0, 0]
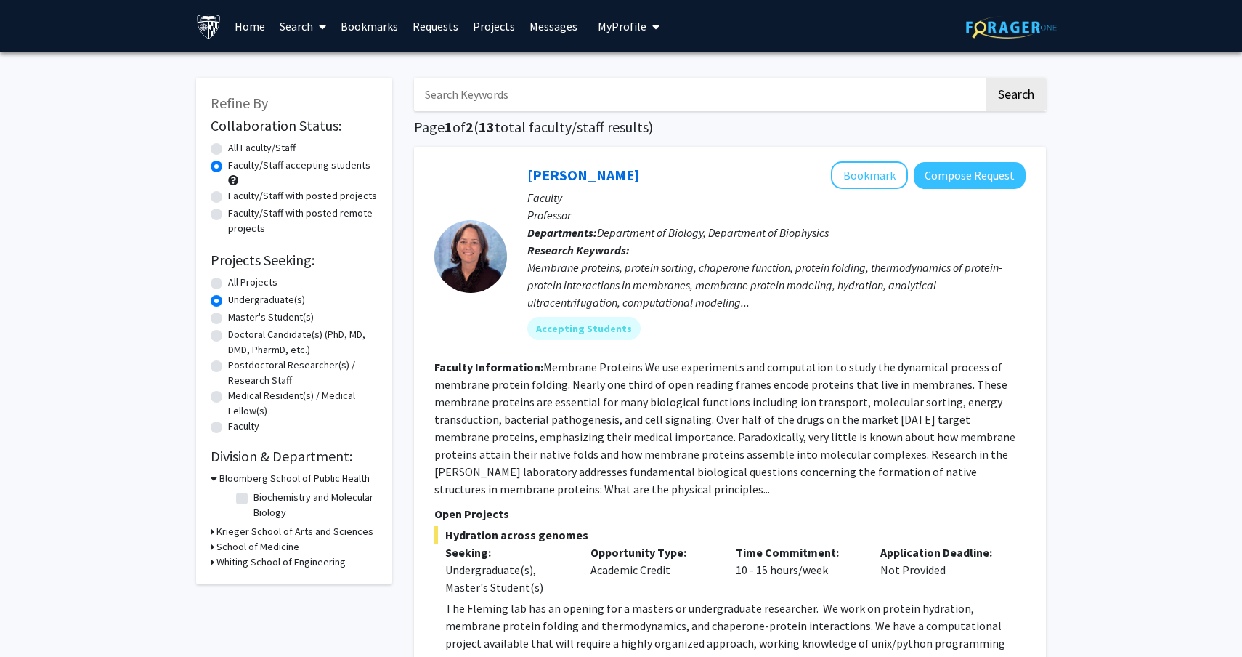
click at [246, 283] on label "All Projects" at bounding box center [252, 282] width 49 height 15
click at [238, 283] on input "All Projects" at bounding box center [232, 279] width 9 height 9
radio input "true"
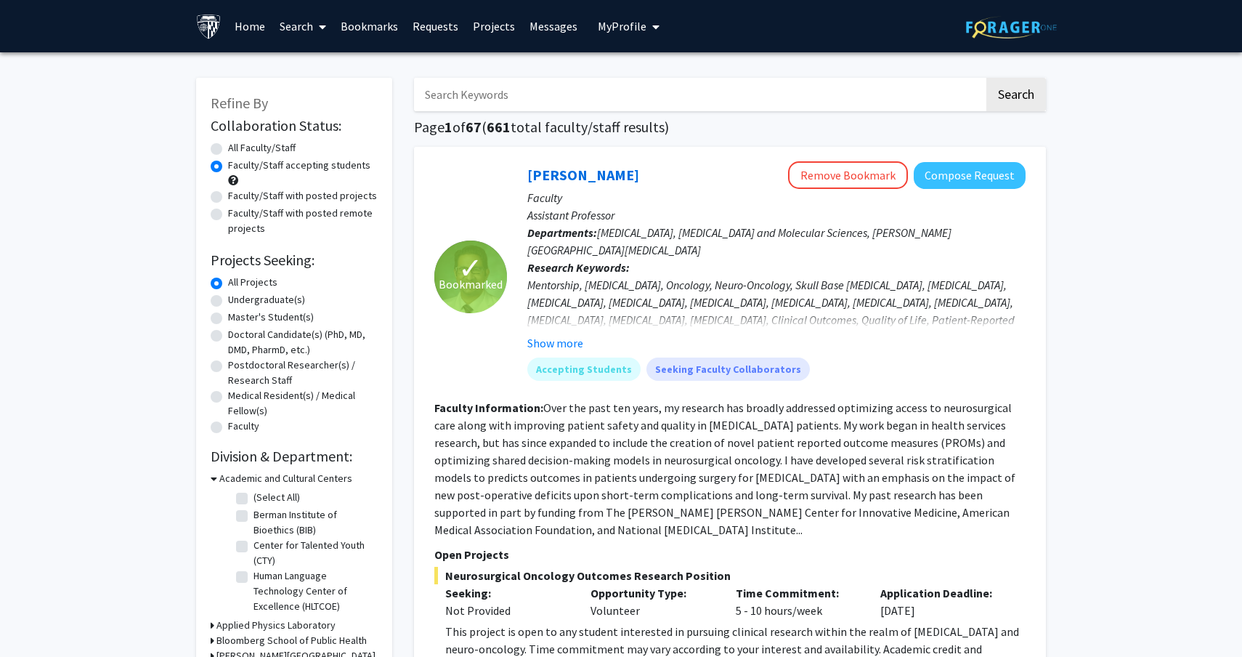
click at [550, 93] on input "Search Keywords" at bounding box center [699, 94] width 570 height 33
type input "orthopedics"
click at [987, 78] on button "Search" at bounding box center [1017, 94] width 60 height 33
radio input "true"
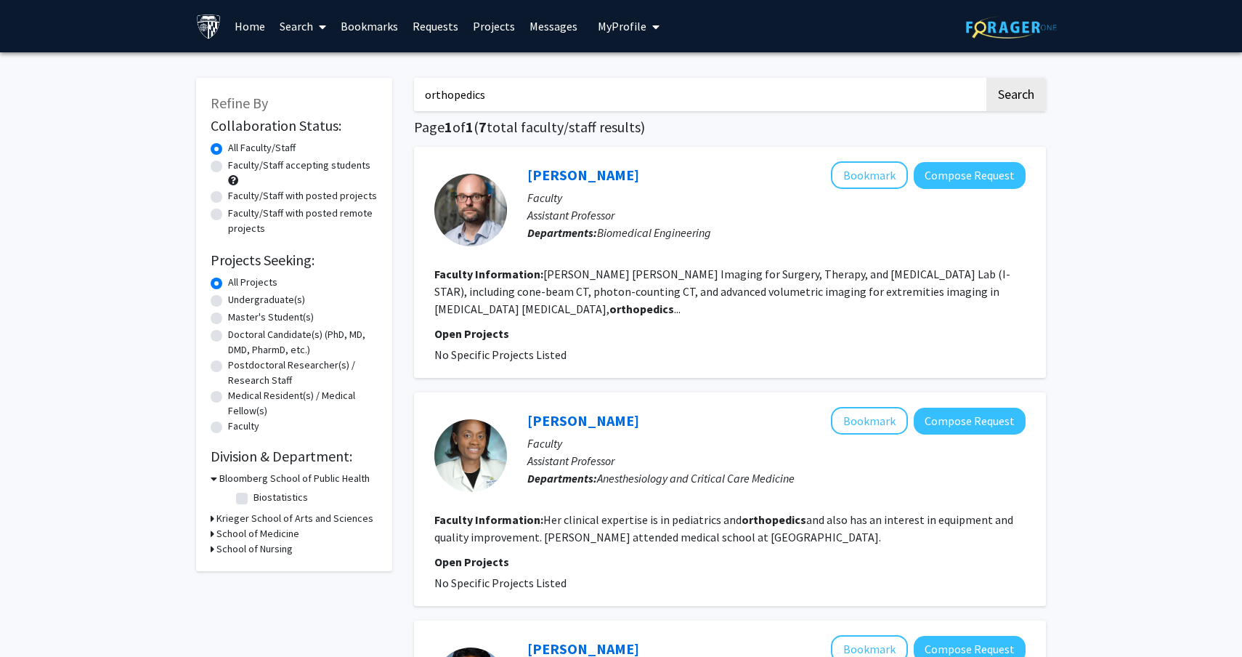
click at [249, 167] on label "Faculty/Staff accepting students" at bounding box center [299, 165] width 142 height 15
click at [238, 167] on input "Faculty/Staff accepting students" at bounding box center [232, 162] width 9 height 9
radio input "true"
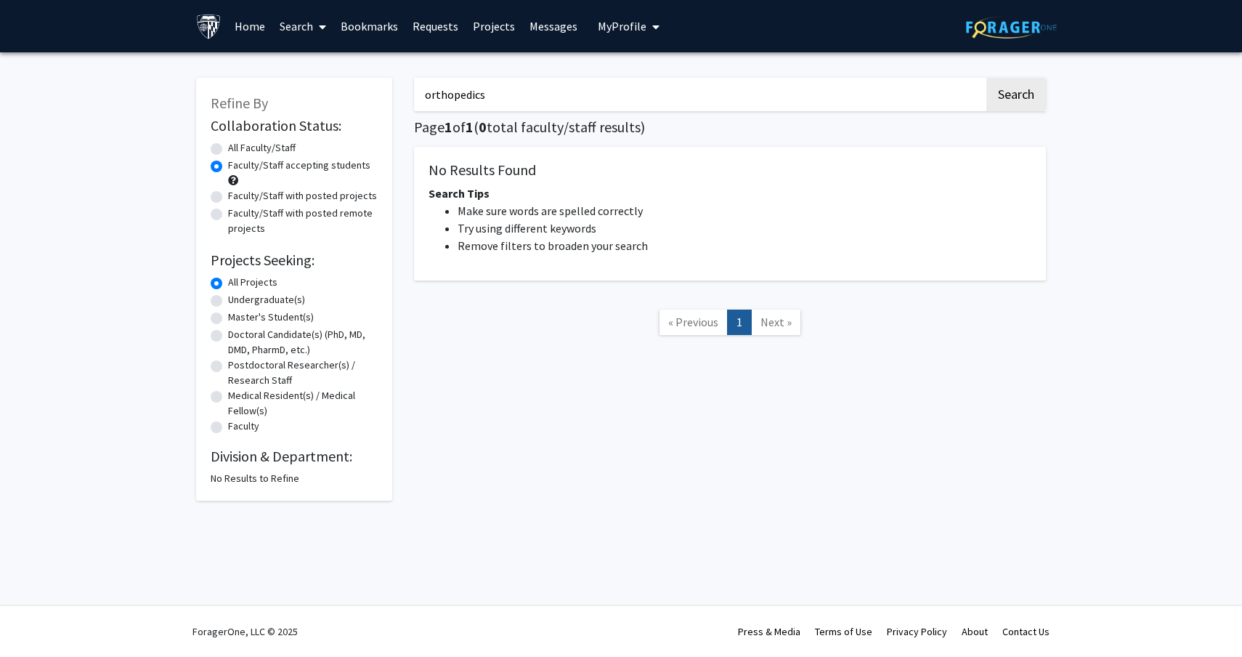
click at [236, 147] on label "All Faculty/Staff" at bounding box center [262, 147] width 68 height 15
click at [236, 147] on input "All Faculty/Staff" at bounding box center [232, 144] width 9 height 9
radio input "true"
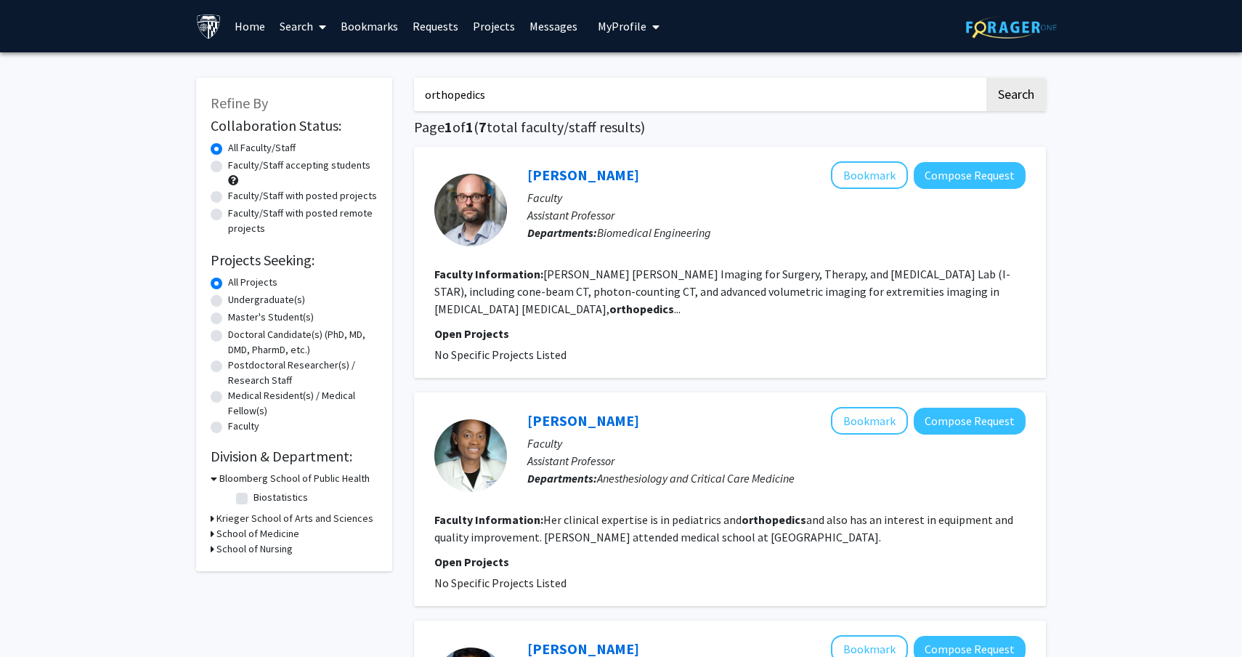
click at [334, 162] on label "Faculty/Staff accepting students" at bounding box center [299, 165] width 142 height 15
click at [238, 162] on input "Faculty/Staff accepting students" at bounding box center [232, 162] width 9 height 9
radio input "true"
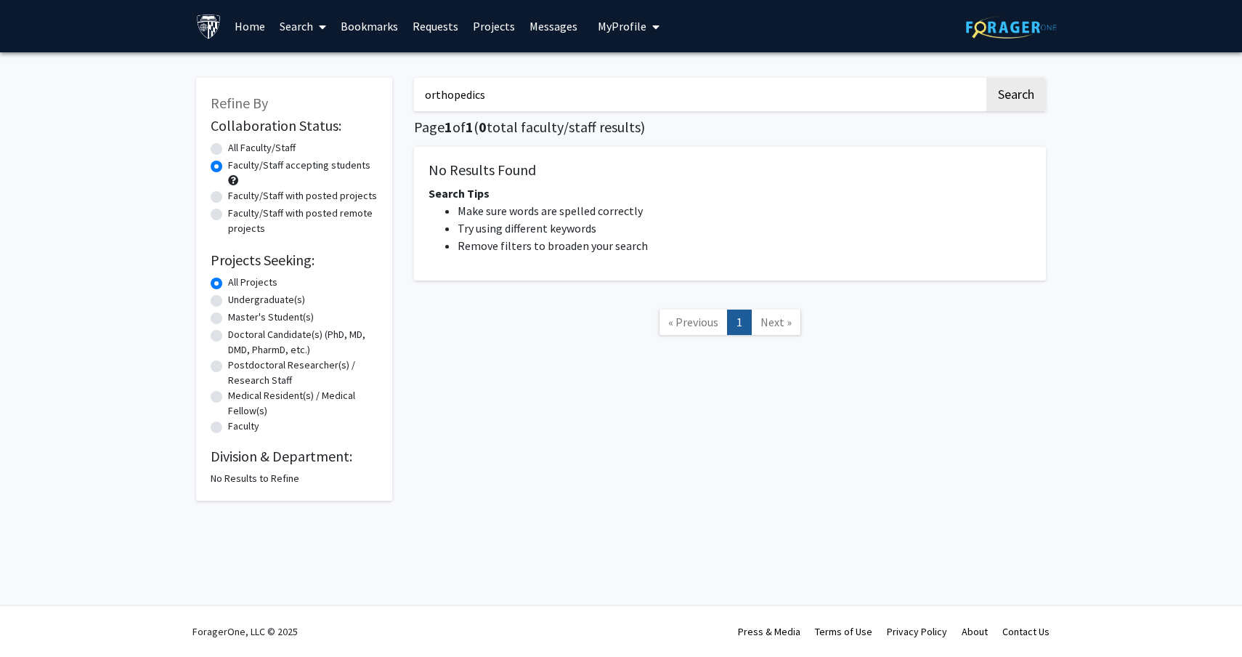
click at [522, 93] on input "orthopedics" at bounding box center [699, 94] width 570 height 33
type input "bone"
click at [987, 78] on button "Search" at bounding box center [1017, 94] width 60 height 33
radio input "true"
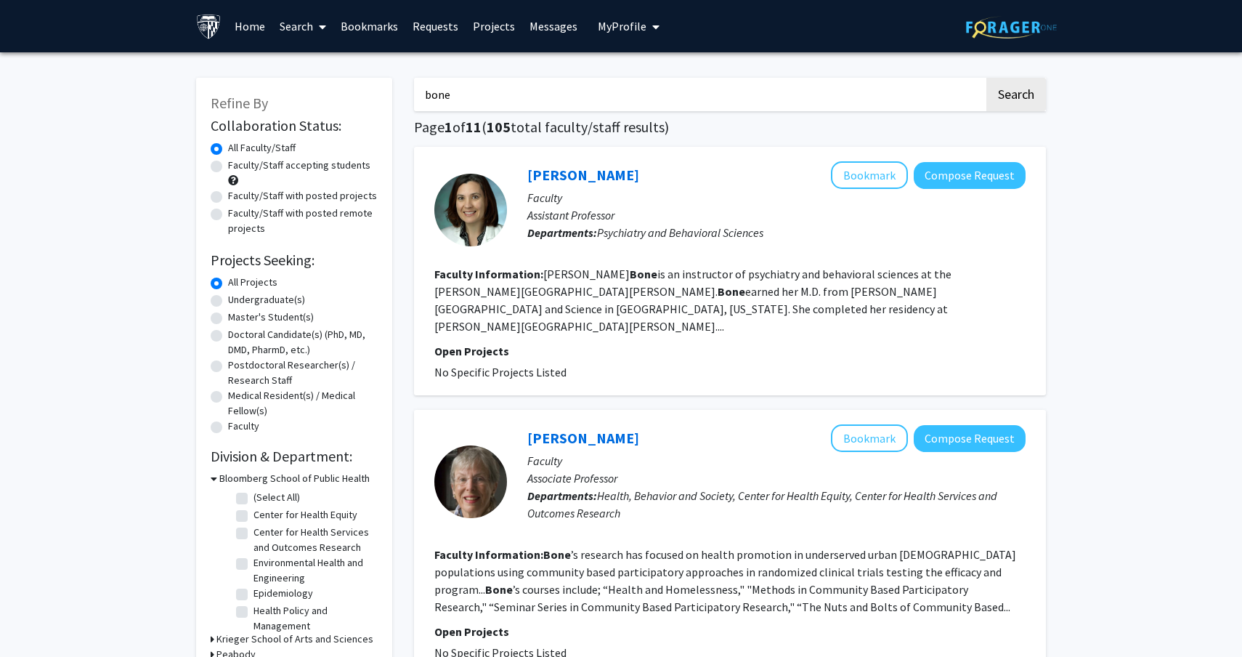
click at [283, 174] on div "Faculty/Staff accepting students" at bounding box center [294, 173] width 167 height 31
click at [287, 166] on label "Faculty/Staff accepting students" at bounding box center [299, 165] width 142 height 15
click at [238, 166] on input "Faculty/Staff accepting students" at bounding box center [232, 162] width 9 height 9
radio input "true"
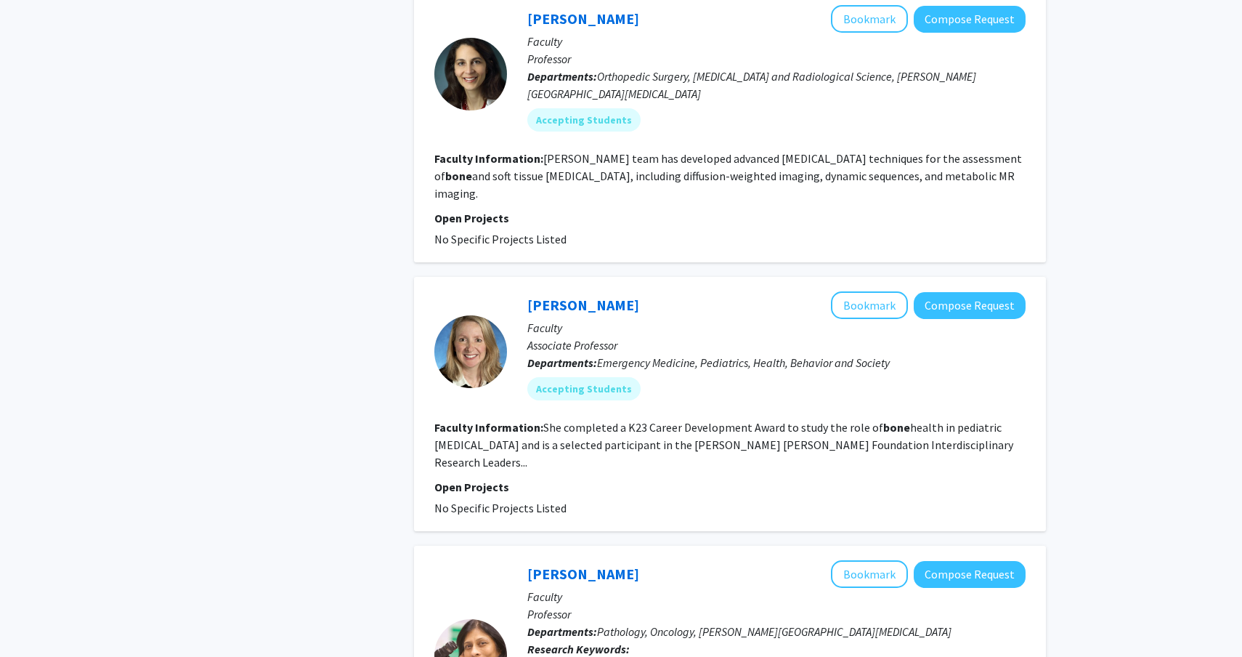
scroll to position [1715, 0]
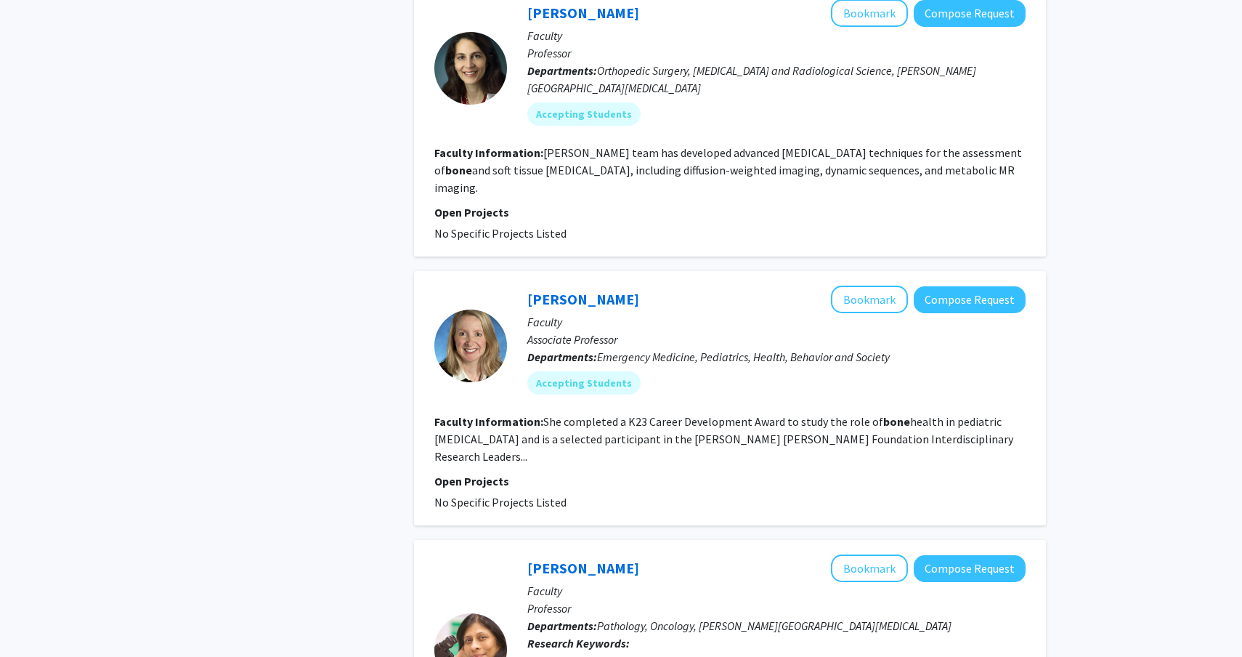
click at [793, 413] on section "Faculty Information: She completed a K23 Career Development Award to study the …" at bounding box center [729, 439] width 591 height 52
click at [941, 414] on fg-read-more "She completed a K23 Career Development Award to study the role of bone health i…" at bounding box center [723, 438] width 579 height 49
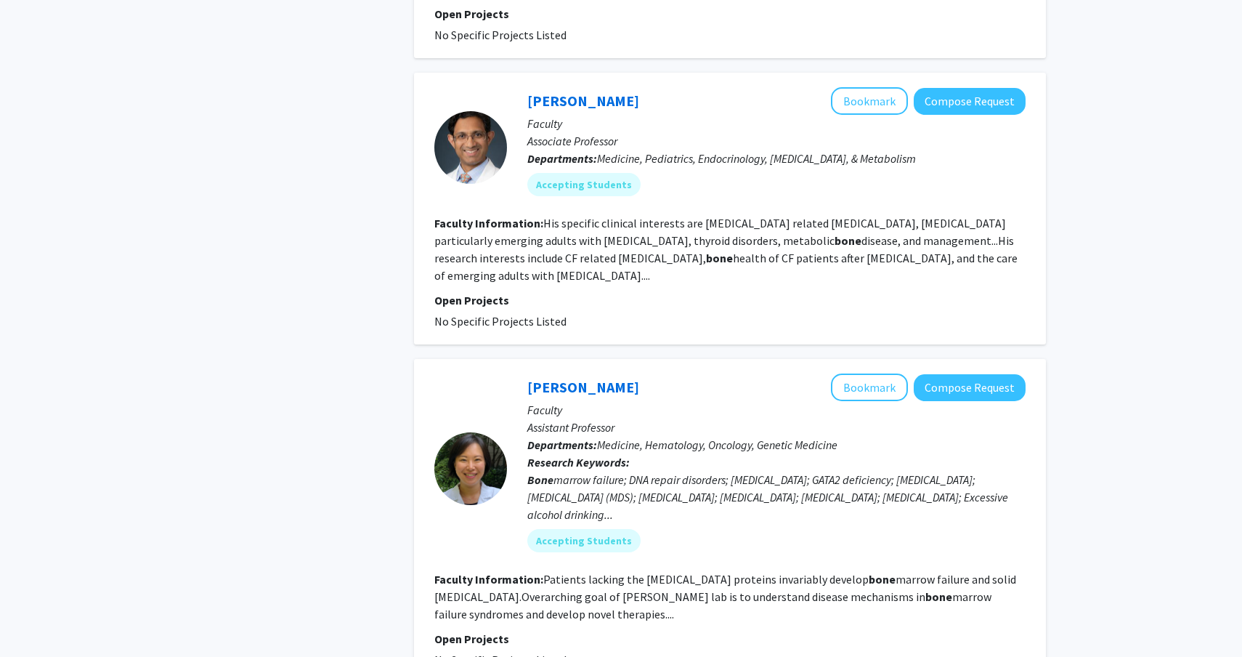
scroll to position [0, 0]
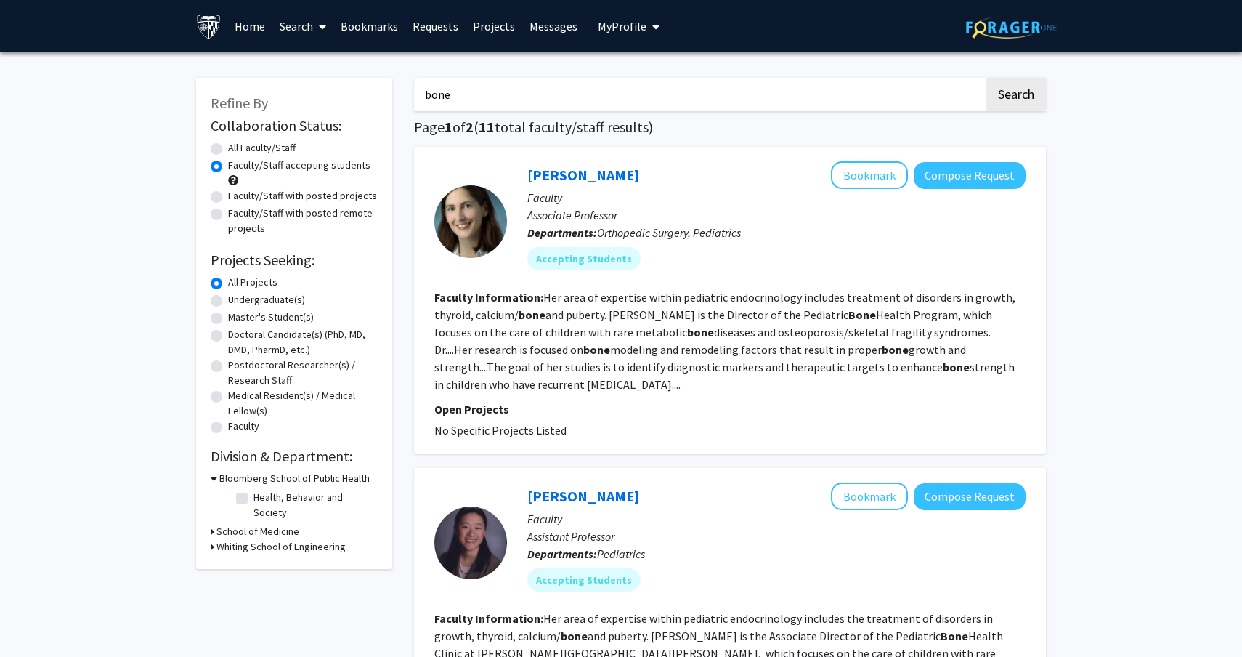
click at [555, 92] on input "bone" at bounding box center [699, 94] width 570 height 33
click at [555, 93] on input "bone" at bounding box center [699, 94] width 570 height 33
type input "muscle"
click at [987, 78] on button "Search" at bounding box center [1017, 94] width 60 height 33
radio input "true"
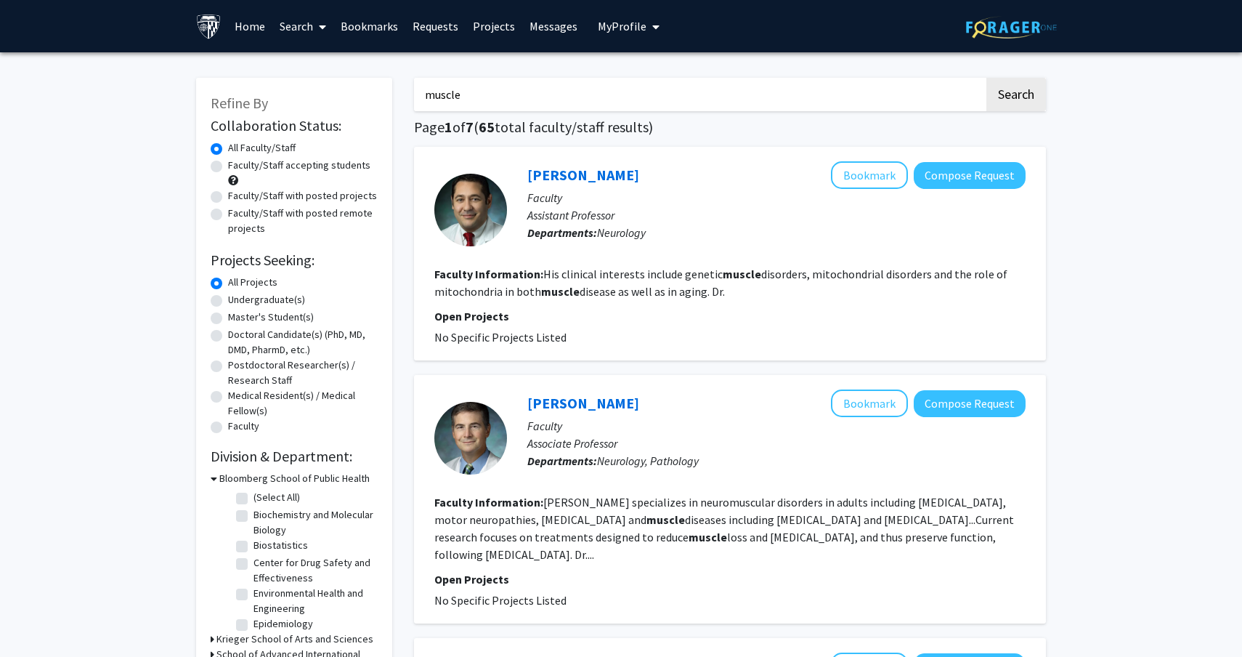
click at [352, 165] on label "Faculty/Staff accepting students" at bounding box center [299, 165] width 142 height 15
click at [238, 165] on input "Faculty/Staff accepting students" at bounding box center [232, 162] width 9 height 9
radio input "true"
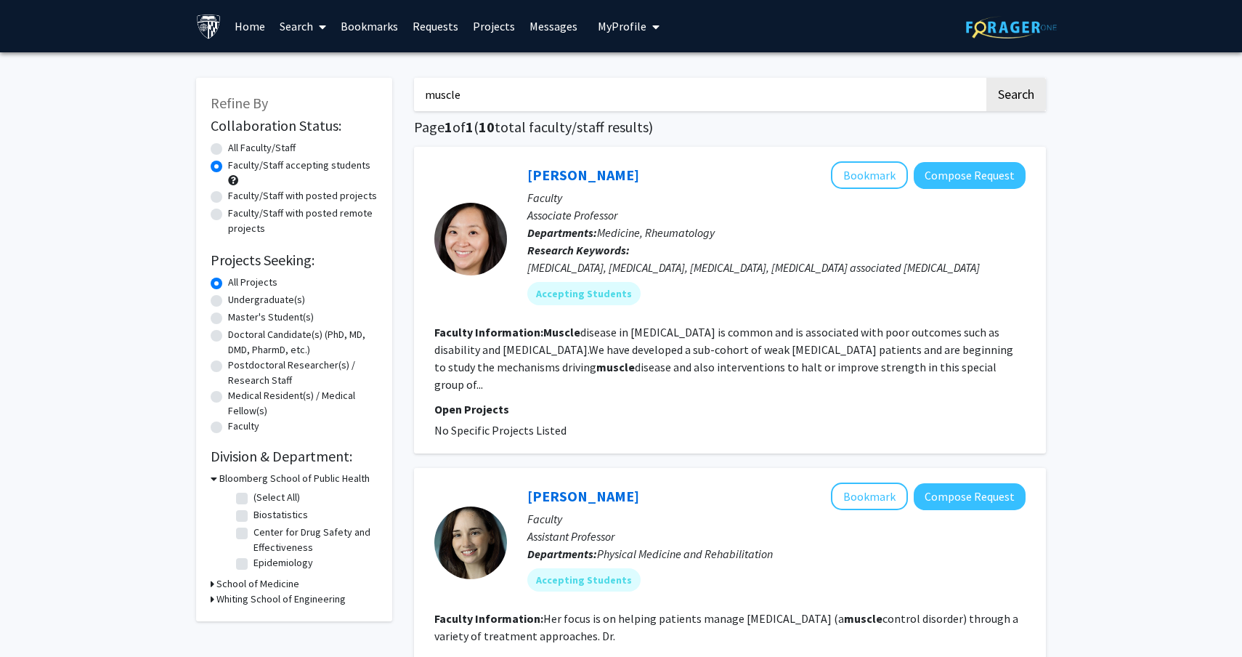
click at [610, 270] on div "Myositis, dermatomyositis, scleroderma, scleroderma associated myopathy" at bounding box center [776, 267] width 498 height 17
click at [644, 273] on div "Myositis, dermatomyositis, scleroderma, scleroderma associated myopathy" at bounding box center [776, 267] width 498 height 17
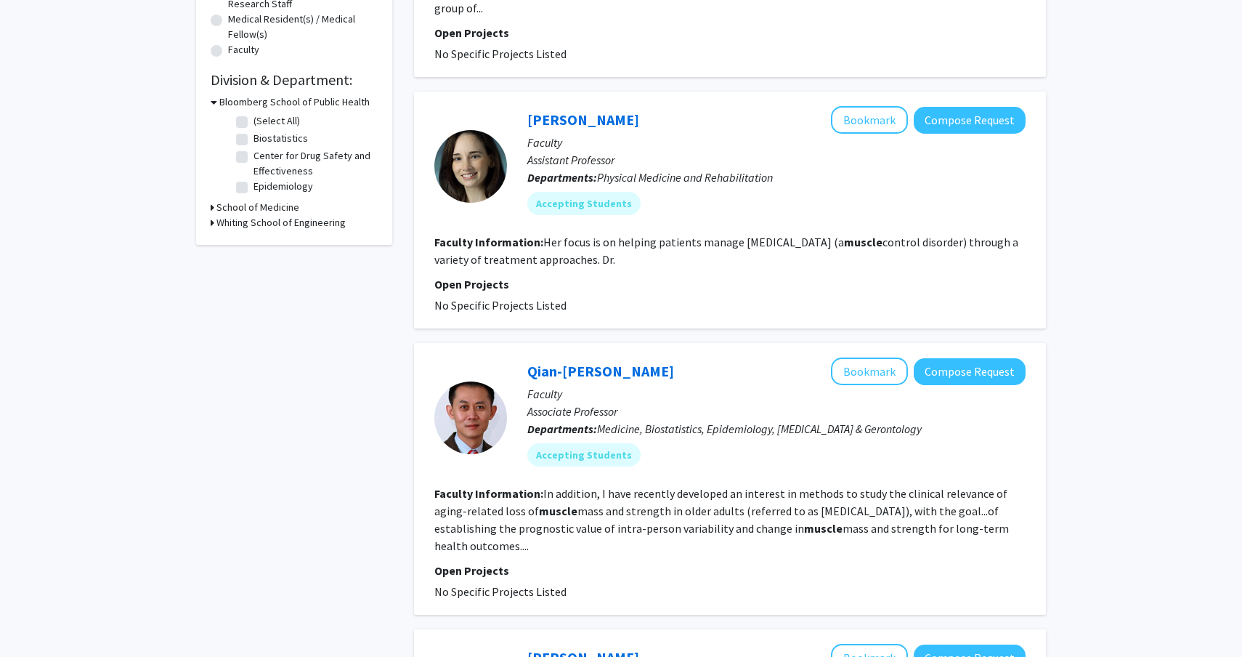
scroll to position [377, 0]
click at [671, 246] on section "Faculty Information: Her focus is on helping patients manage spasticity (a musc…" at bounding box center [729, 249] width 591 height 35
click at [599, 110] on link "Tracy Friedlander" at bounding box center [583, 119] width 112 height 18
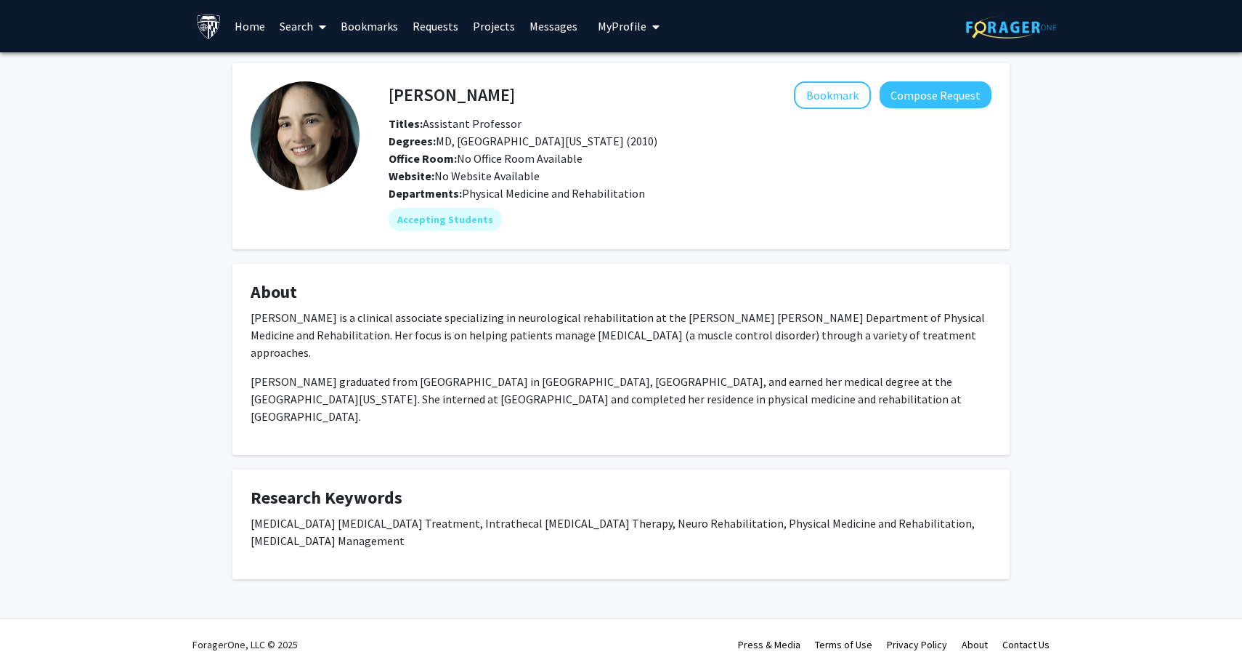
click at [546, 336] on p "Dr. Tracy Friedlander is a clinical associate specializing in neurological reha…" at bounding box center [621, 335] width 741 height 52
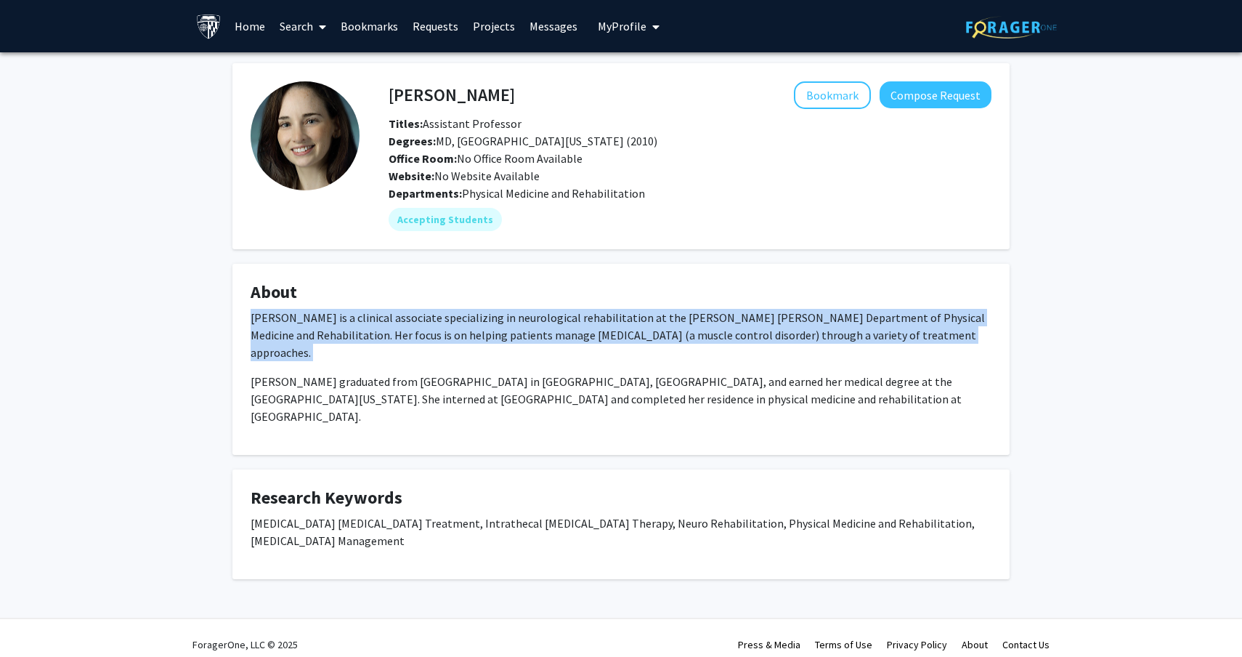
click at [546, 335] on p "Dr. Tracy Friedlander is a clinical associate specializing in neurological reha…" at bounding box center [621, 335] width 741 height 52
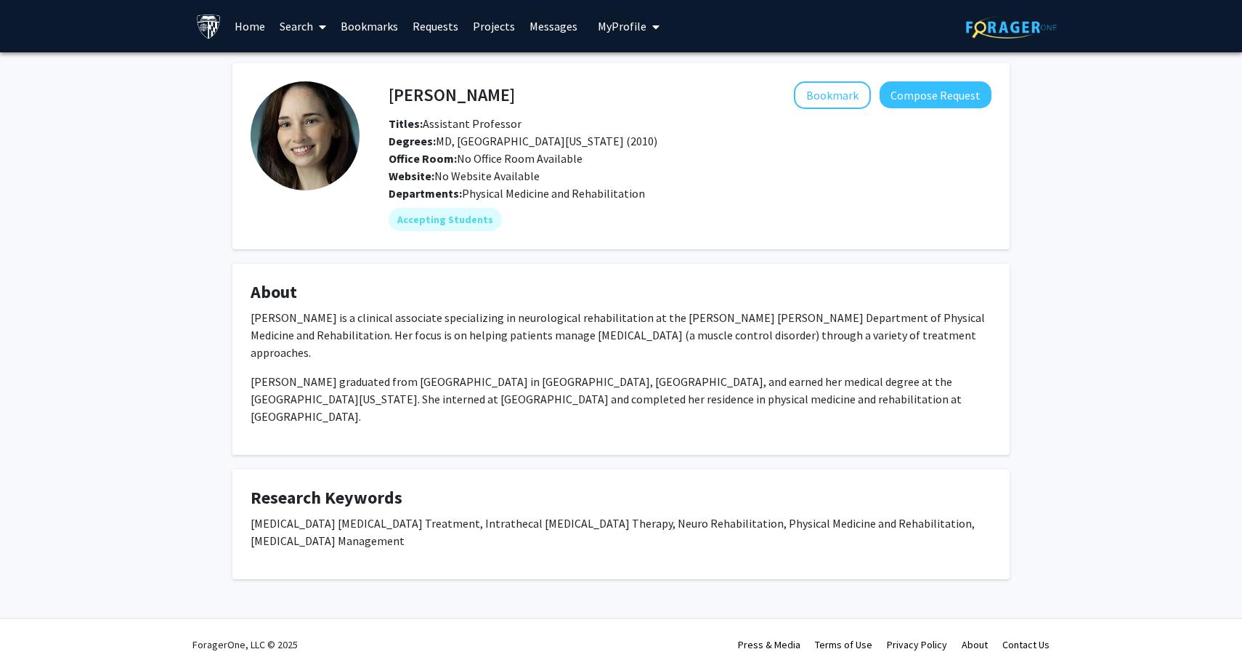
click at [562, 376] on p "Dr. Friedlander graduated from Emory University in Atlanta, GA, and earned her …" at bounding box center [621, 399] width 741 height 52
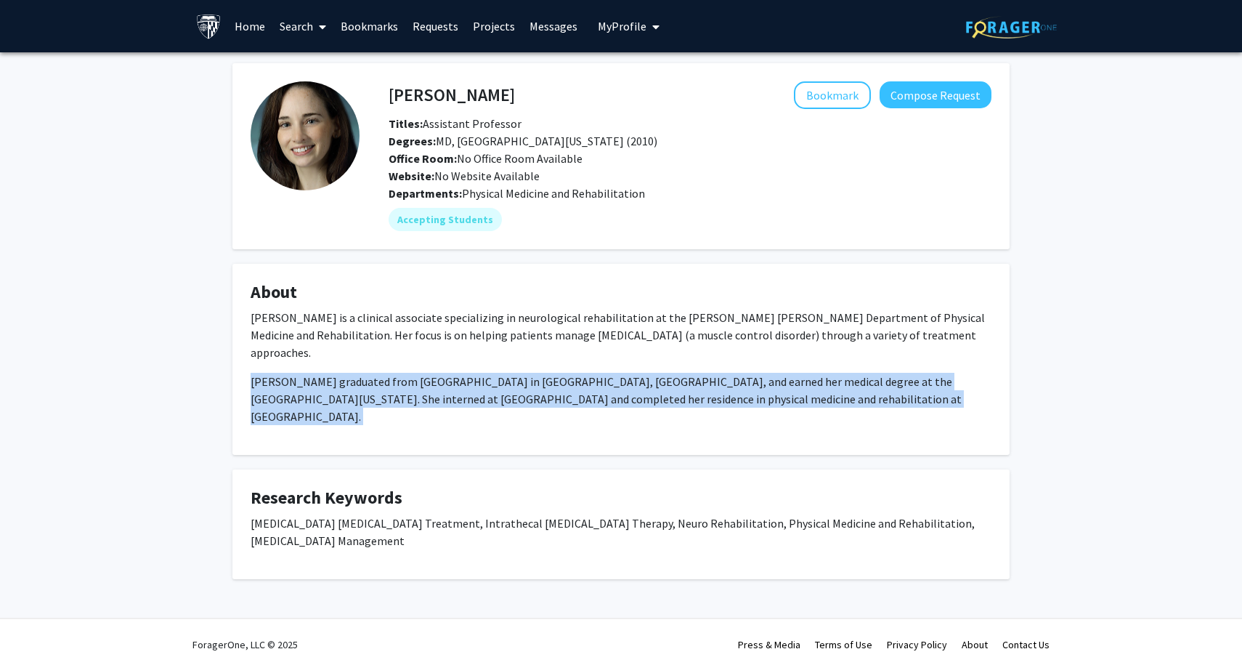
click at [562, 376] on p "Dr. Friedlander graduated from Emory University in Atlanta, GA, and earned her …" at bounding box center [621, 399] width 741 height 52
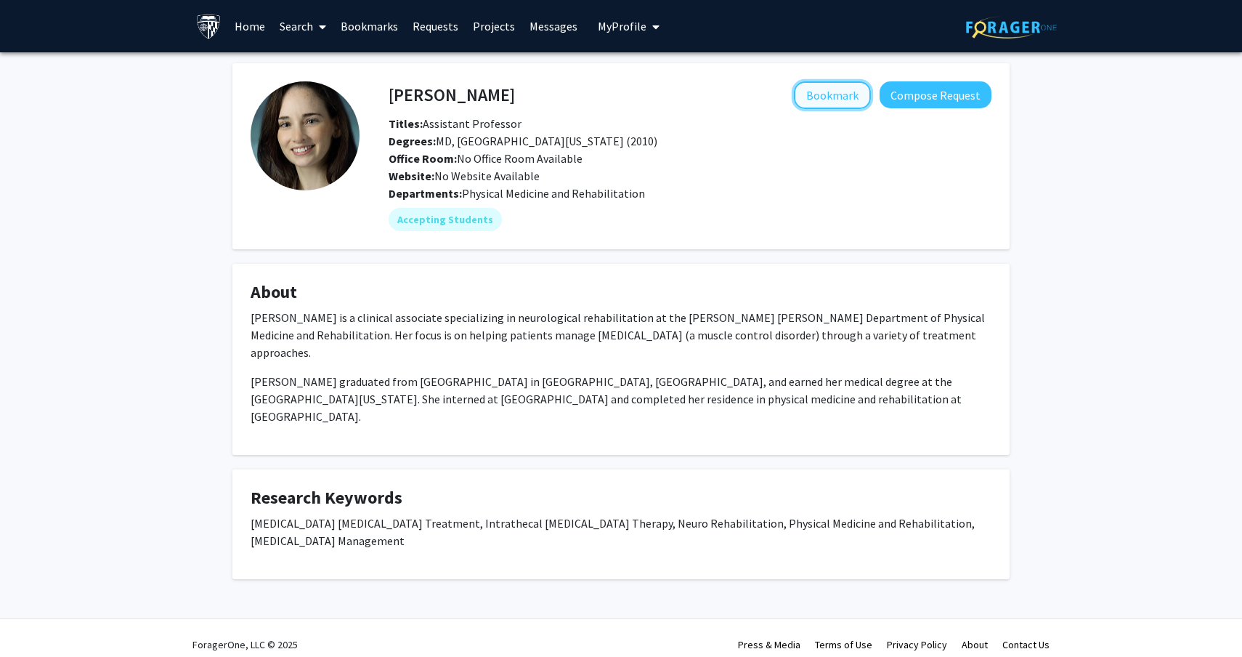
click at [846, 97] on button "Bookmark" at bounding box center [832, 95] width 77 height 28
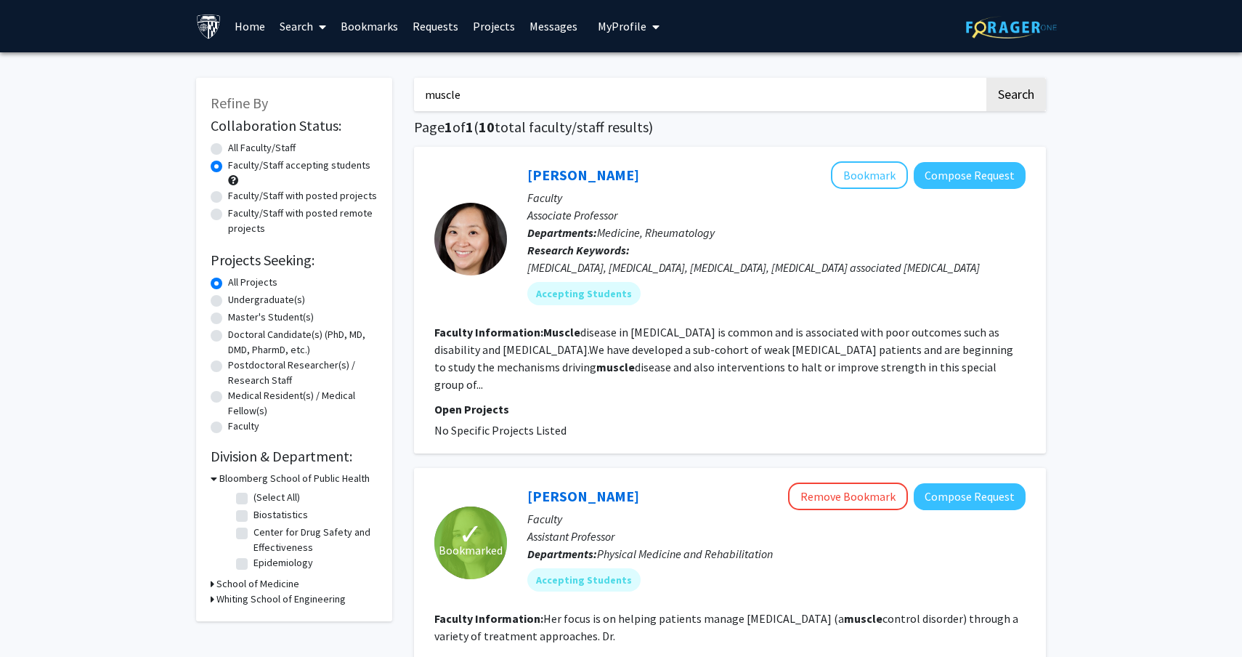
click at [559, 91] on input "muscle" at bounding box center [699, 94] width 570 height 33
type input "physical medicine and rehabilitation"
click at [987, 78] on button "Search" at bounding box center [1017, 94] width 60 height 33
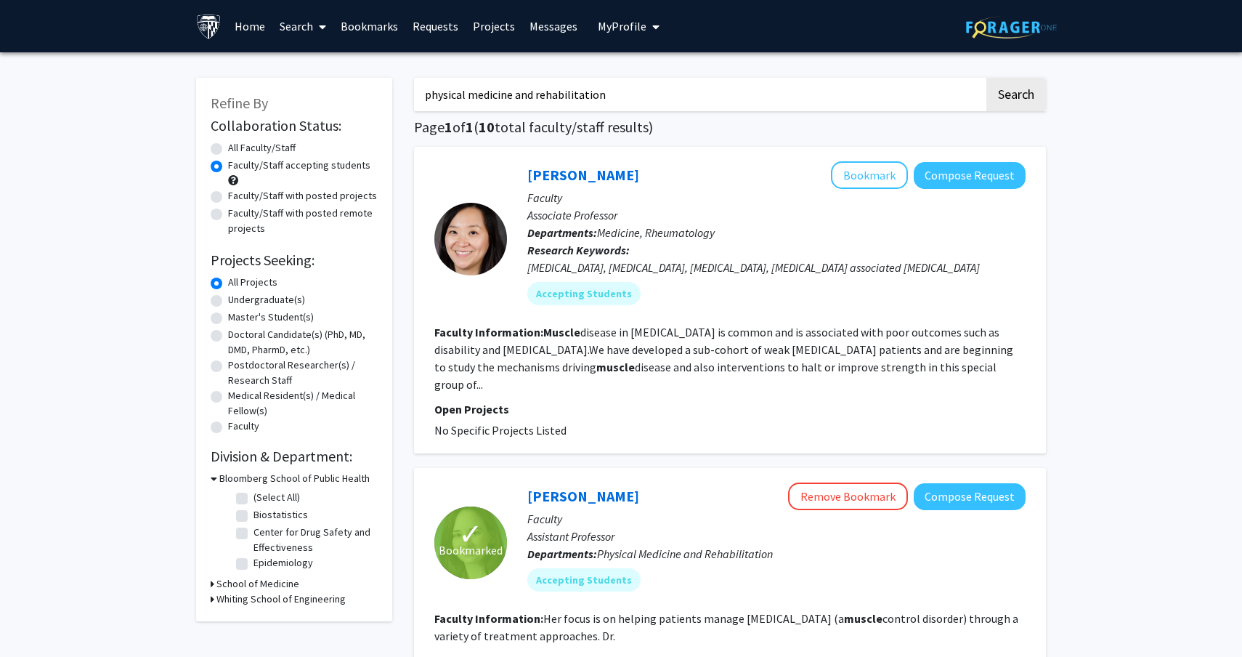
radio input "true"
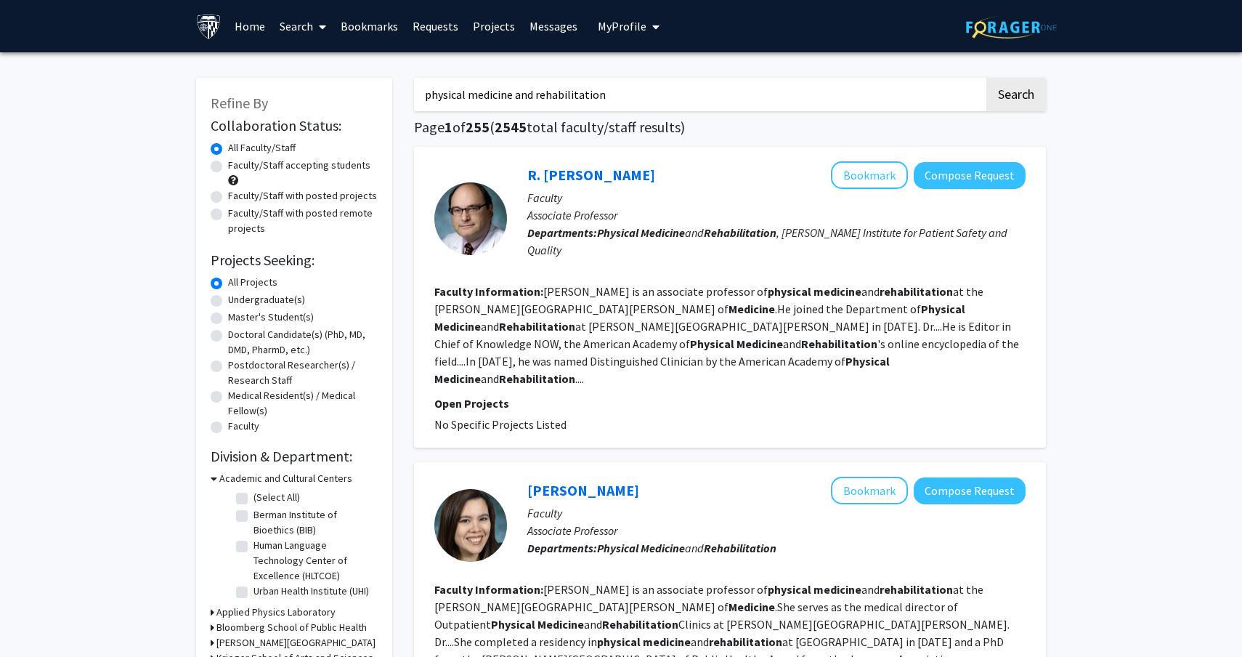
click at [325, 158] on label "Faculty/Staff accepting students" at bounding box center [299, 165] width 142 height 15
click at [238, 158] on input "Faculty/Staff accepting students" at bounding box center [232, 162] width 9 height 9
radio input "true"
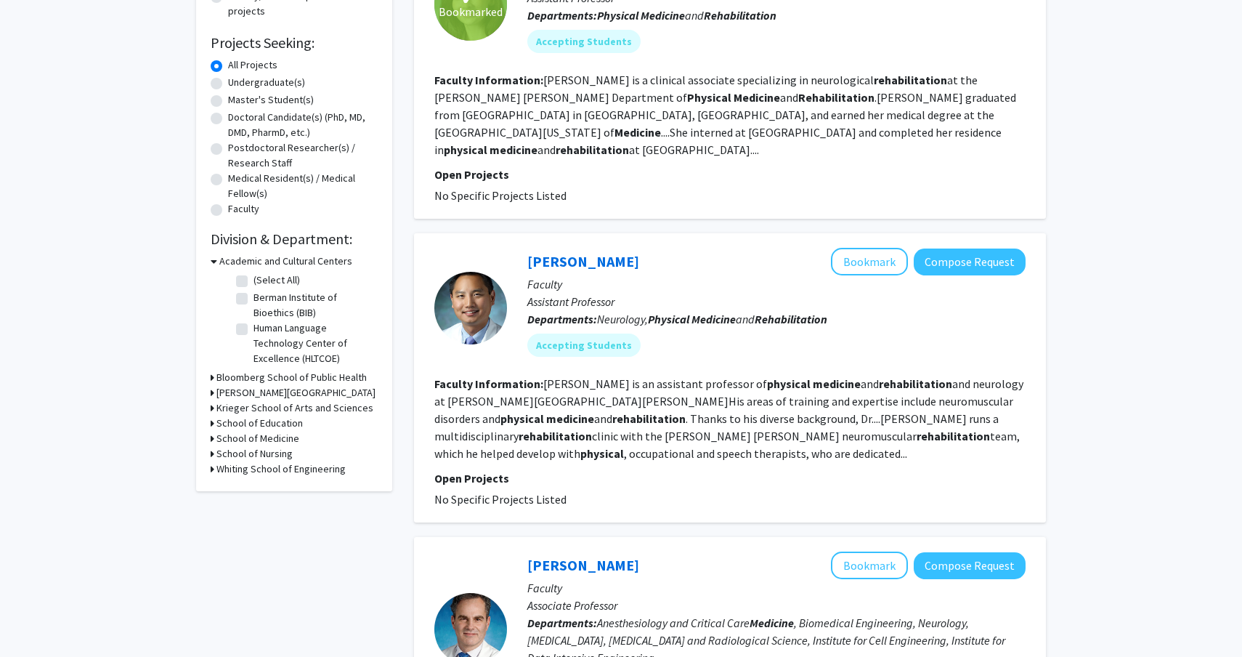
scroll to position [229, 0]
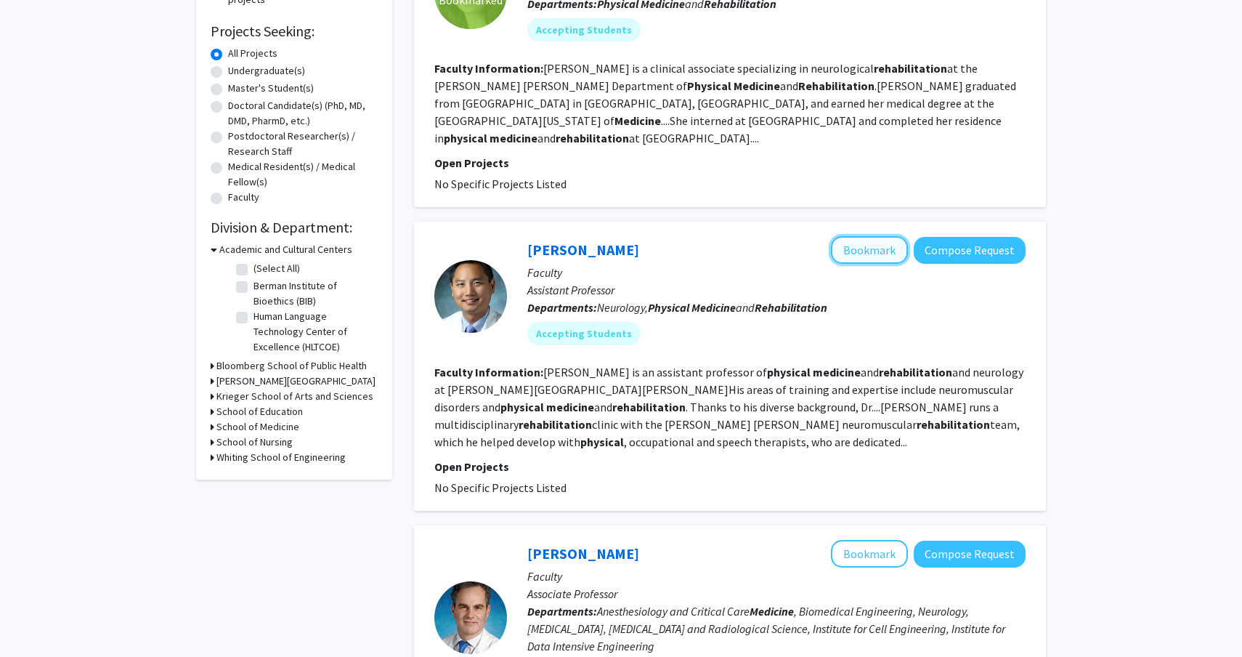
click at [870, 236] on button "Bookmark" at bounding box center [869, 250] width 77 height 28
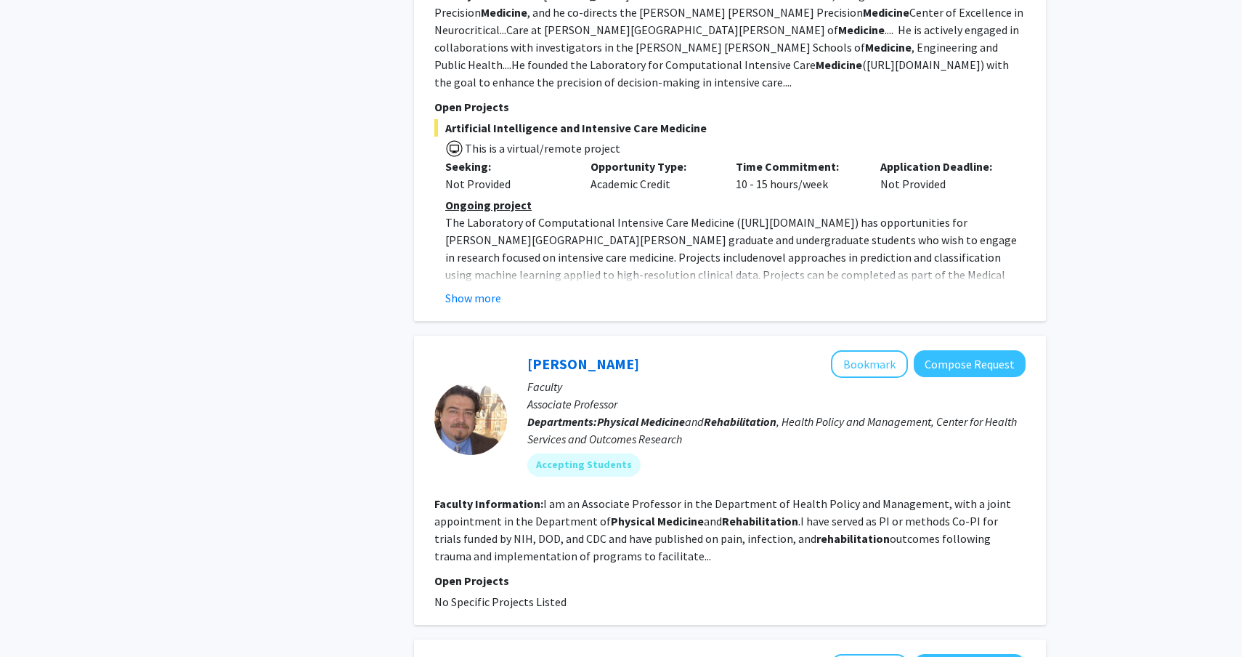
scroll to position [954, 0]
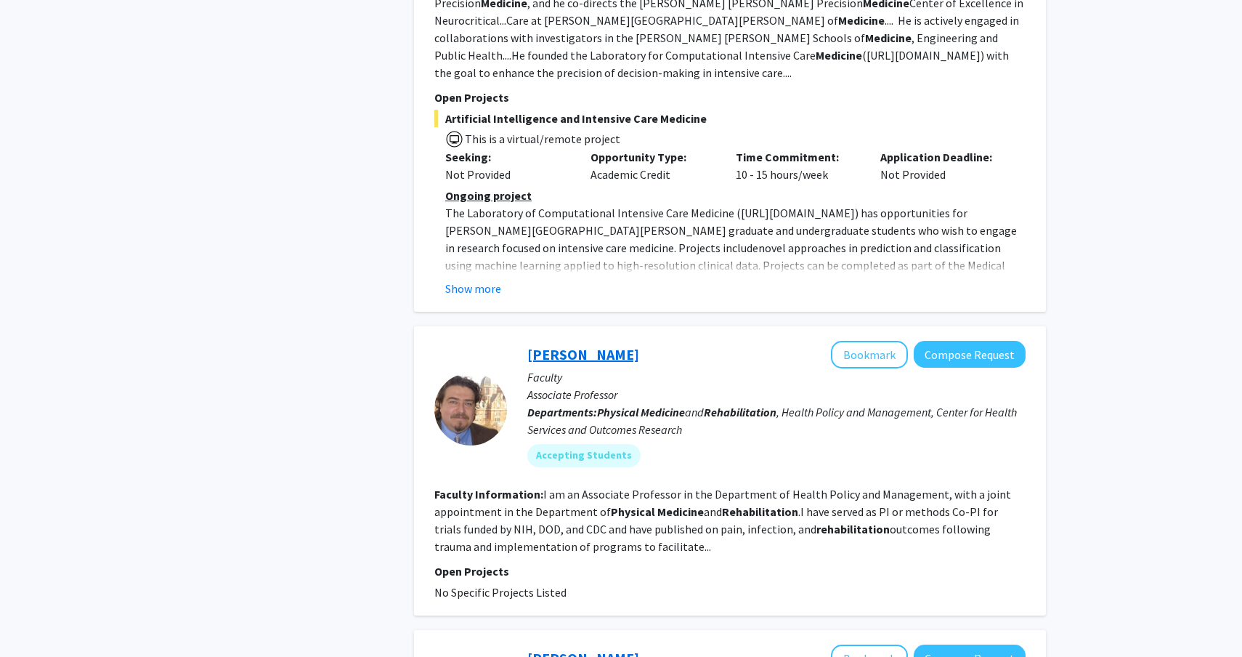
click at [562, 345] on link "Renan Castillo" at bounding box center [583, 354] width 112 height 18
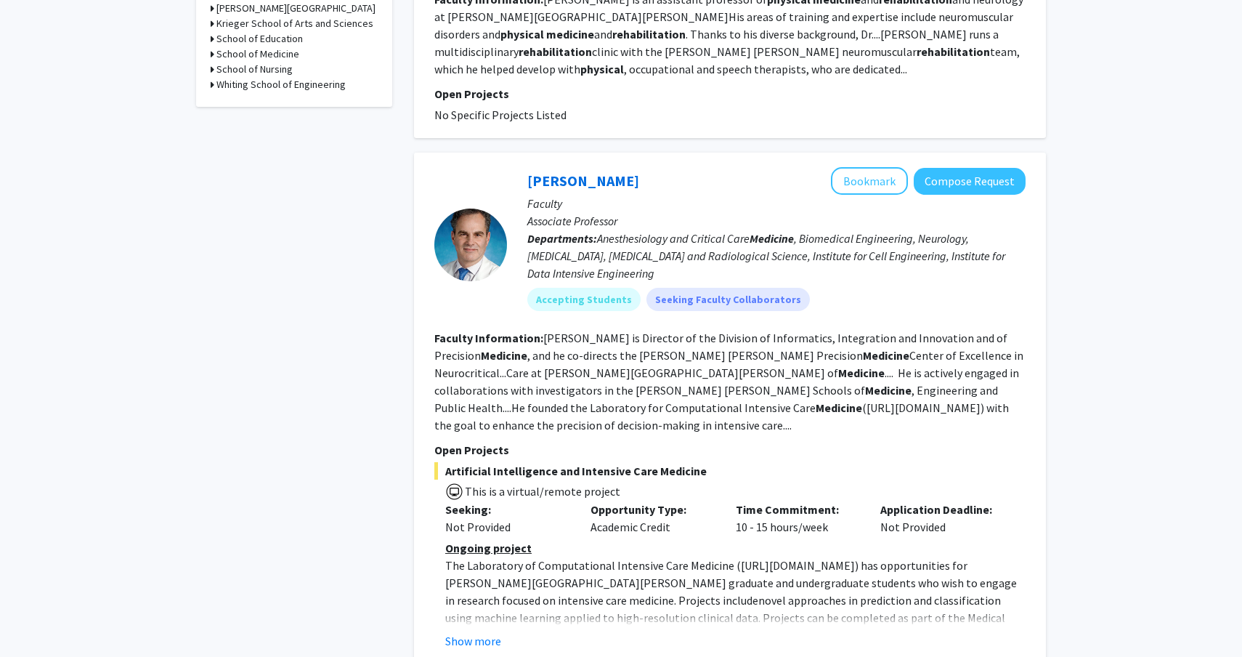
scroll to position [609, 0]
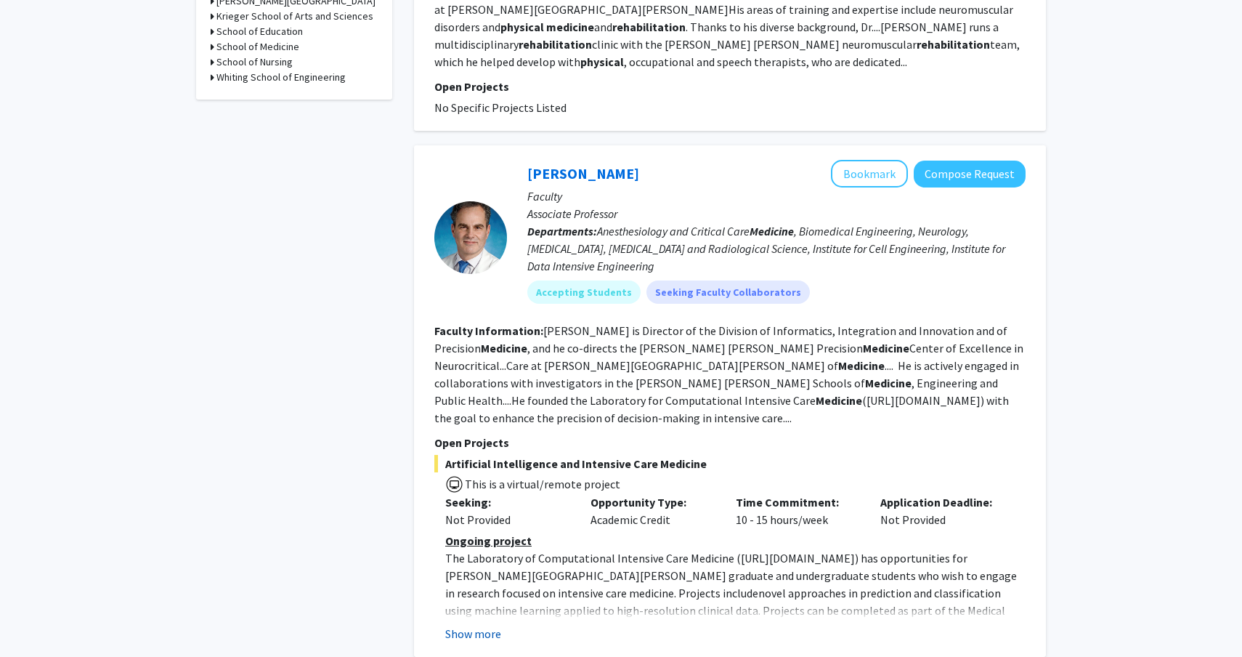
click at [477, 625] on button "Show more" at bounding box center [473, 633] width 56 height 17
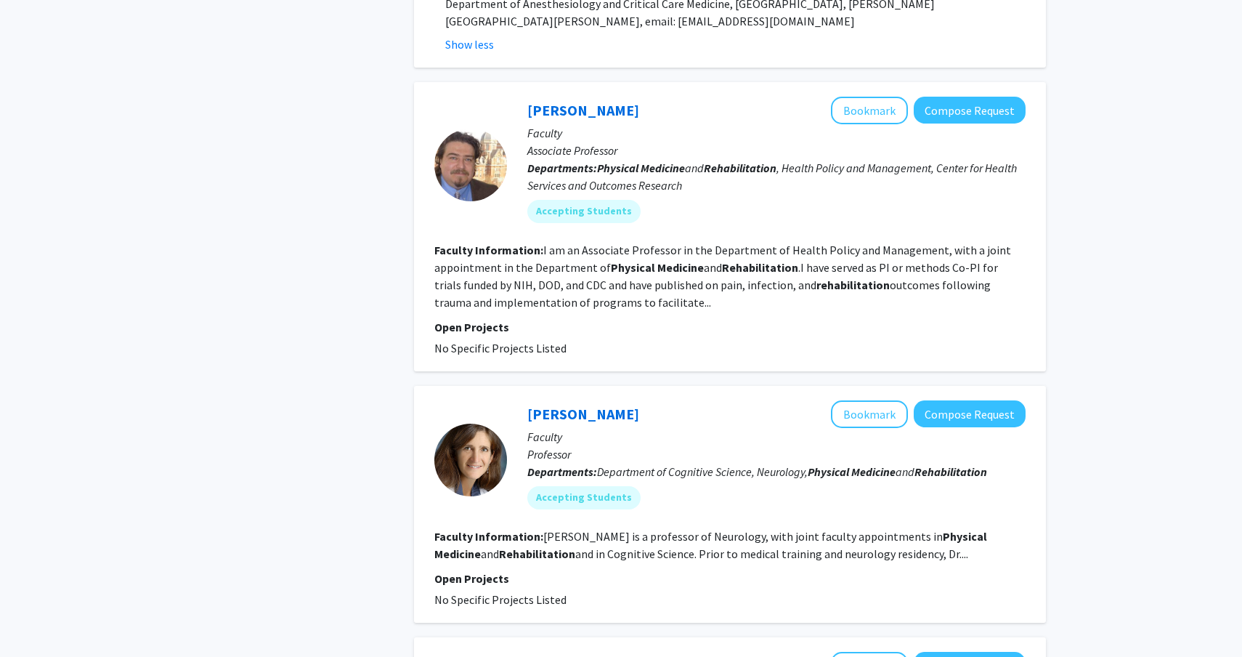
scroll to position [1306, 0]
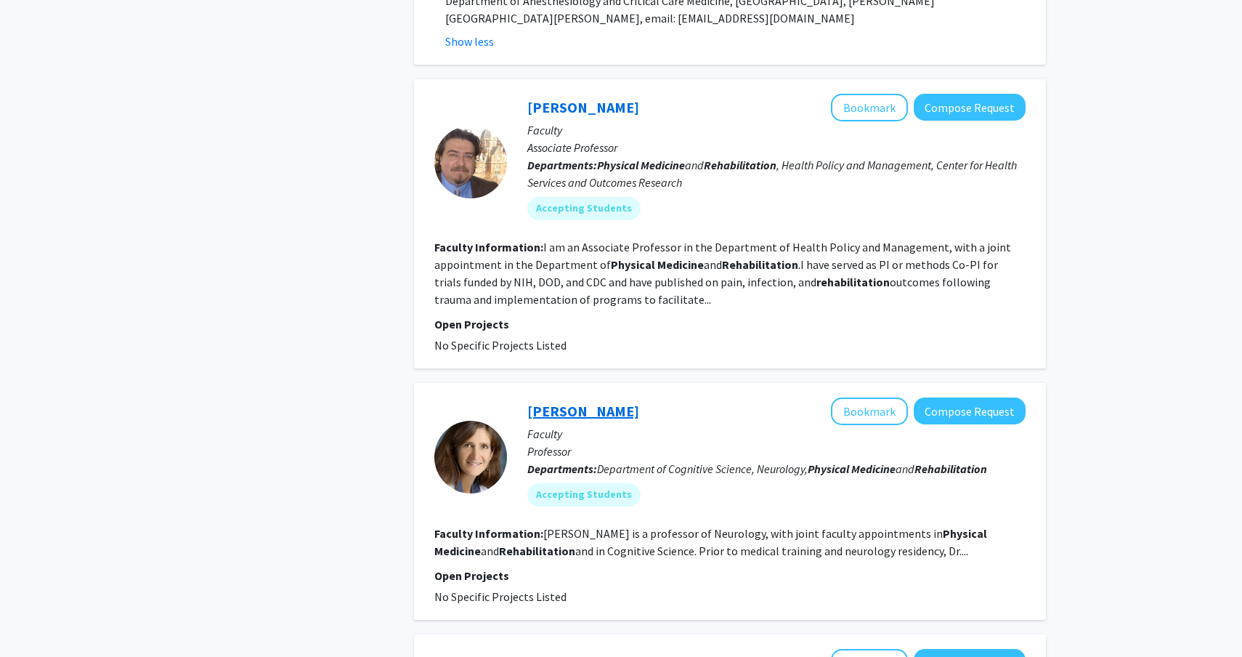
click at [572, 402] on link "Argye Hillis" at bounding box center [583, 411] width 112 height 18
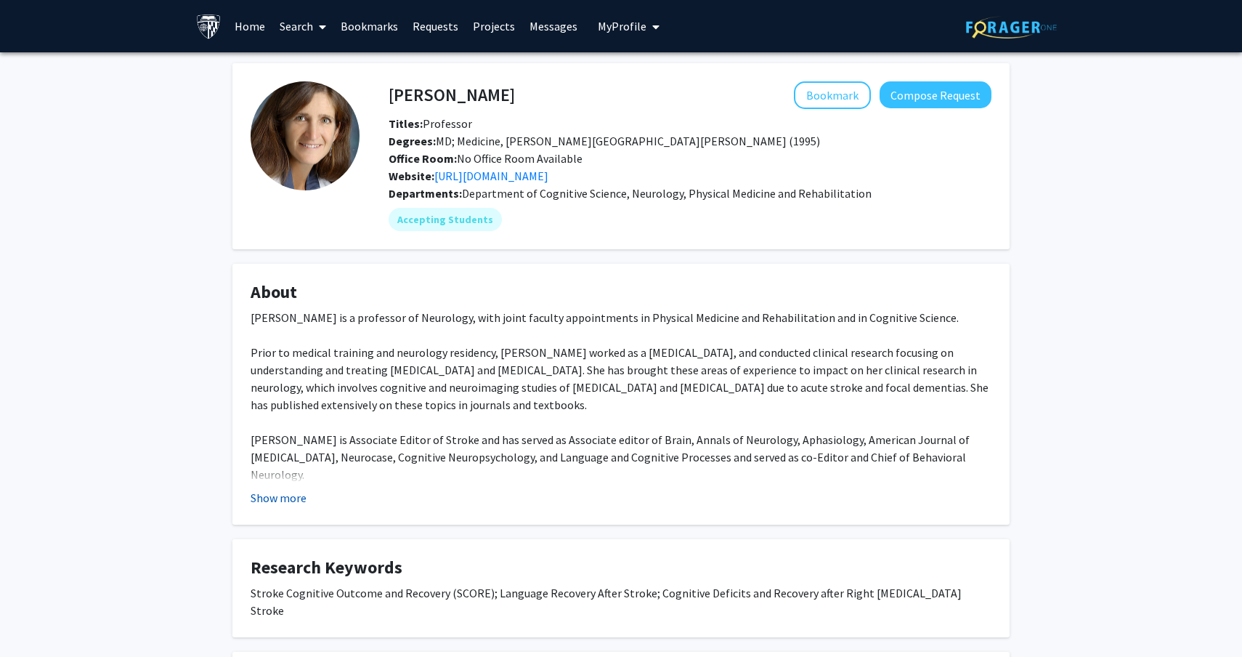
click at [304, 493] on button "Show more" at bounding box center [279, 497] width 56 height 17
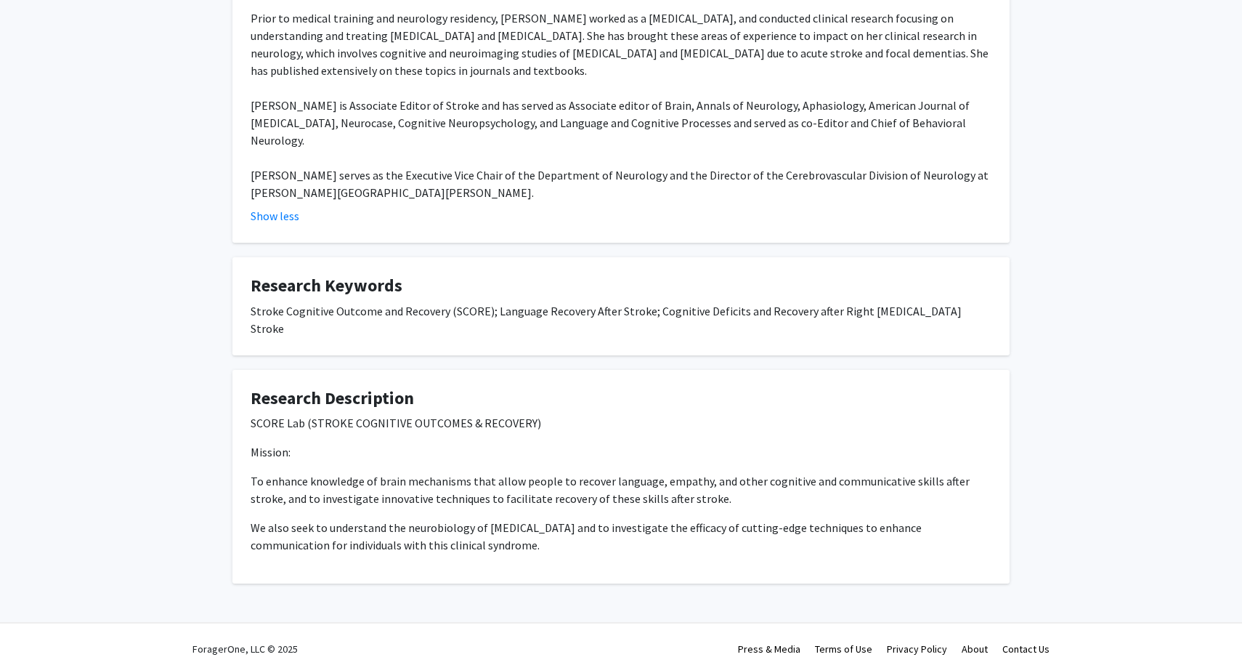
scroll to position [331, 0]
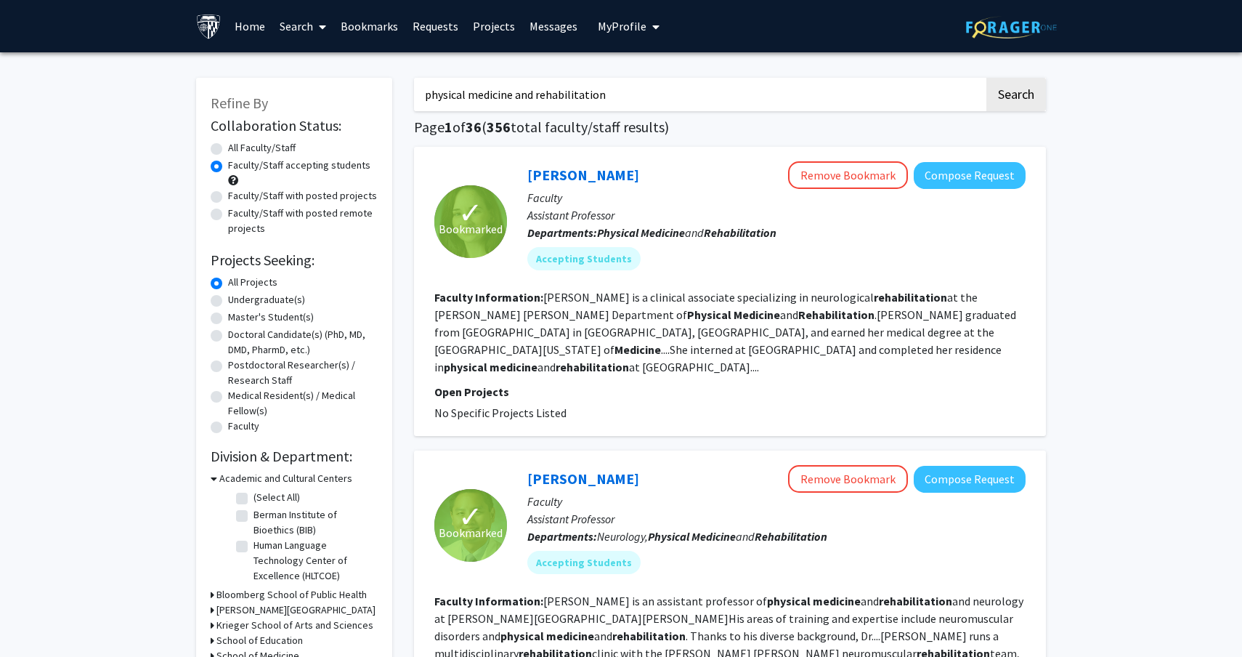
click at [229, 302] on label "Undergraduate(s)" at bounding box center [266, 299] width 77 height 15
click at [229, 301] on input "Undergraduate(s)" at bounding box center [232, 296] width 9 height 9
radio input "true"
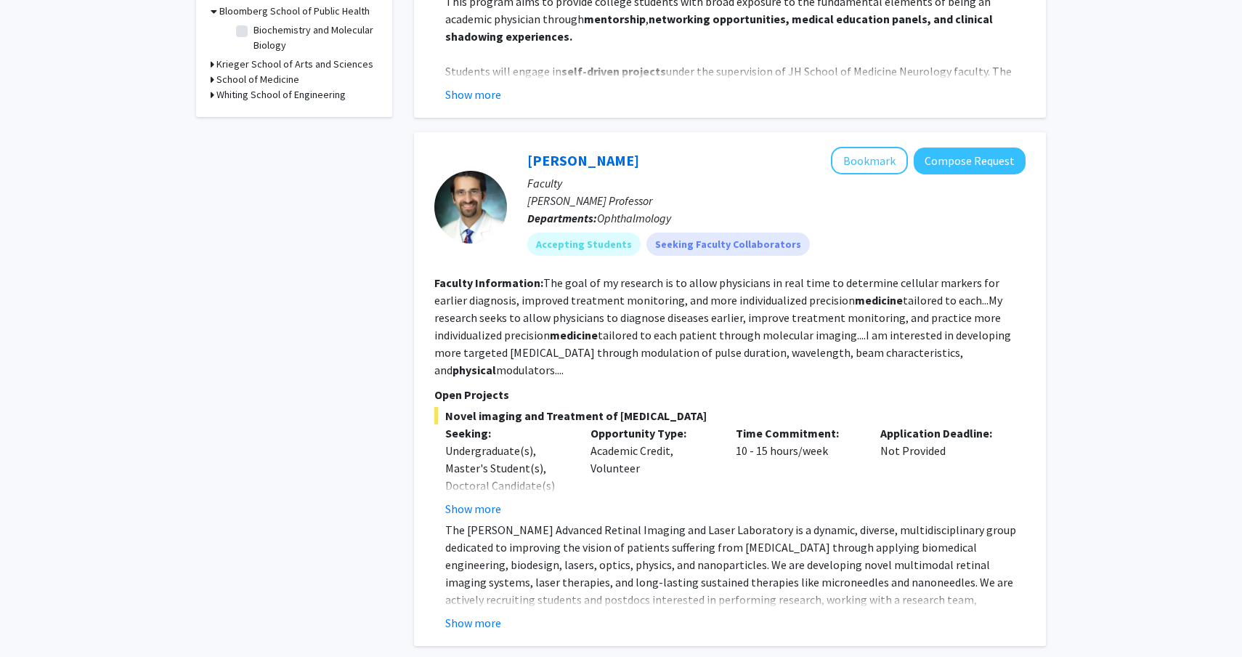
scroll to position [473, 0]
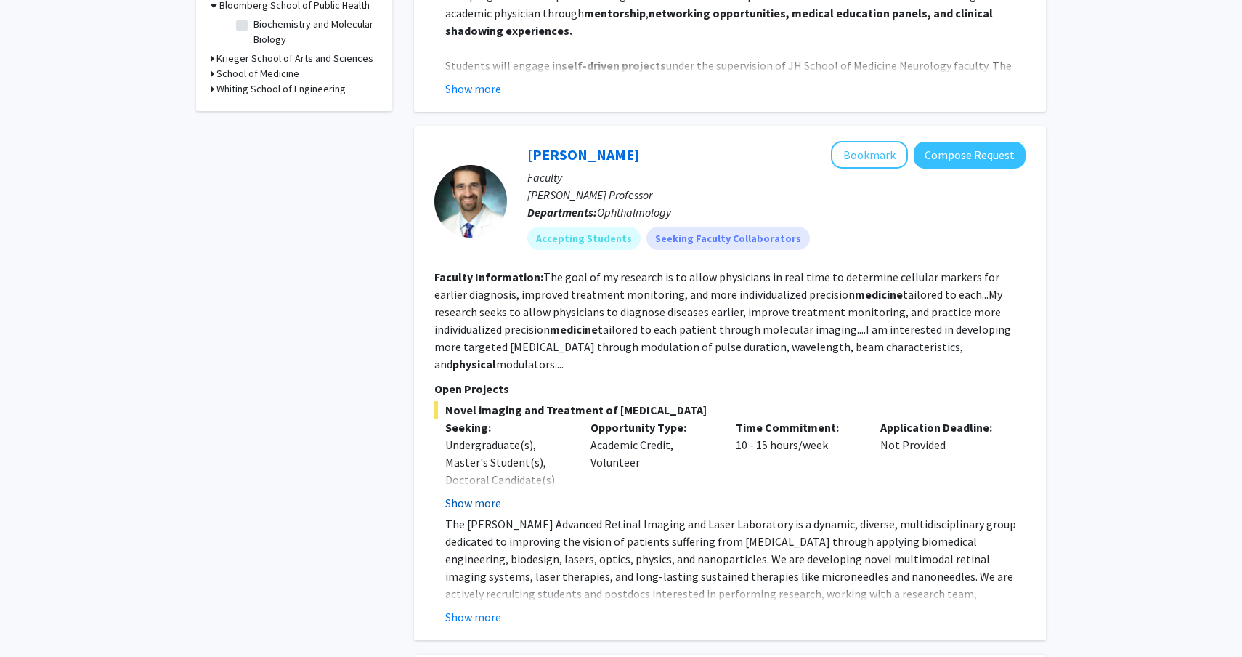
click at [488, 494] on button "Show more" at bounding box center [473, 502] width 56 height 17
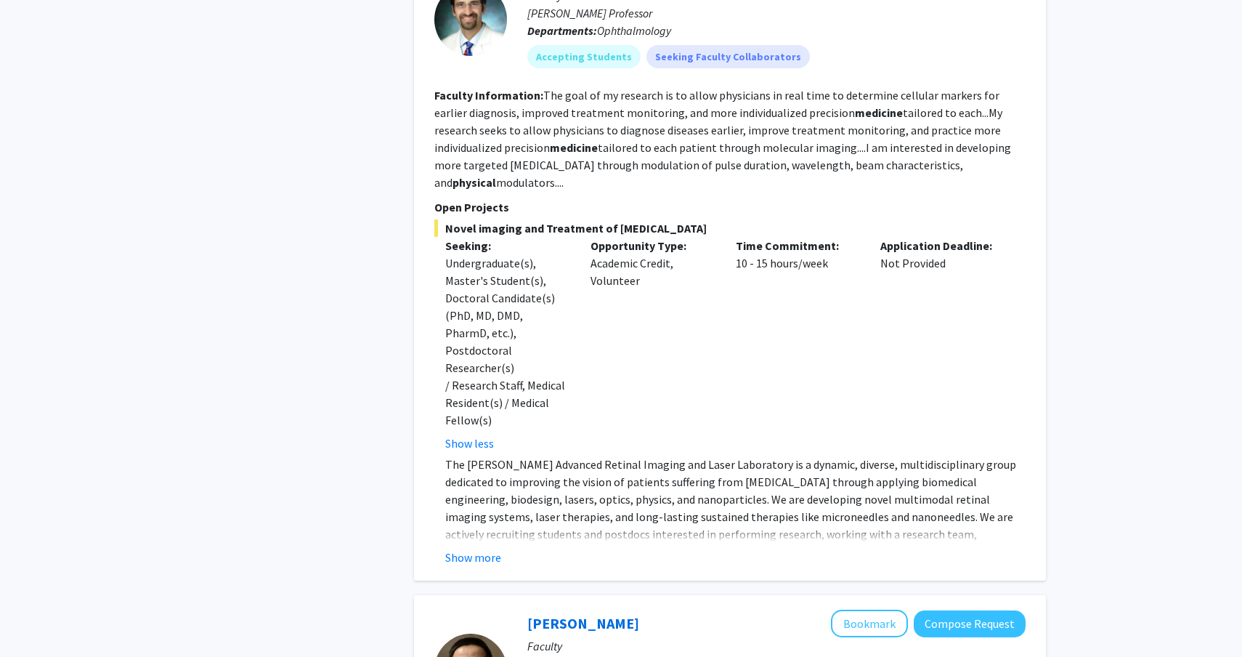
scroll to position [0, 0]
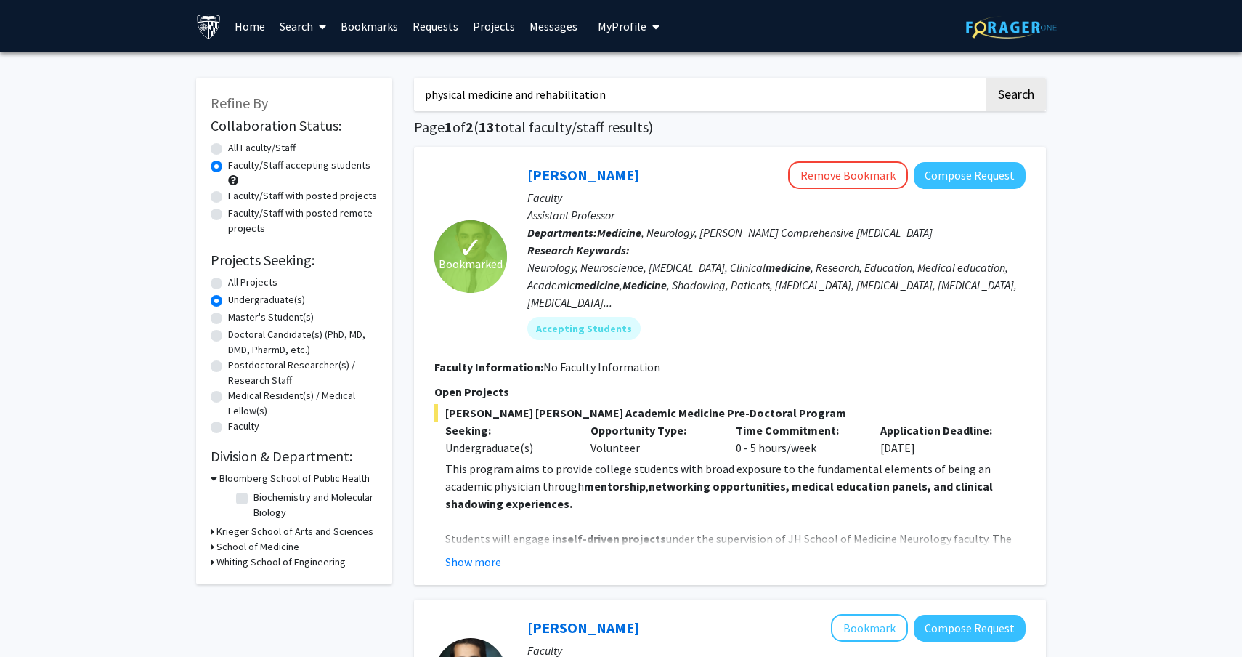
click at [479, 33] on link "Projects" at bounding box center [494, 26] width 57 height 51
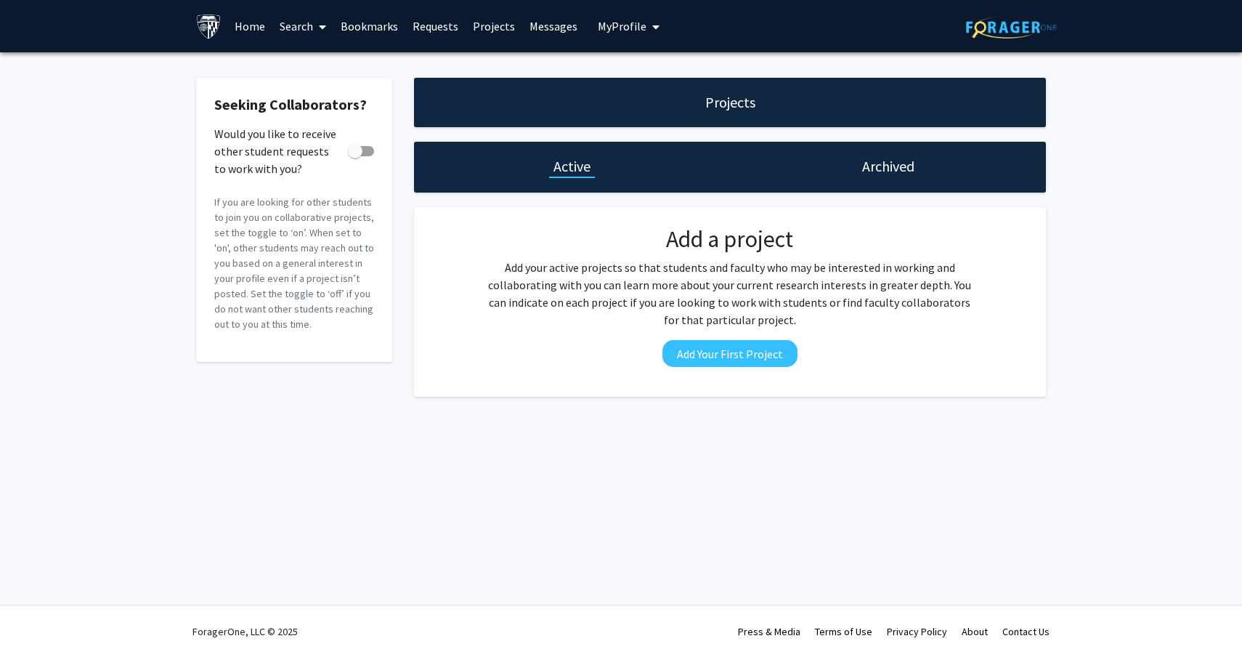
click at [556, 42] on link "Messages" at bounding box center [553, 26] width 62 height 51
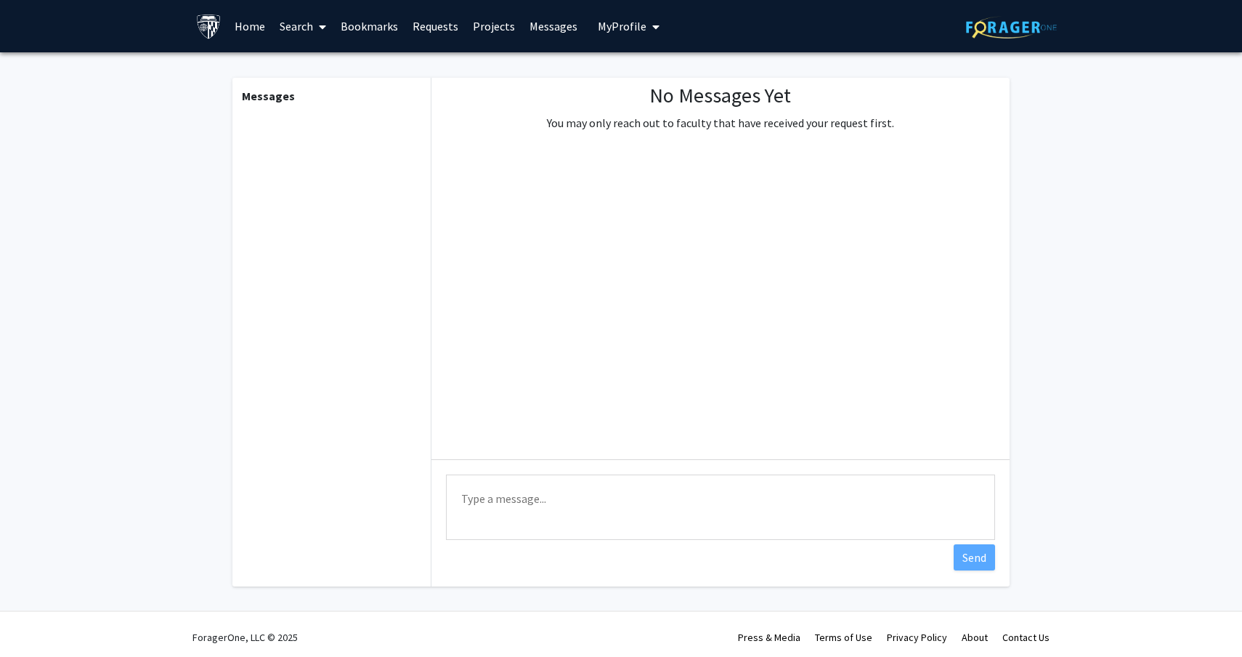
click at [365, 37] on link "Bookmarks" at bounding box center [369, 26] width 72 height 51
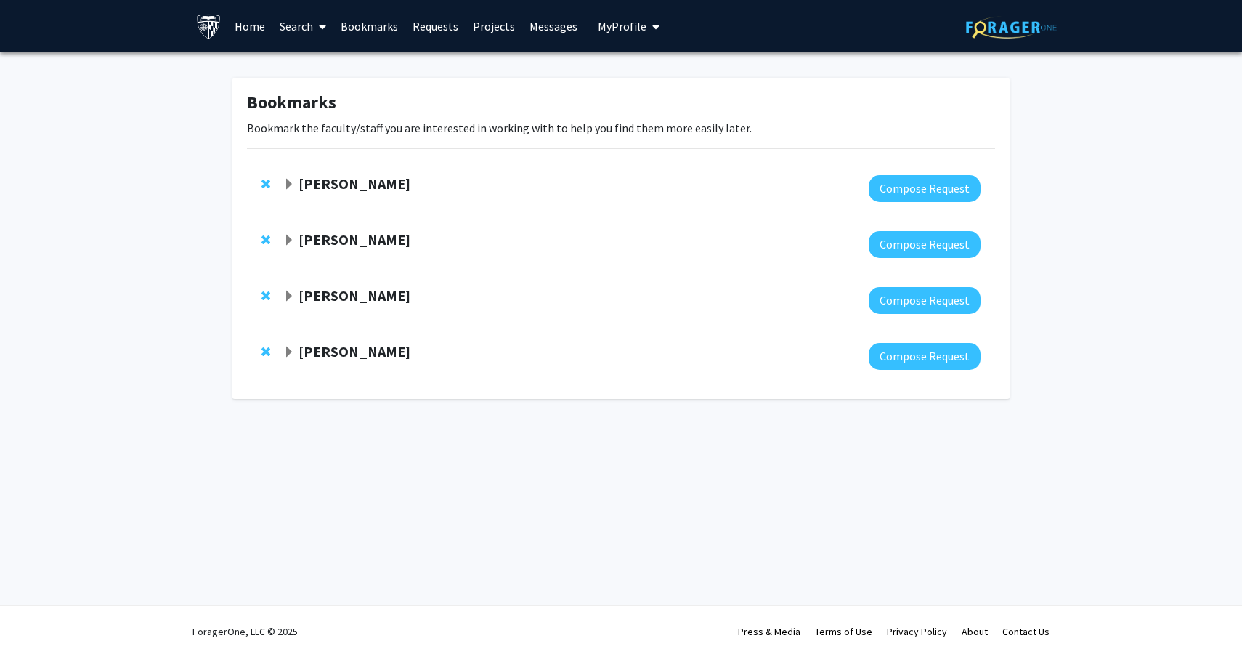
click at [429, 39] on link "Requests" at bounding box center [435, 26] width 60 height 51
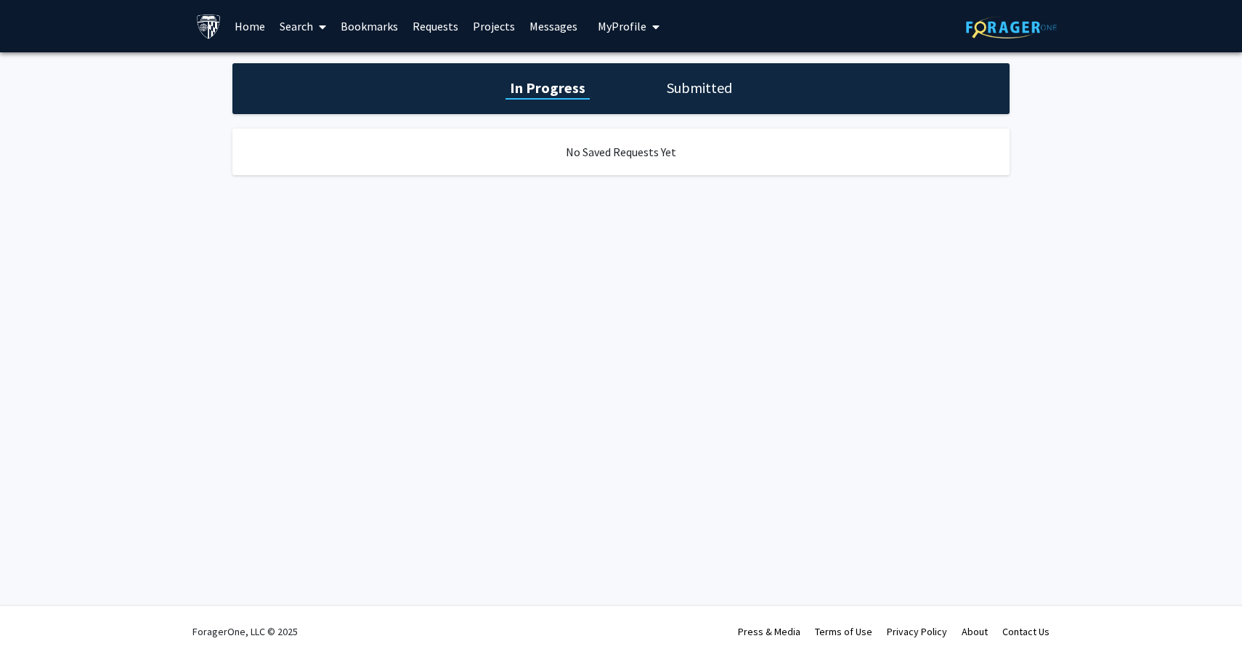
click at [370, 34] on link "Bookmarks" at bounding box center [369, 26] width 72 height 51
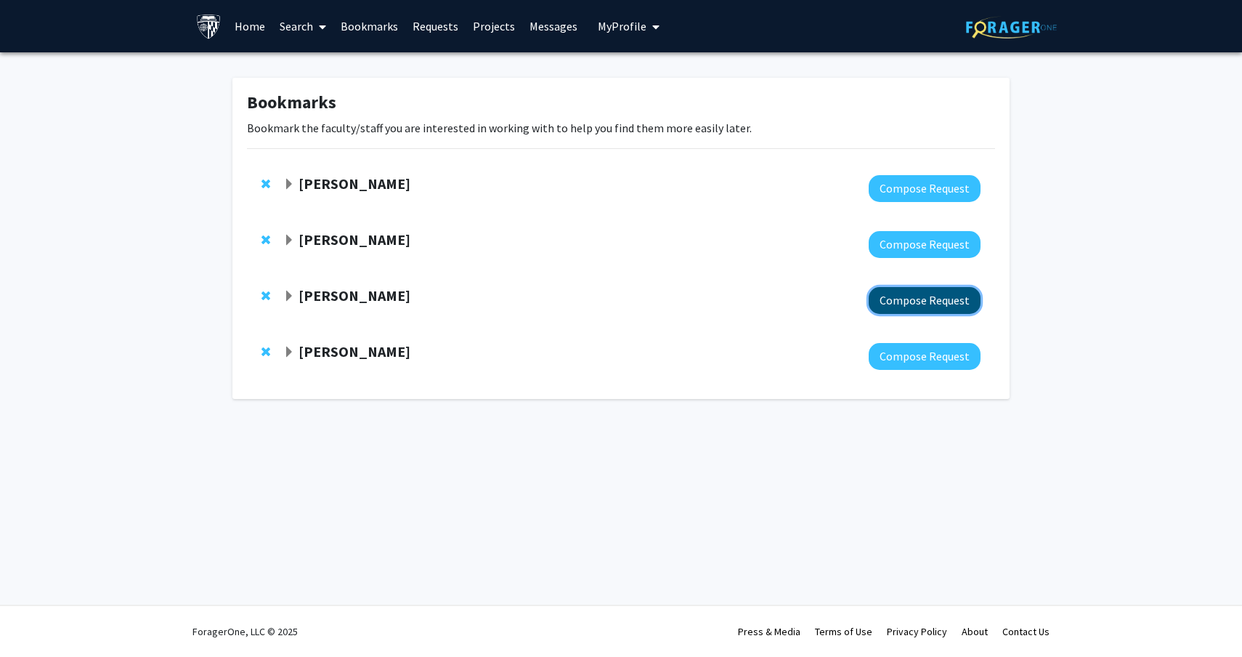
click at [915, 297] on button "Compose Request" at bounding box center [925, 300] width 112 height 27
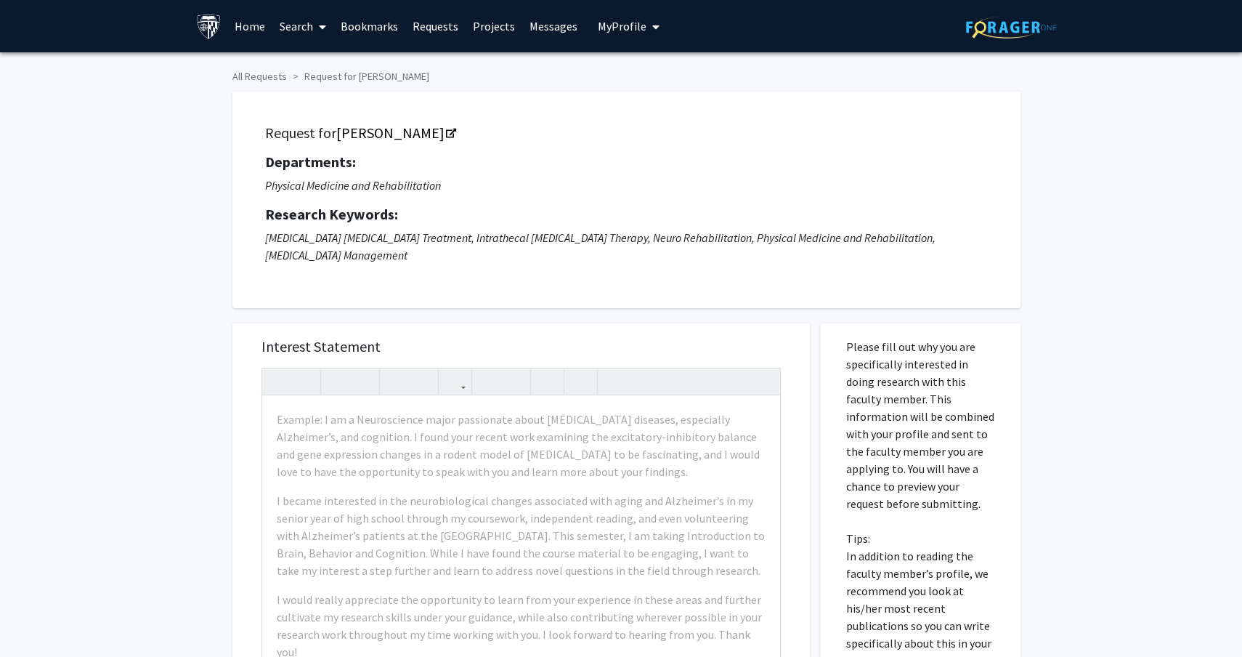
click at [615, 30] on span "My Profile" at bounding box center [622, 26] width 49 height 15
click at [664, 86] on span "View Profile" at bounding box center [688, 84] width 88 height 16
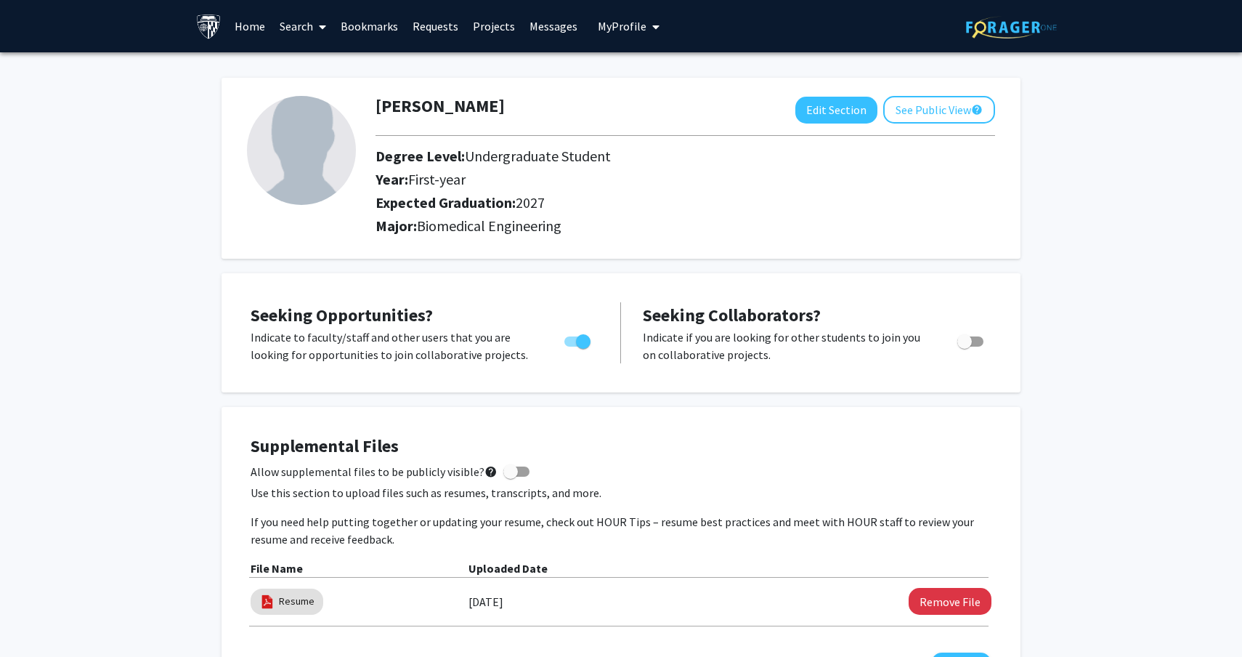
click at [440, 174] on span "First-year" at bounding box center [436, 179] width 57 height 18
click at [823, 113] on button "Edit Section" at bounding box center [837, 110] width 82 height 27
select select "first-year"
select select "2027"
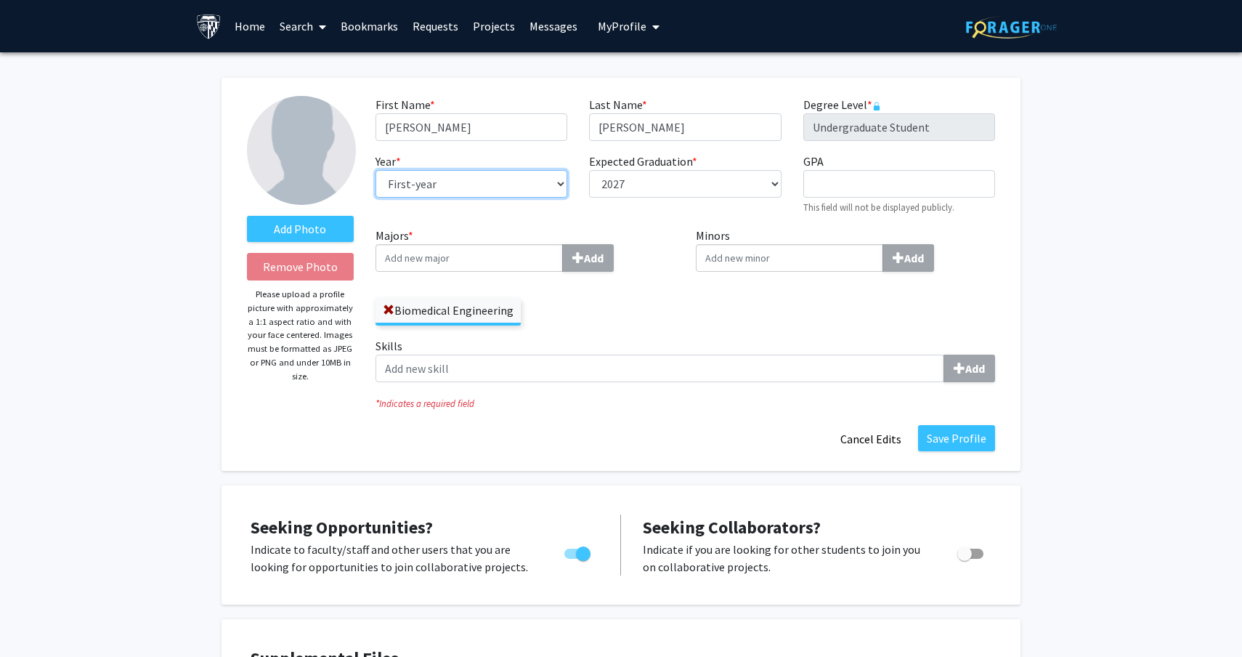
click at [525, 190] on select "--- First-year Sophomore Junior Senior Postbaccalaureate Certificate" at bounding box center [472, 184] width 192 height 28
select select "junior"
click at [824, 190] on input "GPA required" at bounding box center [900, 184] width 192 height 28
type input "3.85"
click at [1003, 256] on div "Minors Add" at bounding box center [845, 282] width 321 height 110
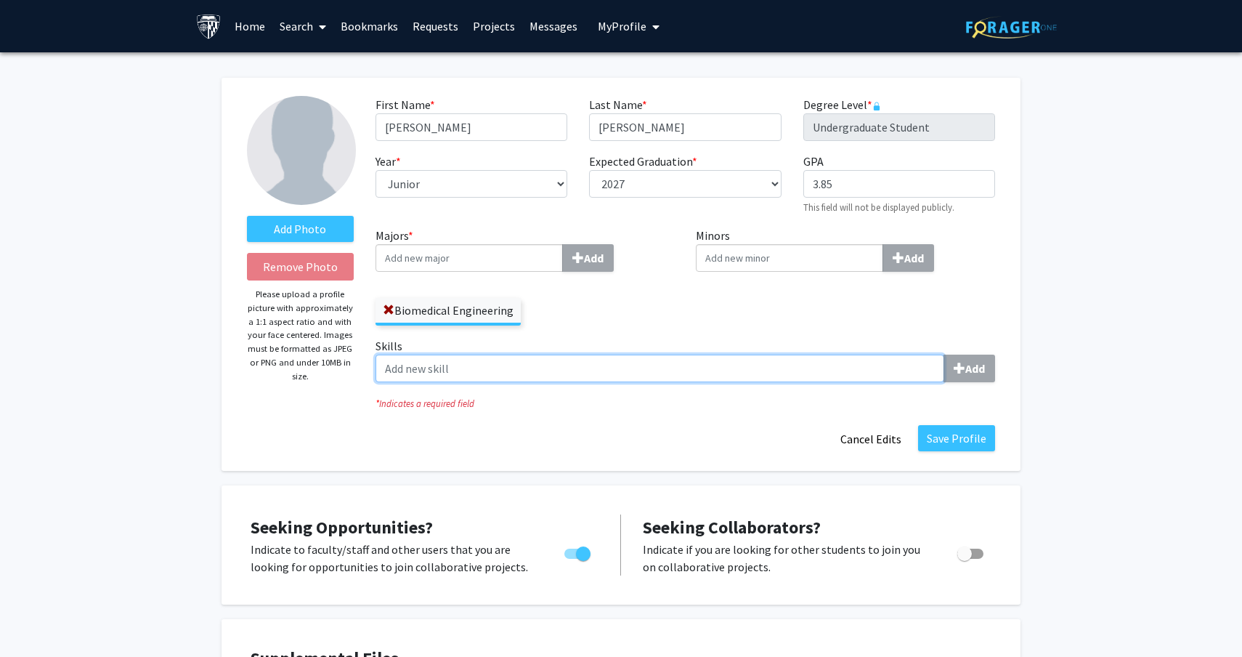
click at [670, 374] on input "Skills Add" at bounding box center [660, 369] width 569 height 28
click at [735, 372] on input "Skills Add" at bounding box center [660, 369] width 569 height 28
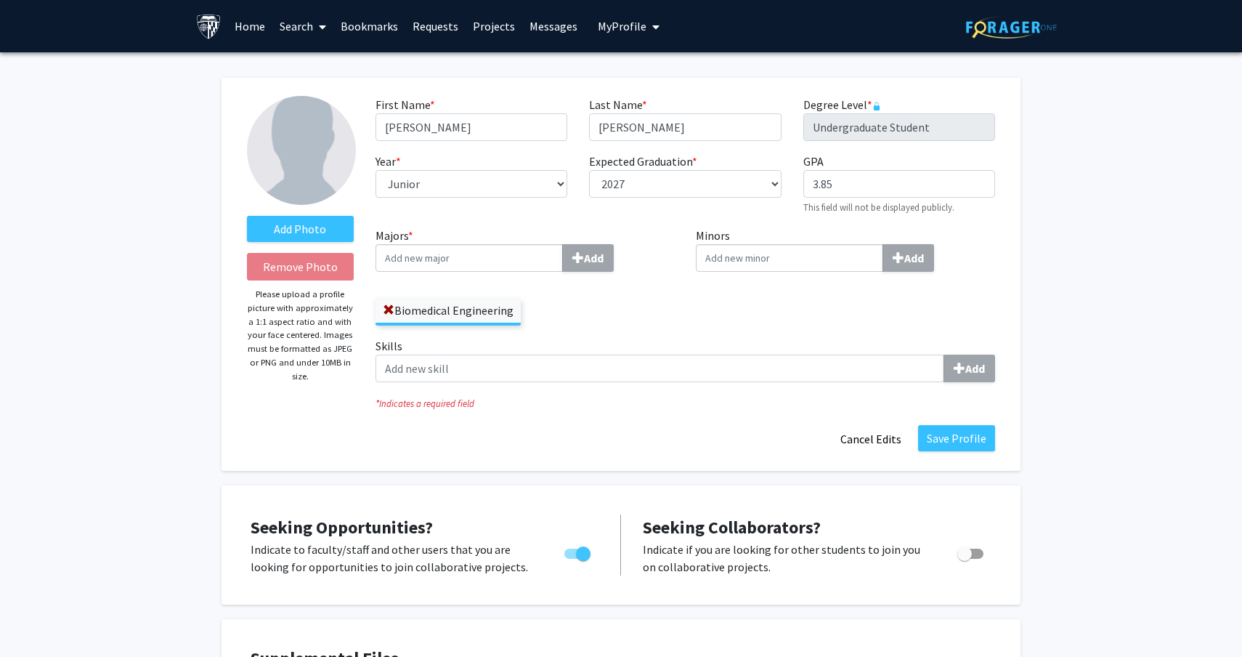
click at [735, 335] on div "Minors Add" at bounding box center [845, 282] width 321 height 110
click at [331, 236] on label "Add Photo" at bounding box center [300, 229] width 107 height 26
click at [0, 0] on input "Add Photo" at bounding box center [0, 0] width 0 height 0
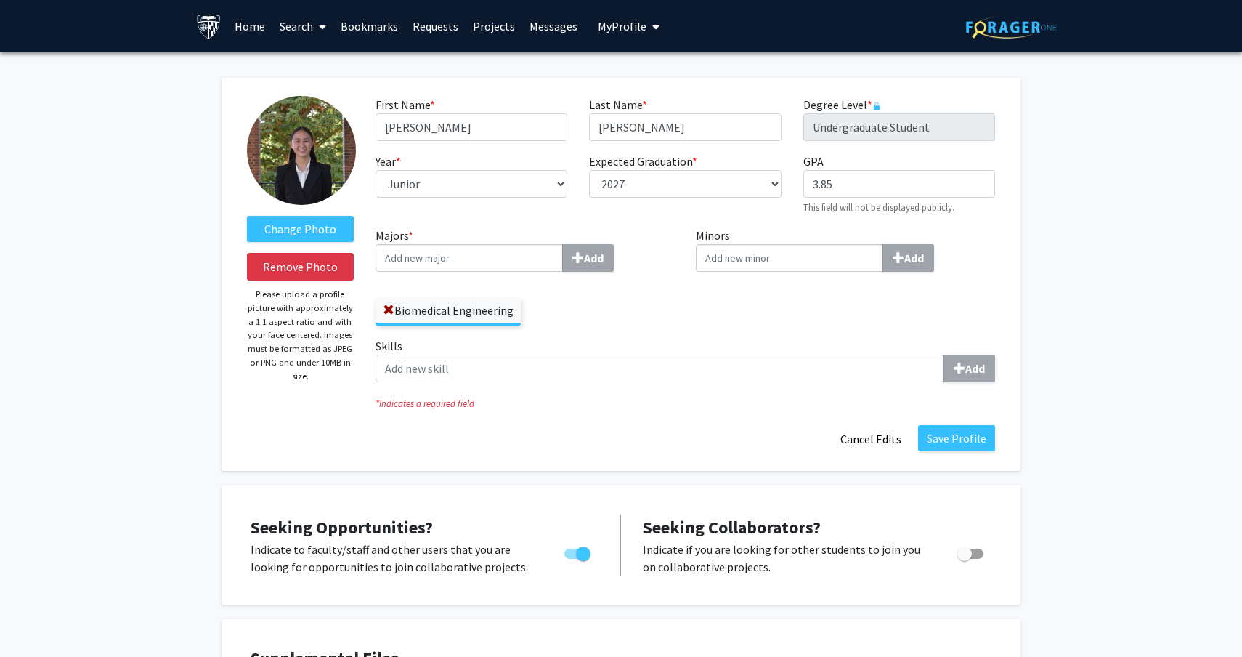
click at [320, 167] on img at bounding box center [301, 150] width 109 height 109
click at [325, 226] on label "Change Photo" at bounding box center [300, 229] width 107 height 26
click at [0, 0] on input "Change Photo" at bounding box center [0, 0] width 0 height 0
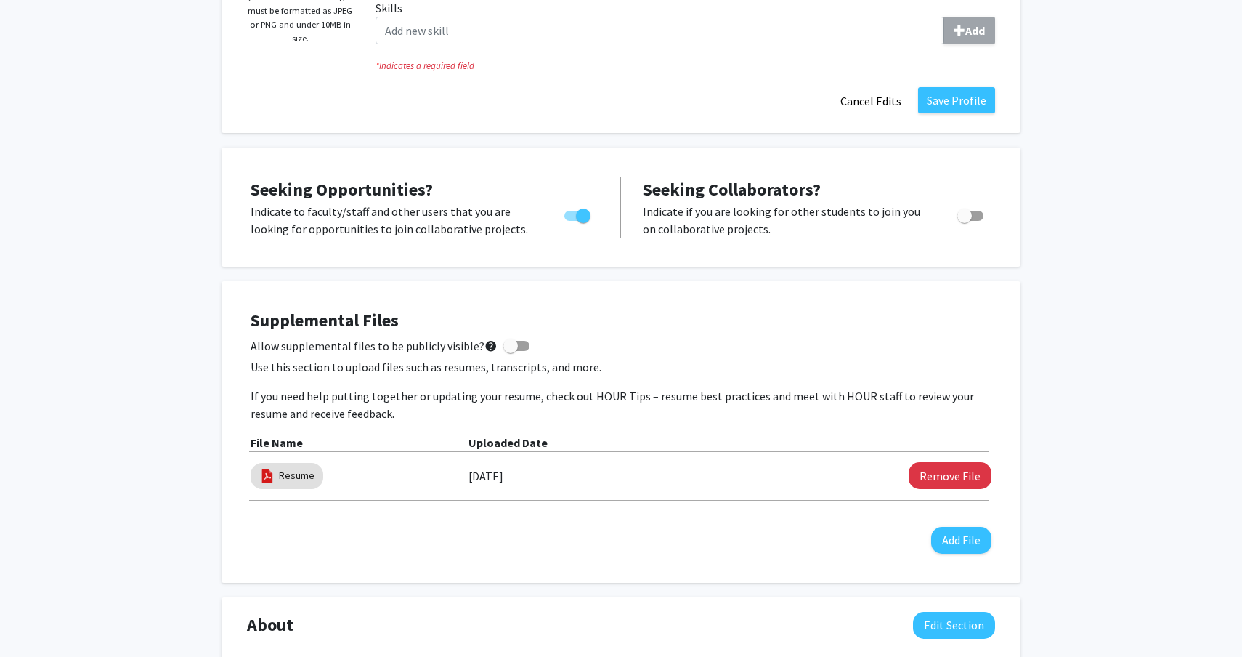
scroll to position [781, 0]
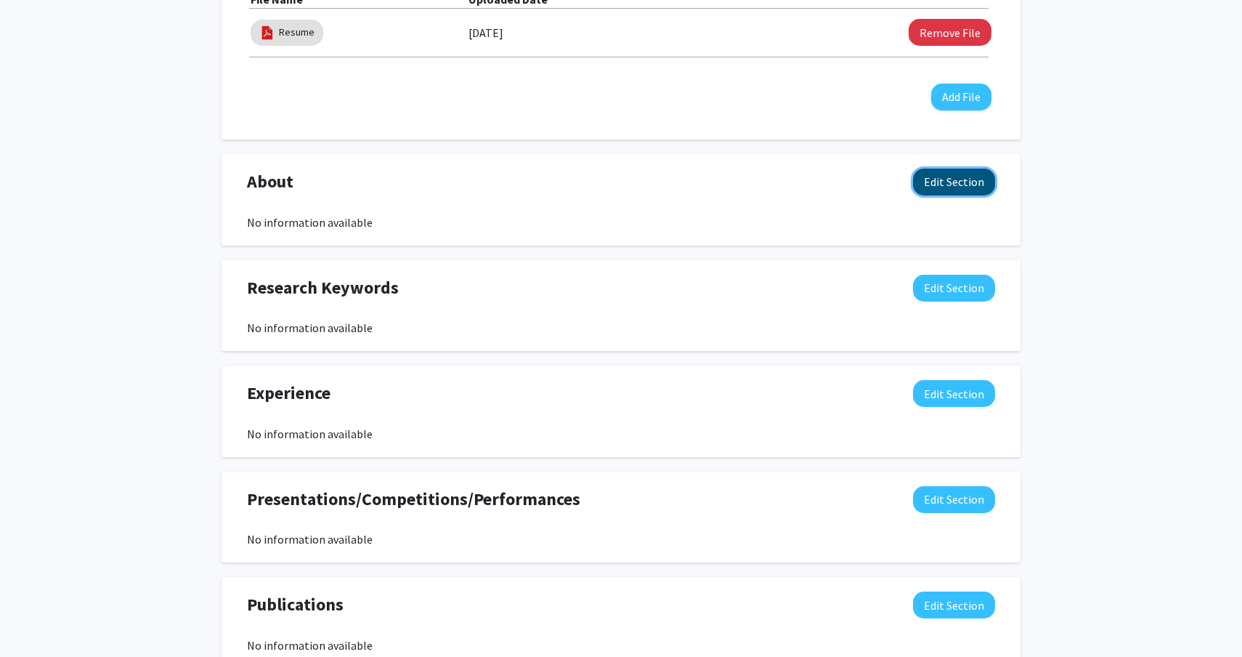
click at [931, 172] on button "Edit Section" at bounding box center [954, 182] width 82 height 27
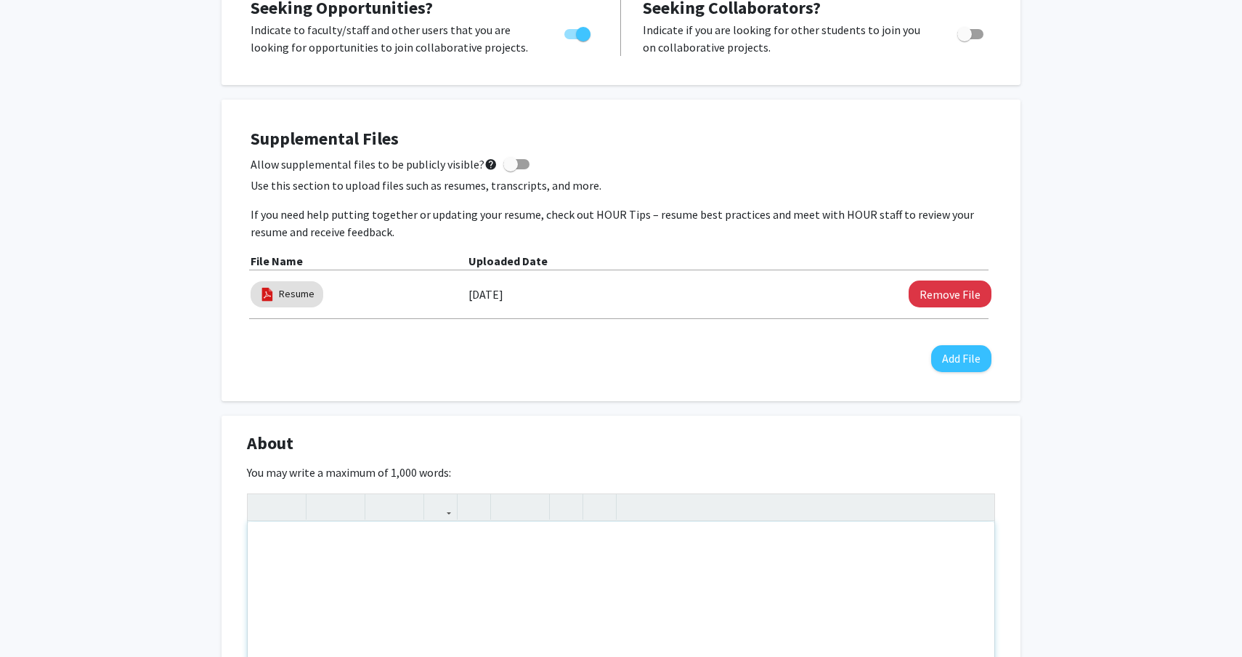
scroll to position [0, 0]
